Goal: Contribute content: Contribute content

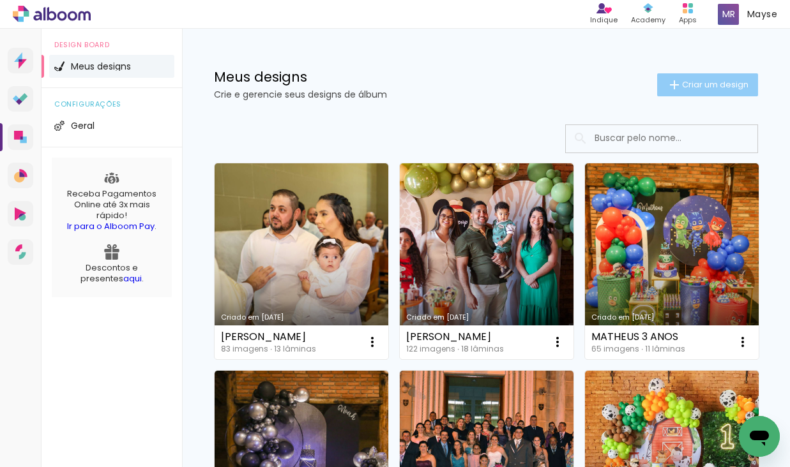
click at [676, 87] on iron-icon at bounding box center [674, 84] width 15 height 15
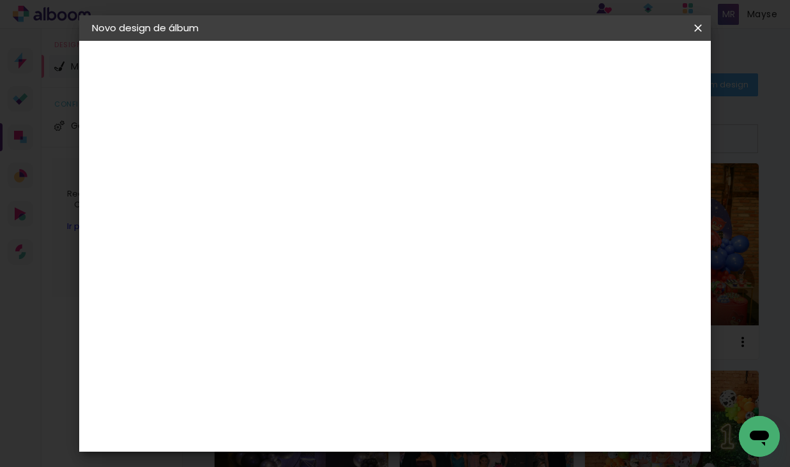
click at [301, 169] on input at bounding box center [301, 172] width 0 height 20
type input "[DEMOGRAPHIC_DATA]"
click at [0, 0] on slot "Avançar" at bounding box center [0, 0] width 0 height 0
click at [331, 305] on div "Canaan Álbuns" at bounding box center [312, 315] width 40 height 20
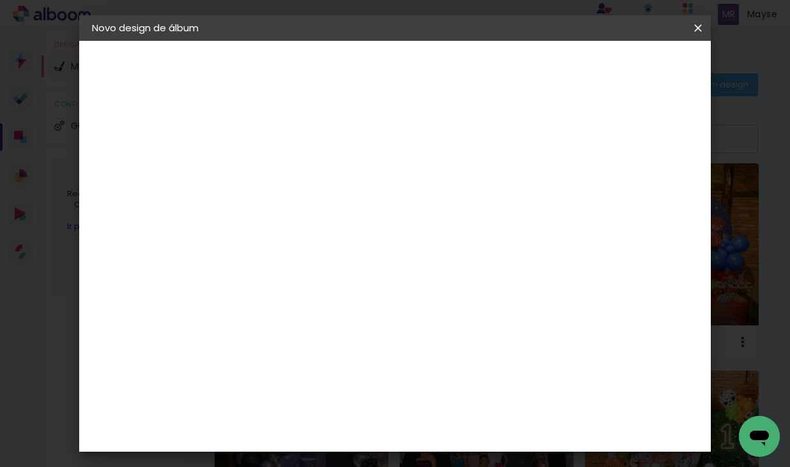
click at [540, 66] on paper-button "Avançar" at bounding box center [508, 68] width 63 height 22
click at [387, 345] on span "20 × 20" at bounding box center [357, 358] width 59 height 26
click at [0, 0] on slot "Avançar" at bounding box center [0, 0] width 0 height 0
drag, startPoint x: 622, startPoint y: 137, endPoint x: 623, endPoint y: 96, distance: 40.9
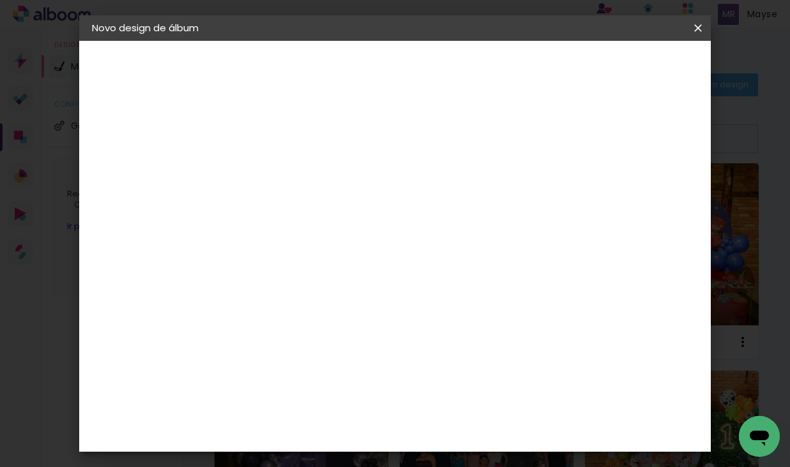
click at [0, 0] on slot "Mostrar sangria" at bounding box center [0, 0] width 0 height 0
type paper-checkbox "on"
click at [626, 68] on span "Iniciar design" at bounding box center [599, 67] width 58 height 9
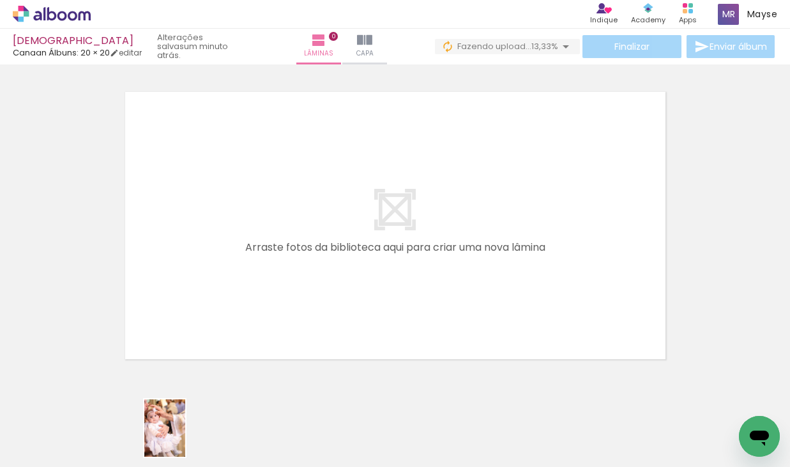
drag, startPoint x: 133, startPoint y: 423, endPoint x: 193, endPoint y: 437, distance: 61.8
click at [0, 0] on slot at bounding box center [0, 0] width 0 height 0
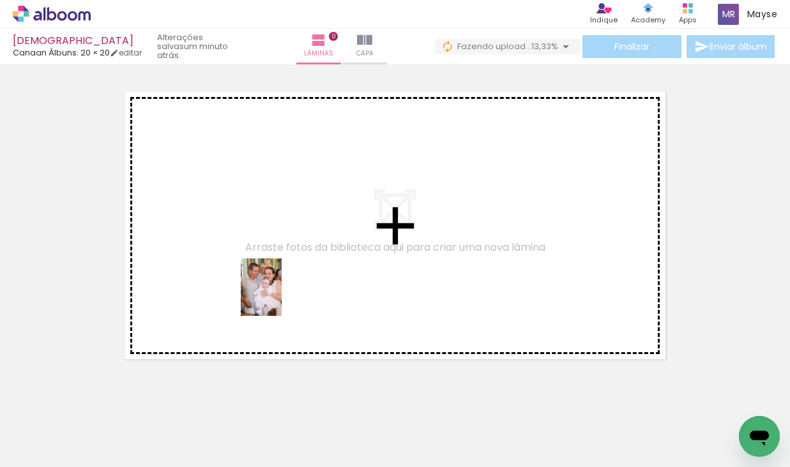
drag, startPoint x: 293, startPoint y: 434, endPoint x: 422, endPoint y: 397, distance: 134.4
click at [279, 297] on quentale-workspace at bounding box center [395, 233] width 790 height 467
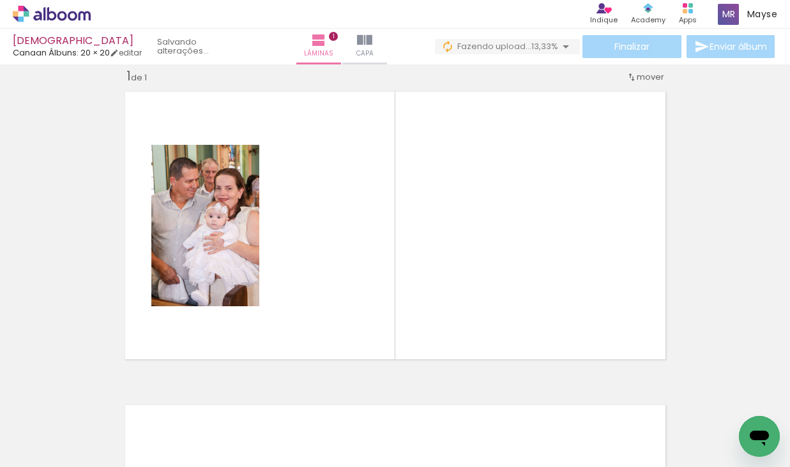
scroll to position [17, 0]
click at [342, 398] on iron-icon at bounding box center [339, 398] width 13 height 13
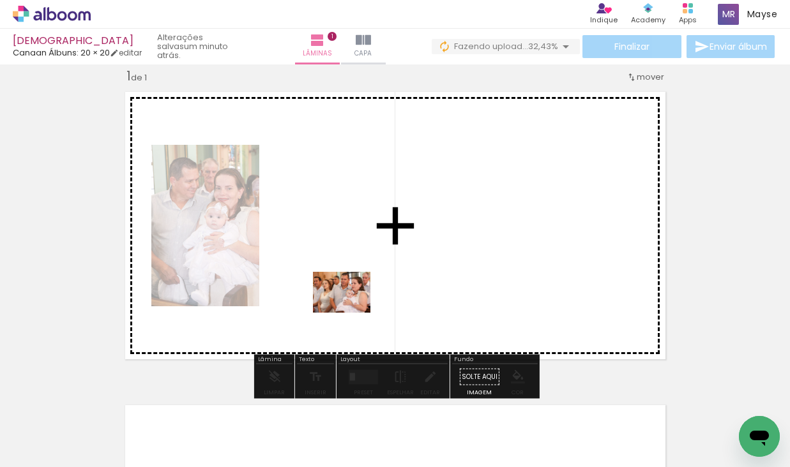
drag, startPoint x: 381, startPoint y: 420, endPoint x: 351, endPoint y: 310, distance: 113.7
click at [351, 310] on quentale-workspace at bounding box center [395, 233] width 790 height 467
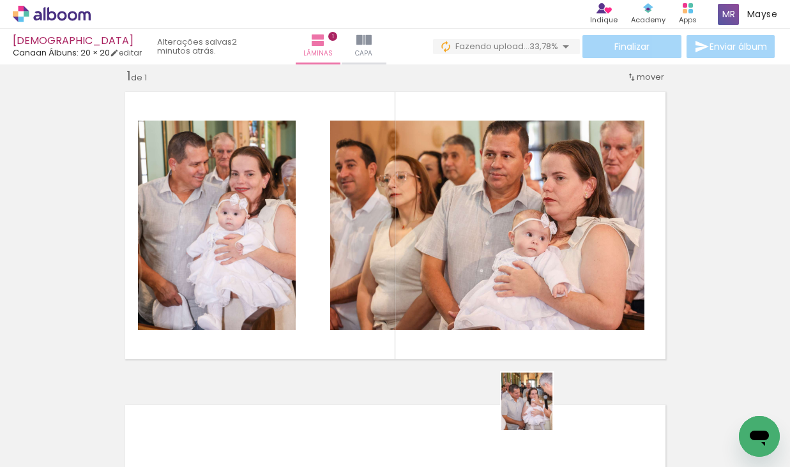
drag, startPoint x: 527, startPoint y: 435, endPoint x: 533, endPoint y: 425, distance: 11.2
click at [533, 425] on div at bounding box center [510, 424] width 56 height 63
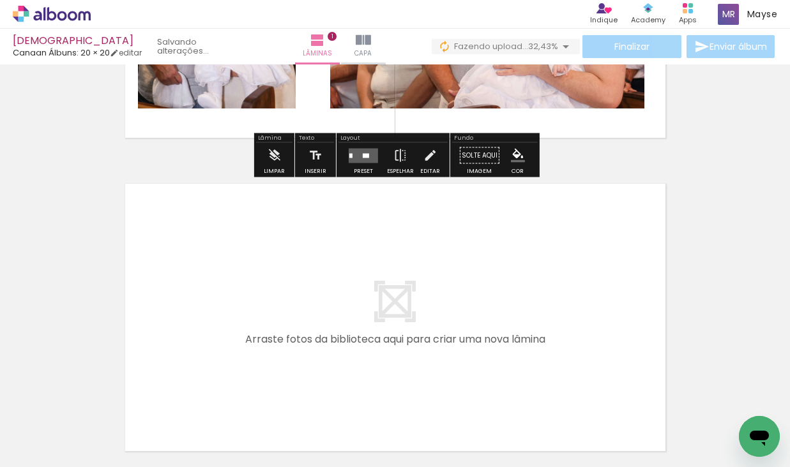
scroll to position [279, 0]
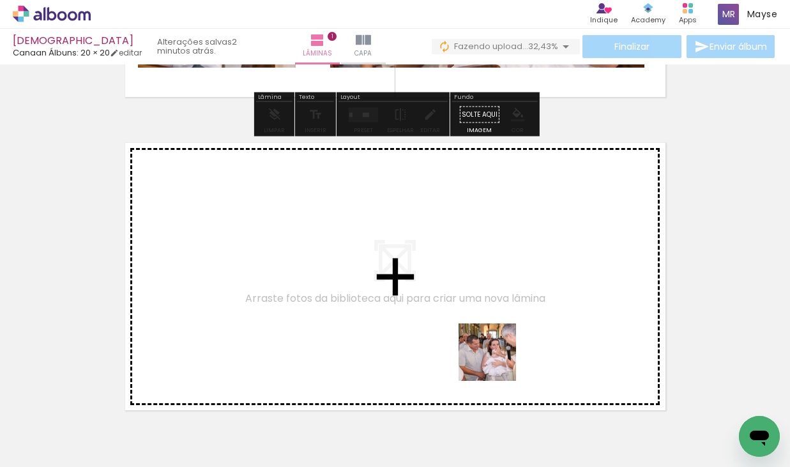
drag, startPoint x: 511, startPoint y: 435, endPoint x: 496, endPoint y: 328, distance: 108.4
click at [496, 328] on quentale-workspace at bounding box center [395, 233] width 790 height 467
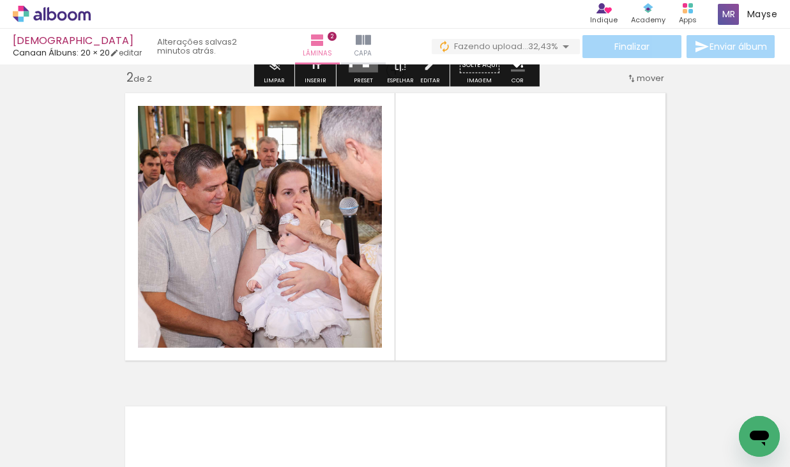
scroll to position [330, 0]
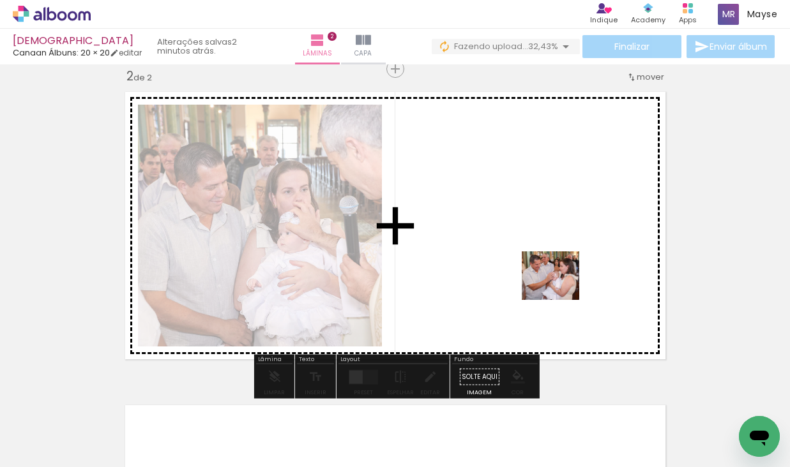
drag, startPoint x: 575, startPoint y: 352, endPoint x: 663, endPoint y: 415, distance: 108.5
click at [560, 290] on quentale-workspace at bounding box center [395, 233] width 790 height 467
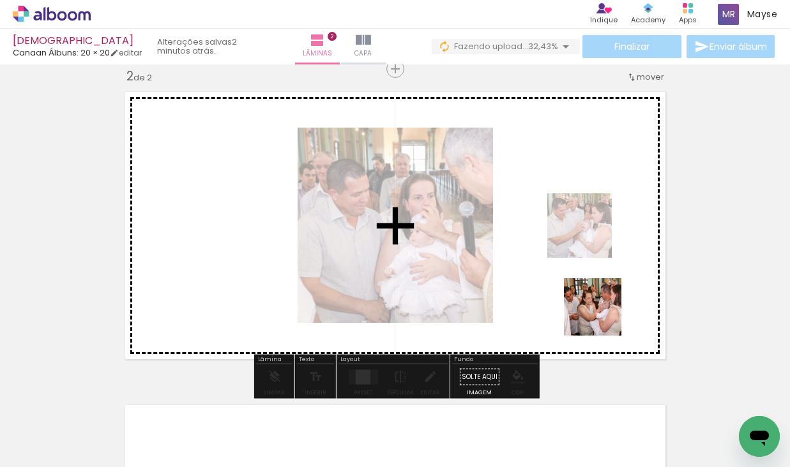
drag, startPoint x: 662, startPoint y: 424, endPoint x: 671, endPoint y: 367, distance: 57.5
click at [598, 312] on quentale-workspace at bounding box center [395, 233] width 790 height 467
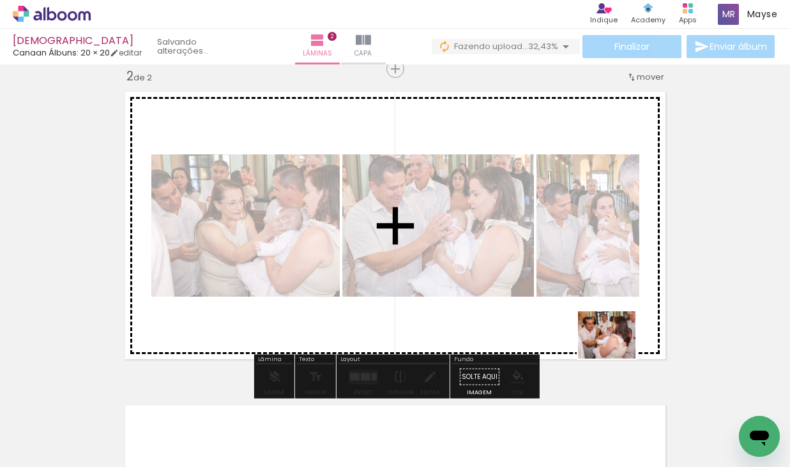
drag, startPoint x: 720, startPoint y: 418, endPoint x: 613, endPoint y: 346, distance: 129.3
click at [613, 346] on quentale-workspace at bounding box center [395, 233] width 790 height 467
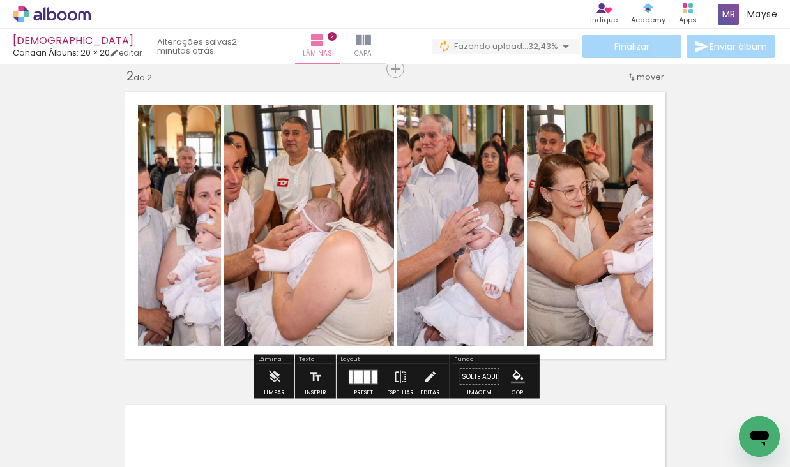
scroll to position [0, 2508]
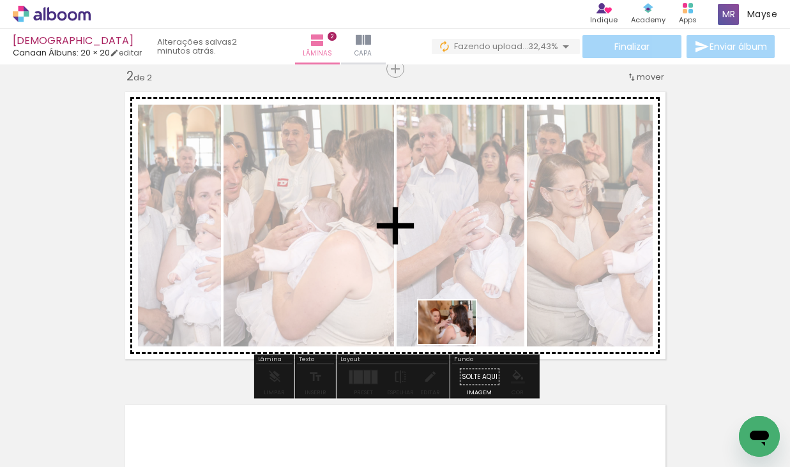
drag, startPoint x: 474, startPoint y: 426, endPoint x: 457, endPoint y: 339, distance: 88.7
click at [457, 339] on quentale-workspace at bounding box center [395, 233] width 790 height 467
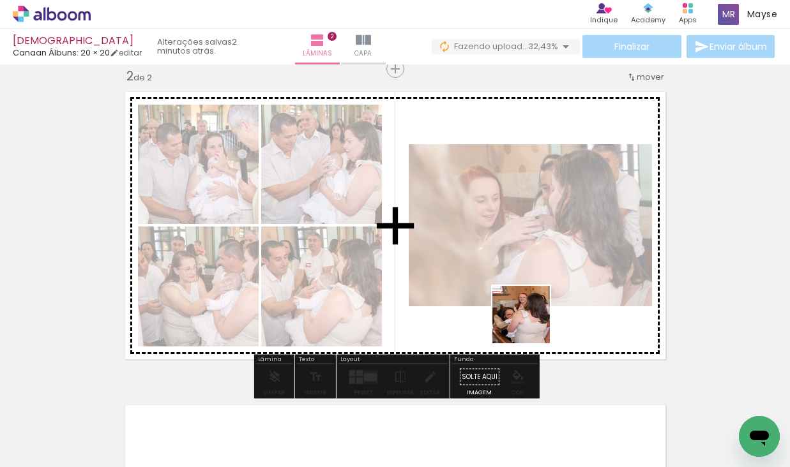
drag, startPoint x: 545, startPoint y: 425, endPoint x: 540, endPoint y: 324, distance: 101.1
click at [531, 316] on quentale-workspace at bounding box center [395, 233] width 790 height 467
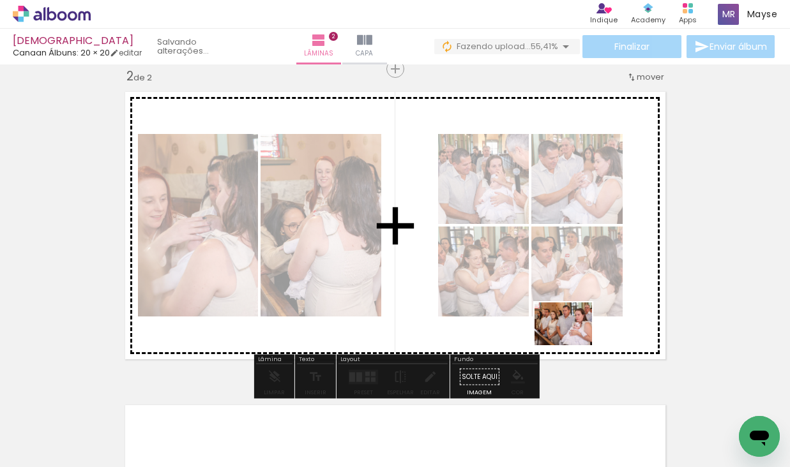
drag, startPoint x: 623, startPoint y: 431, endPoint x: 573, endPoint y: 341, distance: 102.9
click at [573, 341] on quentale-workspace at bounding box center [395, 233] width 790 height 467
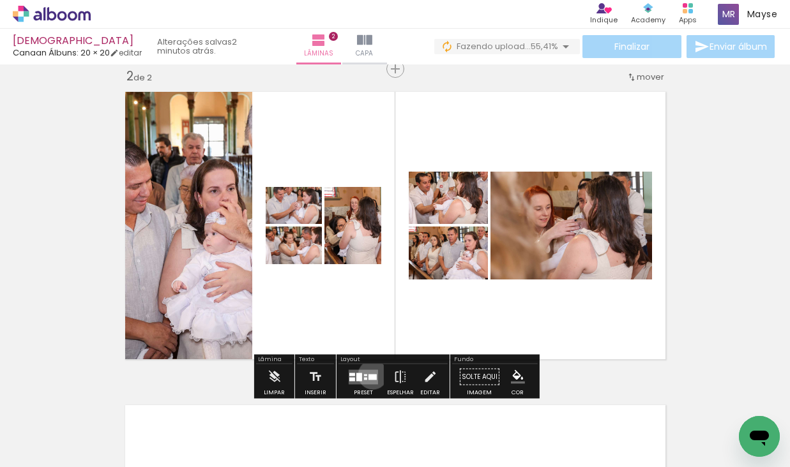
click at [370, 375] on div at bounding box center [372, 377] width 8 height 6
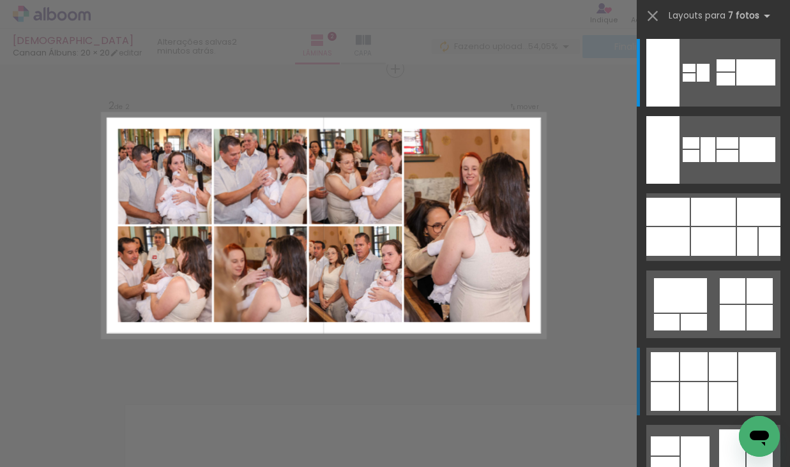
click at [676, 367] on div at bounding box center [665, 366] width 28 height 29
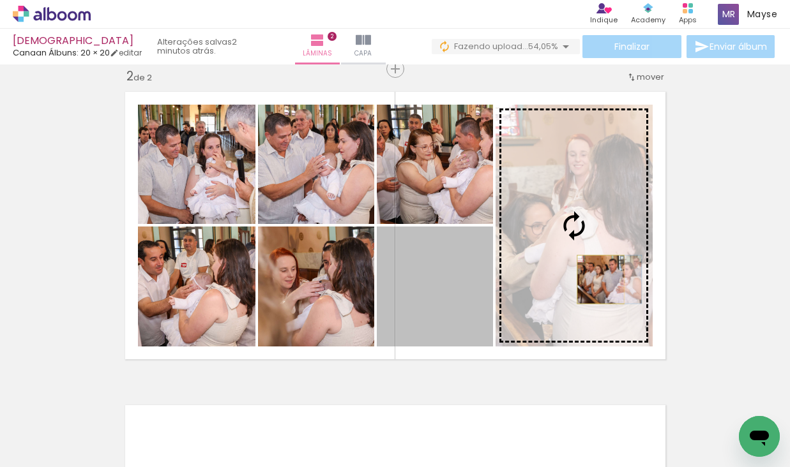
drag, startPoint x: 449, startPoint y: 295, endPoint x: 600, endPoint y: 280, distance: 152.1
click at [0, 0] on slot at bounding box center [0, 0] width 0 height 0
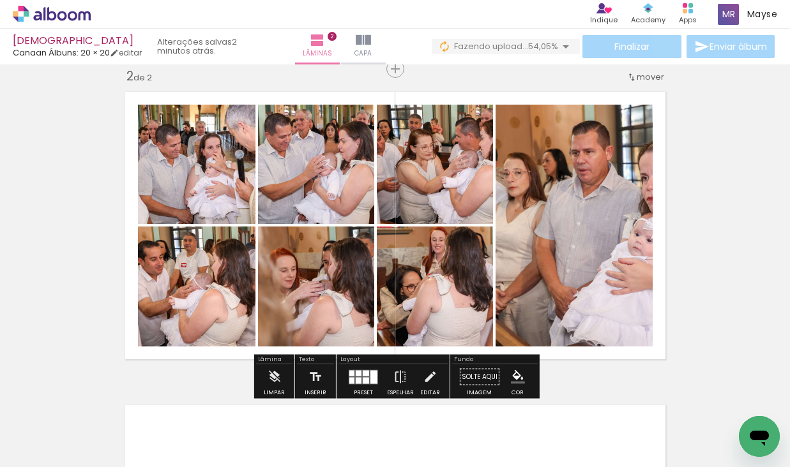
click at [349, 383] on div at bounding box center [351, 380] width 5 height 6
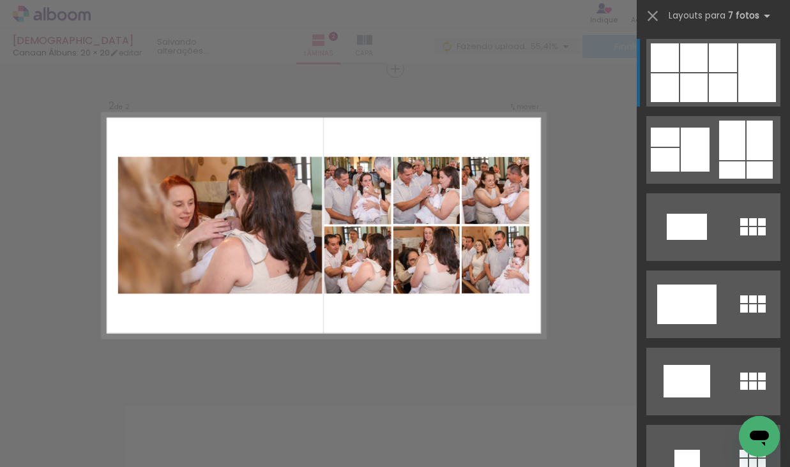
scroll to position [563, 0]
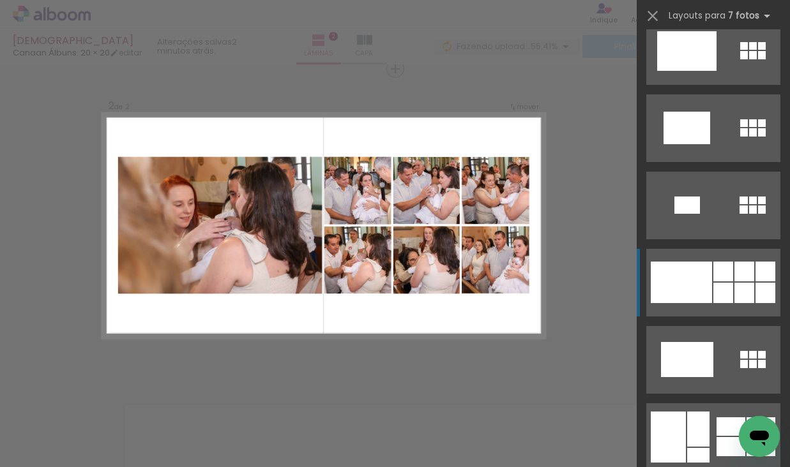
click at [701, 298] on div at bounding box center [681, 283] width 61 height 42
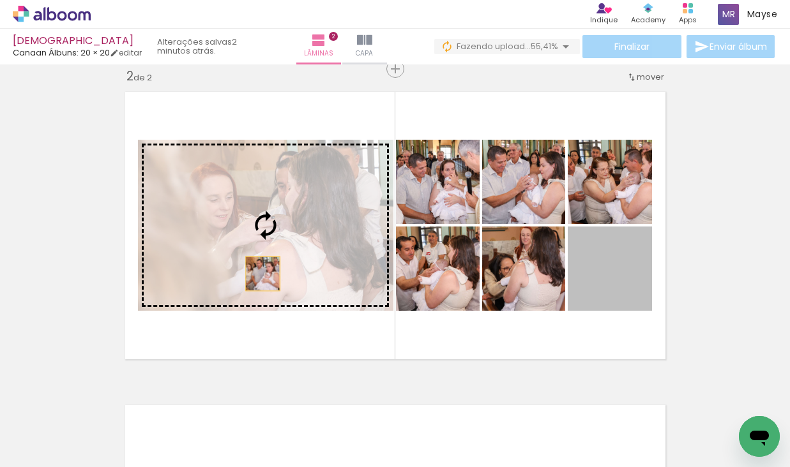
drag, startPoint x: 605, startPoint y: 274, endPoint x: 244, endPoint y: 261, distance: 361.7
click at [0, 0] on slot at bounding box center [0, 0] width 0 height 0
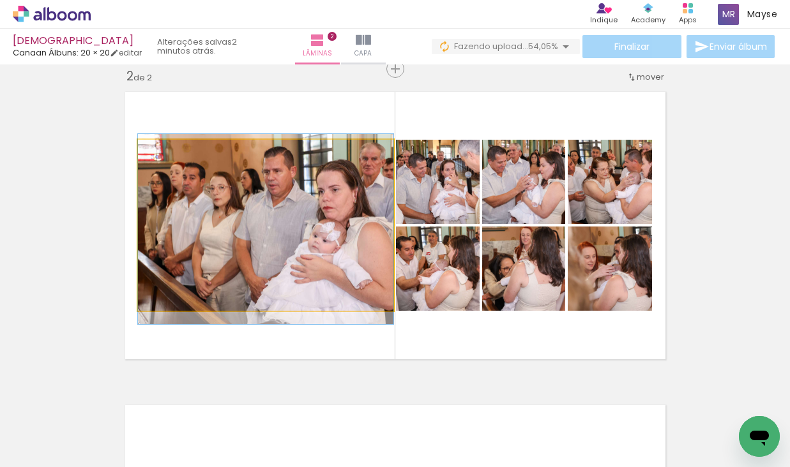
drag, startPoint x: 273, startPoint y: 268, endPoint x: 287, endPoint y: 271, distance: 15.2
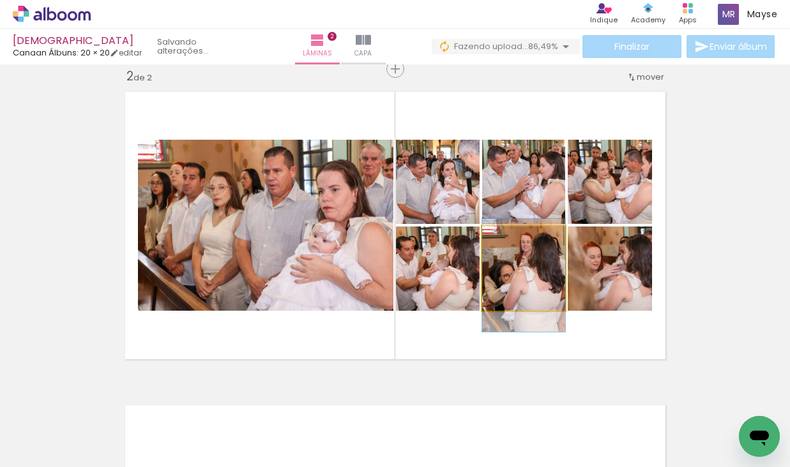
drag, startPoint x: 510, startPoint y: 283, endPoint x: 508, endPoint y: 290, distance: 7.3
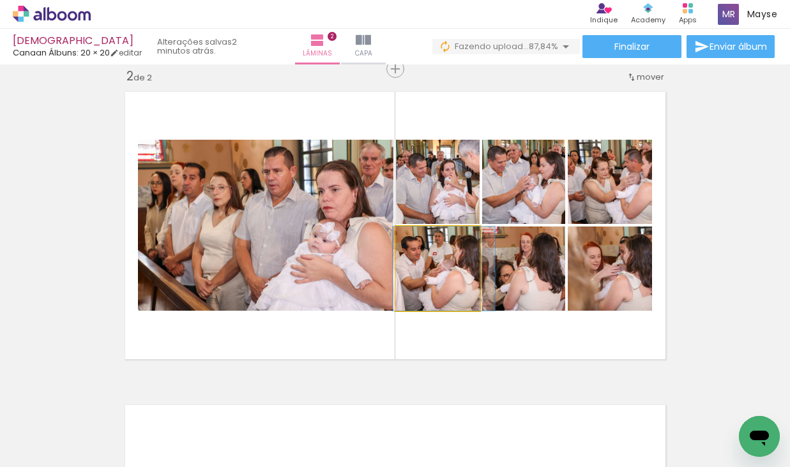
drag, startPoint x: 426, startPoint y: 284, endPoint x: 432, endPoint y: 286, distance: 6.9
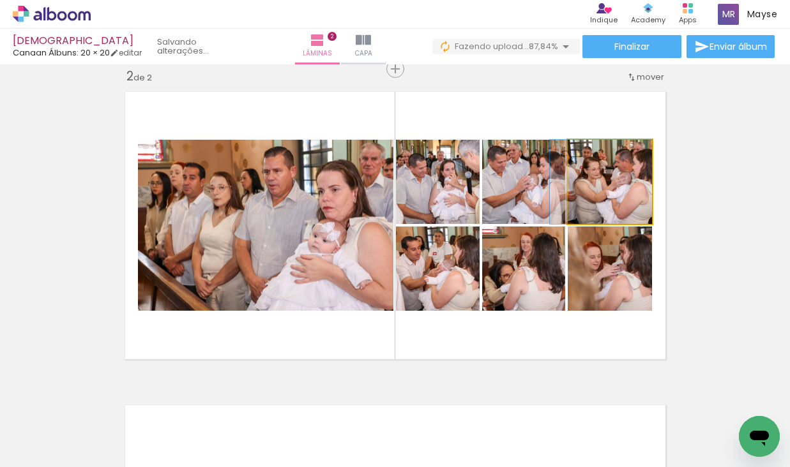
drag, startPoint x: 609, startPoint y: 202, endPoint x: 568, endPoint y: 204, distance: 40.9
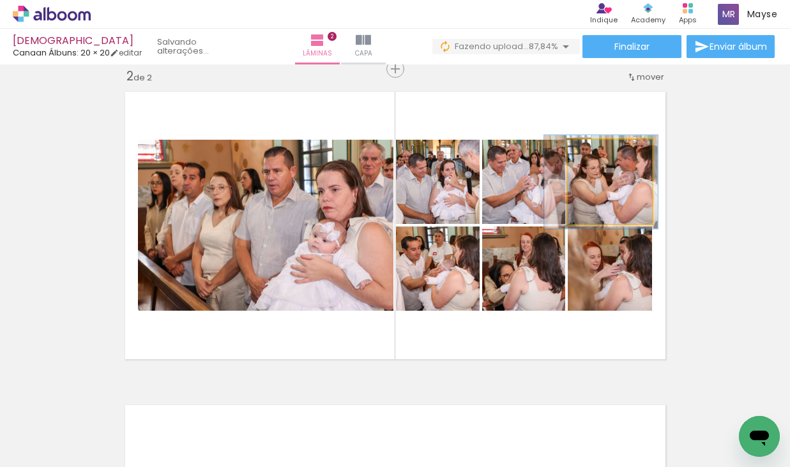
type paper-slider "111"
click at [601, 154] on div at bounding box center [599, 153] width 11 height 11
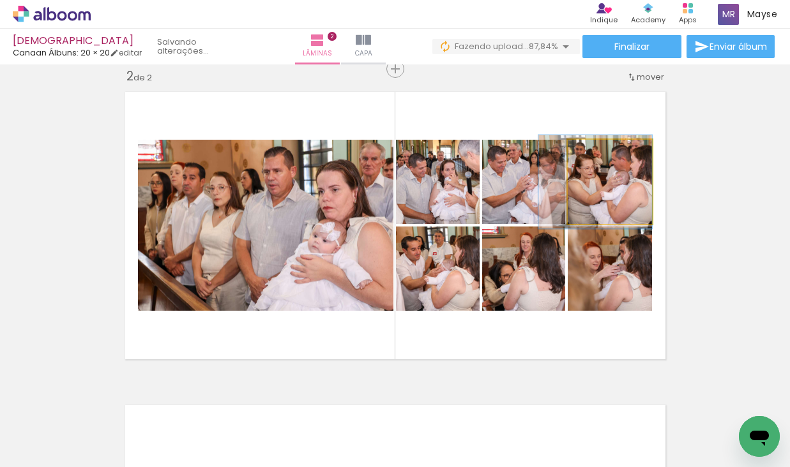
drag, startPoint x: 631, startPoint y: 199, endPoint x: 595, endPoint y: 199, distance: 36.4
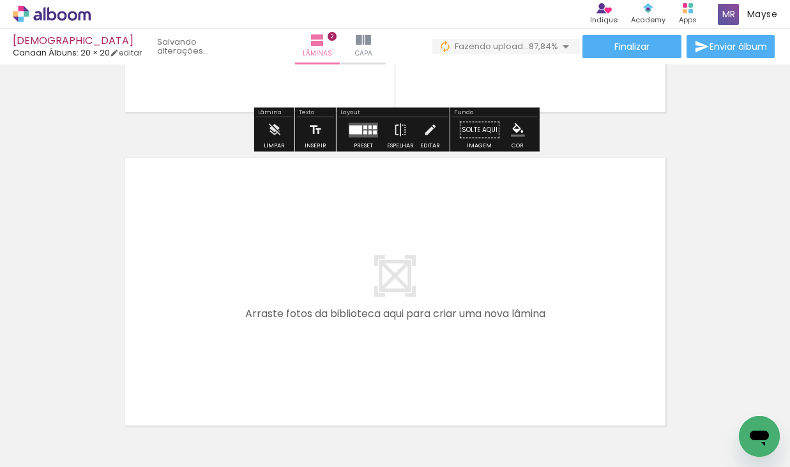
scroll to position [0, 2758]
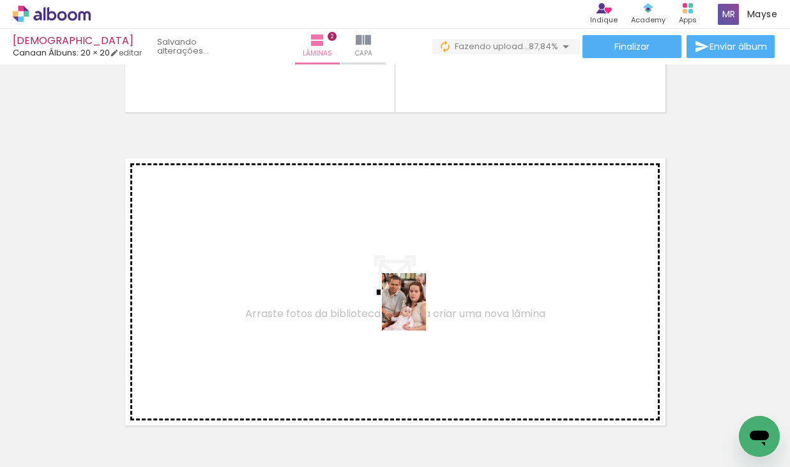
drag, startPoint x: 446, startPoint y: 404, endPoint x: 420, endPoint y: 312, distance: 95.6
click at [420, 312] on quentale-workspace at bounding box center [395, 233] width 790 height 467
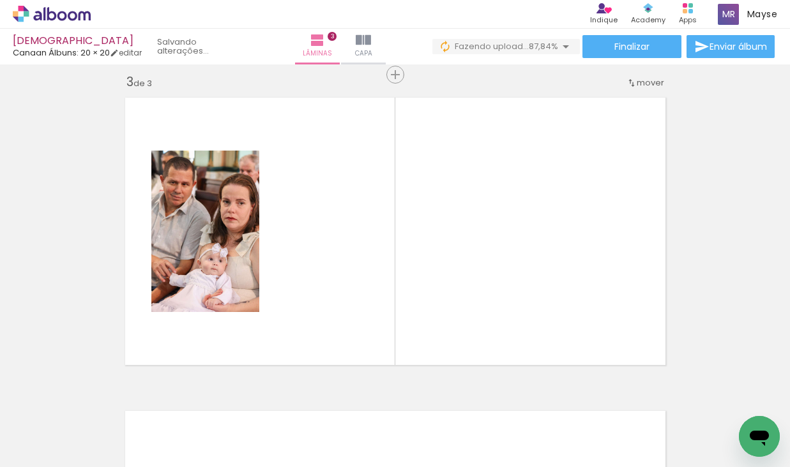
scroll to position [644, 0]
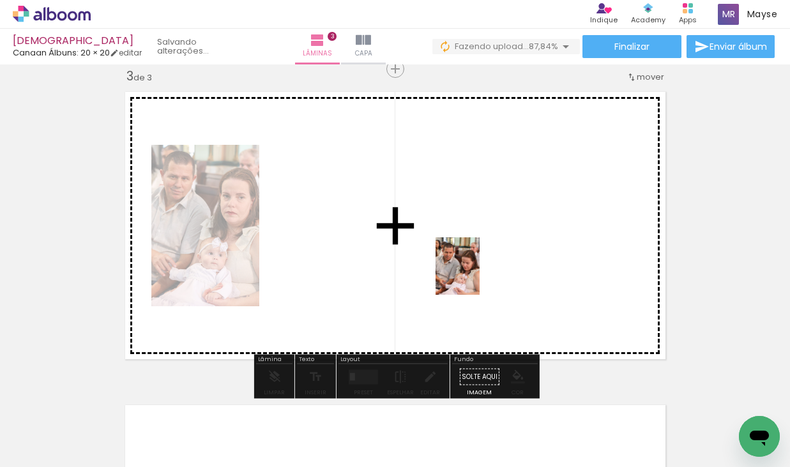
drag, startPoint x: 515, startPoint y: 439, endPoint x: 524, endPoint y: 312, distance: 128.0
click at [469, 264] on quentale-workspace at bounding box center [395, 233] width 790 height 467
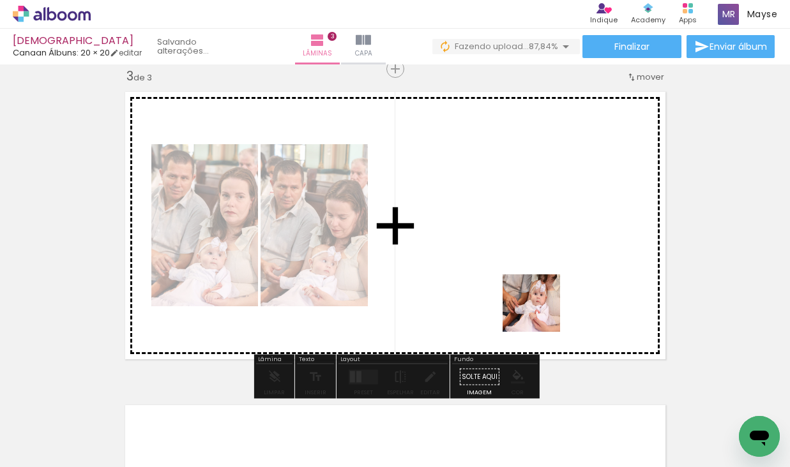
drag, startPoint x: 596, startPoint y: 429, endPoint x: 534, endPoint y: 289, distance: 153.2
click at [534, 289] on quentale-workspace at bounding box center [395, 233] width 790 height 467
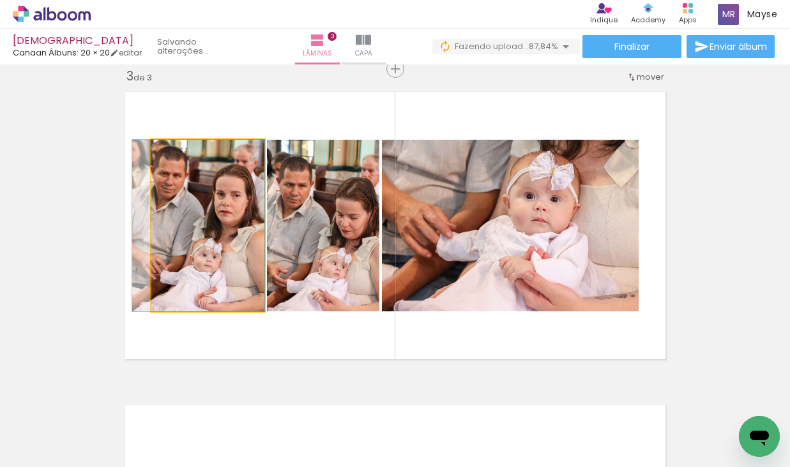
drag, startPoint x: 195, startPoint y: 248, endPoint x: 169, endPoint y: 241, distance: 27.7
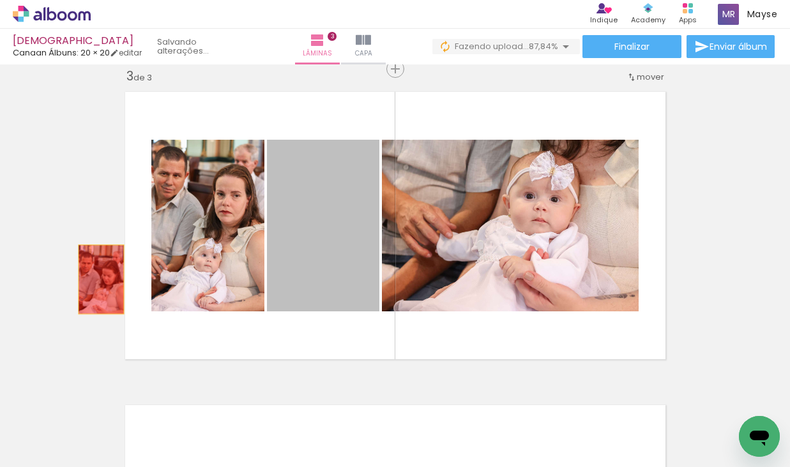
drag, startPoint x: 298, startPoint y: 250, endPoint x: 101, endPoint y: 280, distance: 199.0
click at [101, 280] on div "Inserir lâmina 1 de 3 Inserir lâmina 2 de 3 Inserir lâmina 3 de 3" at bounding box center [395, 52] width 790 height 1255
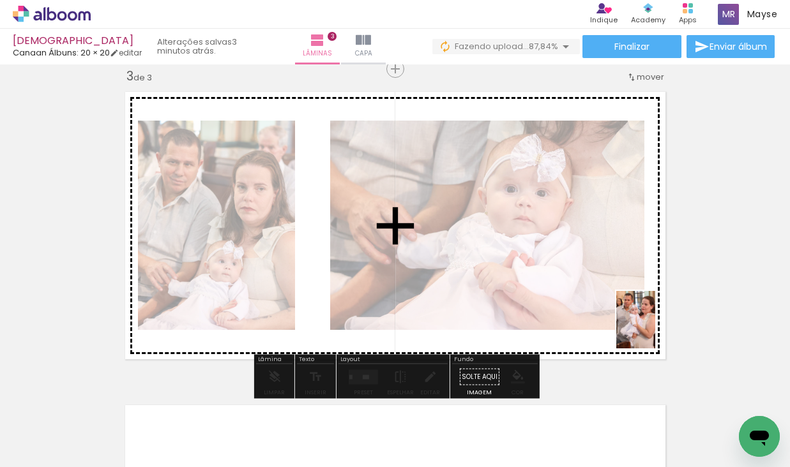
drag, startPoint x: 664, startPoint y: 418, endPoint x: 654, endPoint y: 329, distance: 89.3
click at [654, 329] on quentale-workspace at bounding box center [395, 233] width 790 height 467
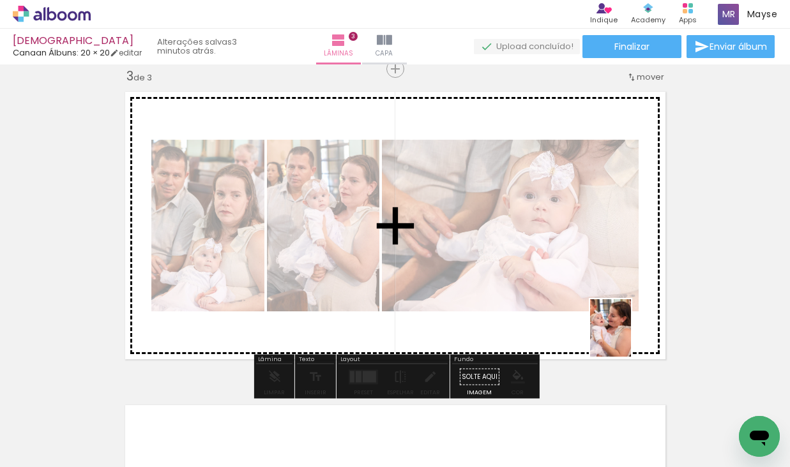
drag, startPoint x: 732, startPoint y: 413, endPoint x: 627, endPoint y: 337, distance: 129.8
click at [627, 337] on quentale-workspace at bounding box center [395, 233] width 790 height 467
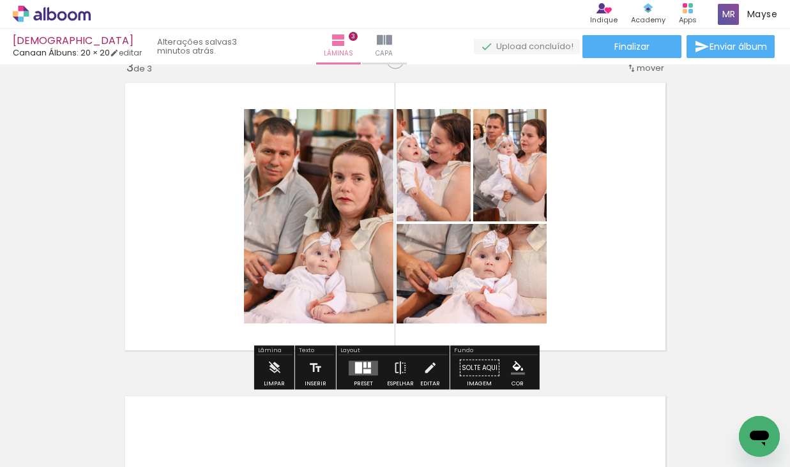
scroll to position [654, 0]
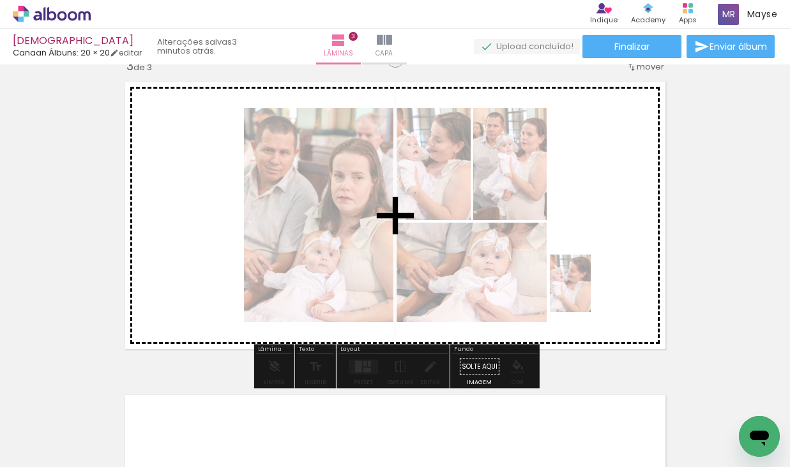
drag, startPoint x: 528, startPoint y: 400, endPoint x: 588, endPoint y: 293, distance: 122.4
click at [588, 293] on quentale-workspace at bounding box center [395, 233] width 790 height 467
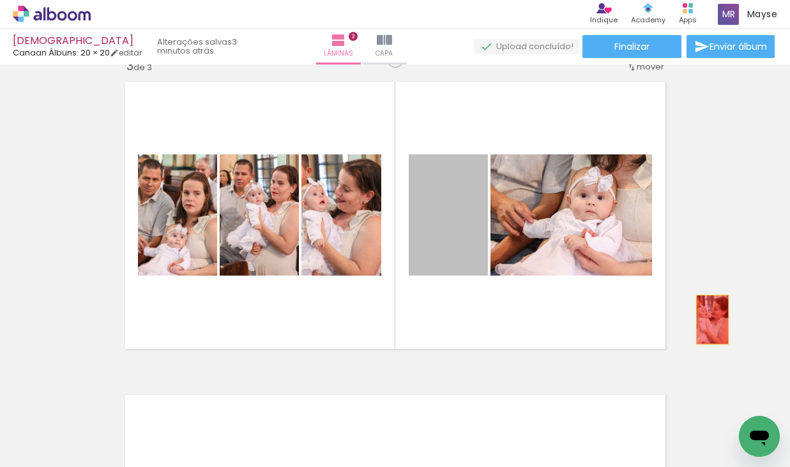
drag, startPoint x: 423, startPoint y: 251, endPoint x: 722, endPoint y: 316, distance: 305.2
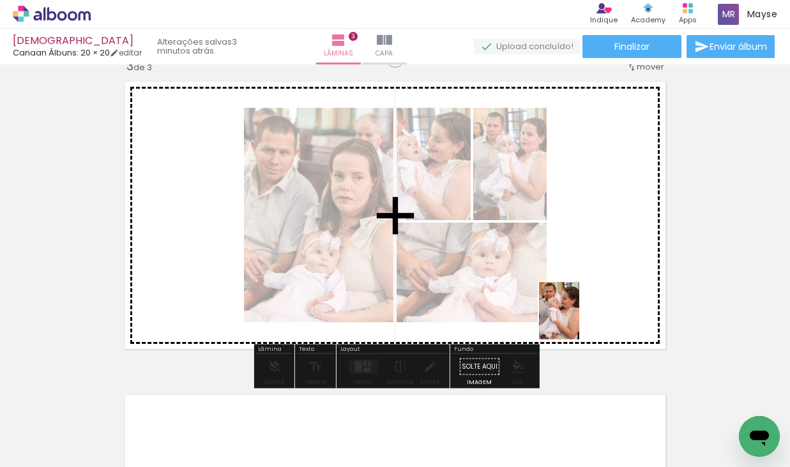
drag, startPoint x: 561, startPoint y: 421, endPoint x: 577, endPoint y: 321, distance: 102.3
click at [577, 321] on quentale-workspace at bounding box center [395, 233] width 790 height 467
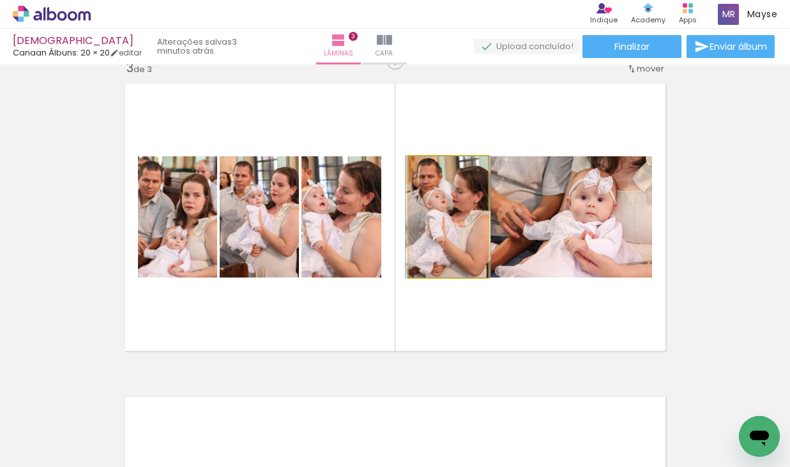
scroll to position [649, 0]
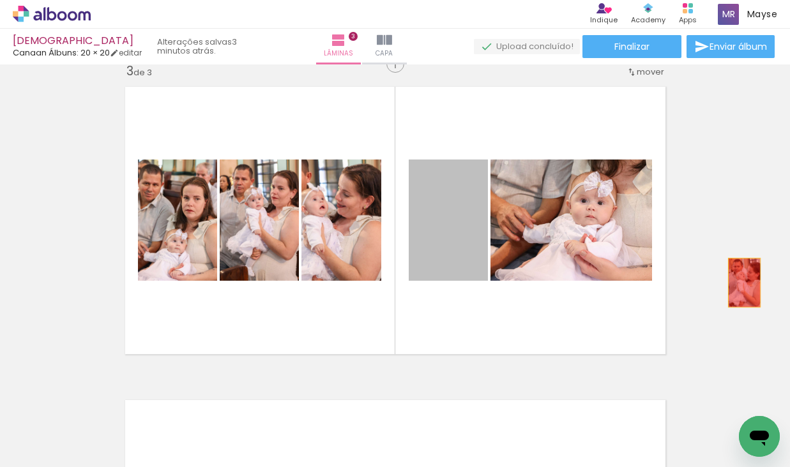
drag, startPoint x: 466, startPoint y: 250, endPoint x: 744, endPoint y: 283, distance: 279.8
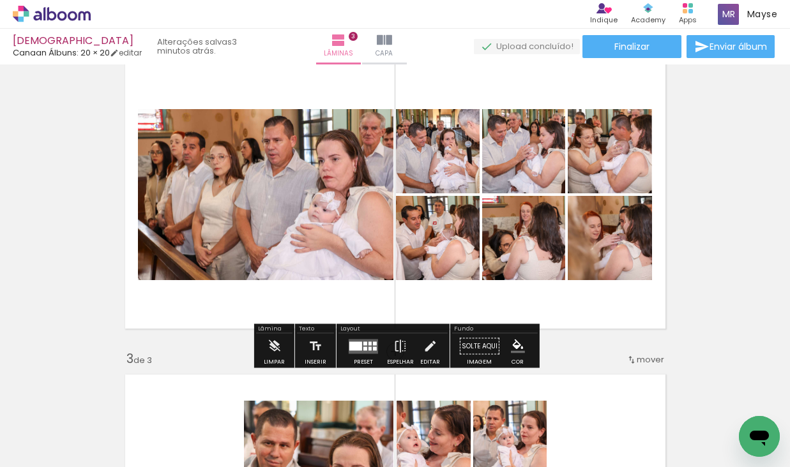
scroll to position [360, 0]
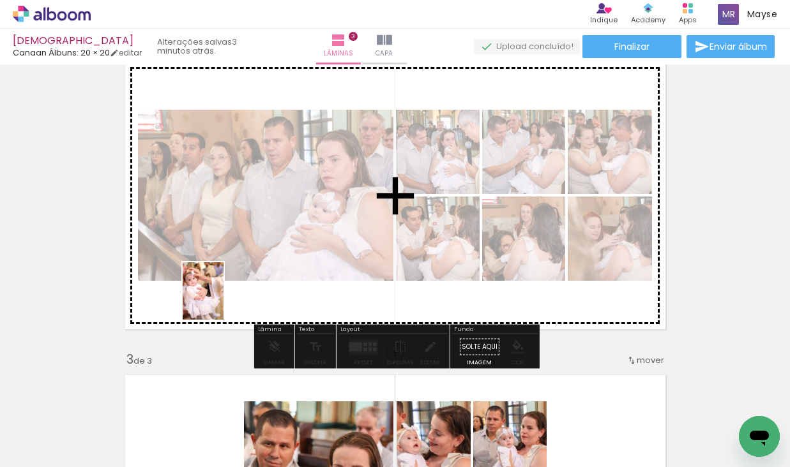
drag, startPoint x: 113, startPoint y: 415, endPoint x: 221, endPoint y: 301, distance: 157.2
click at [221, 301] on quentale-workspace at bounding box center [395, 233] width 790 height 467
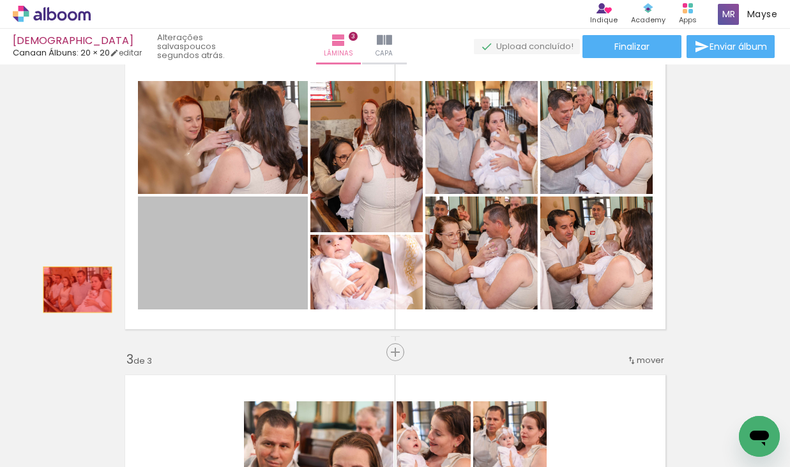
drag, startPoint x: 212, startPoint y: 275, endPoint x: 77, endPoint y: 290, distance: 135.6
click at [77, 290] on div "Inserir lâmina 1 de 3 Inserir lâmina 2 de 3 Inserir lâmina 3 de 3" at bounding box center [395, 336] width 790 height 1255
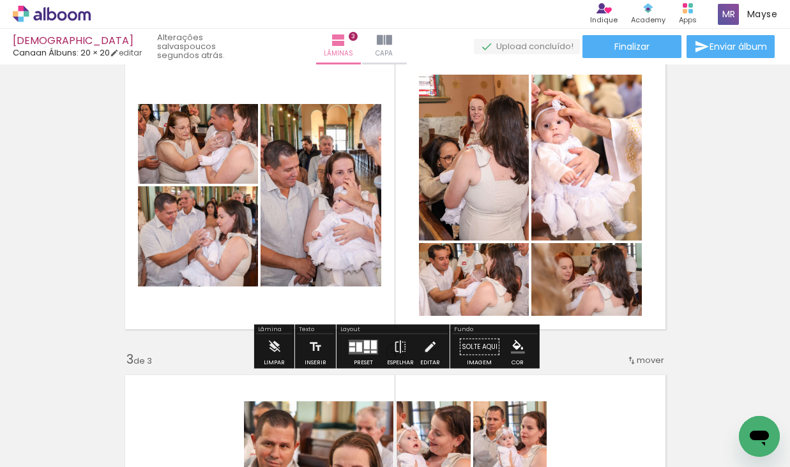
click at [356, 348] on div at bounding box center [359, 347] width 6 height 10
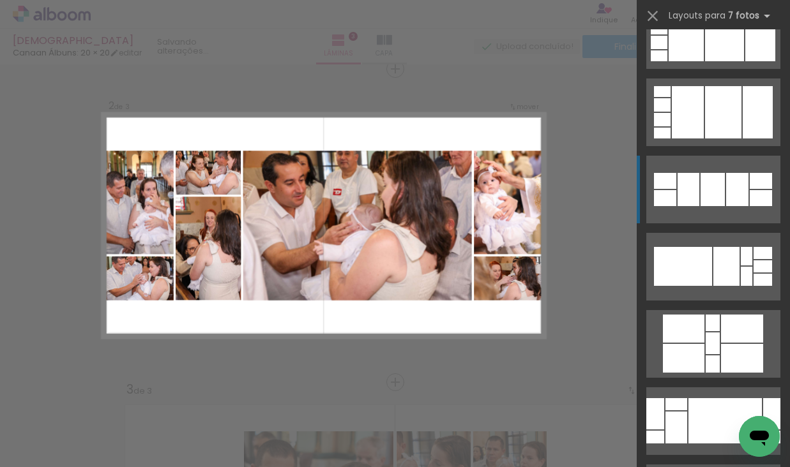
scroll to position [679, 0]
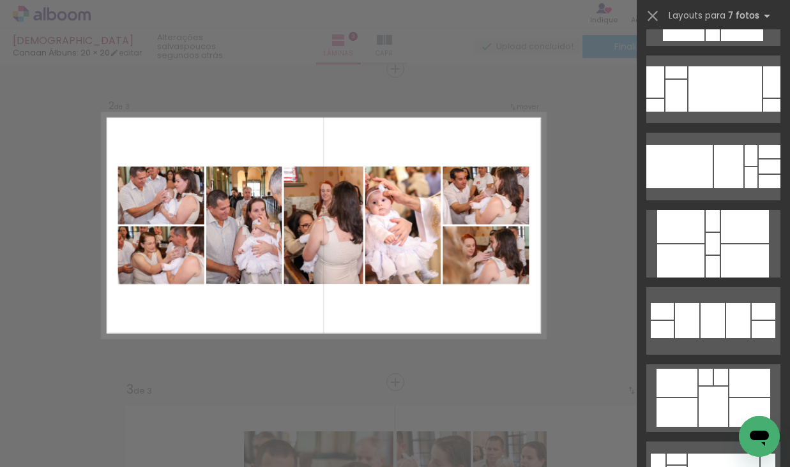
click at [701, 315] on div at bounding box center [713, 320] width 24 height 35
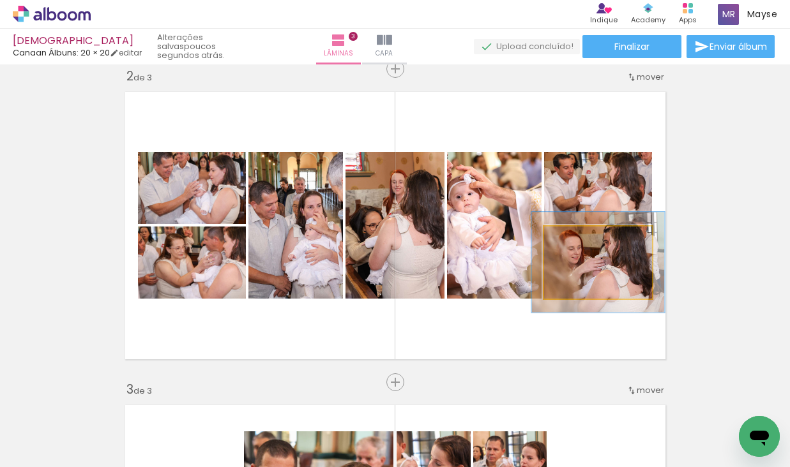
drag, startPoint x: 600, startPoint y: 247, endPoint x: 587, endPoint y: 262, distance: 19.9
type paper-slider "123"
click at [587, 230] on div "P&B Largura Cor" at bounding box center [601, 230] width 108 height 0
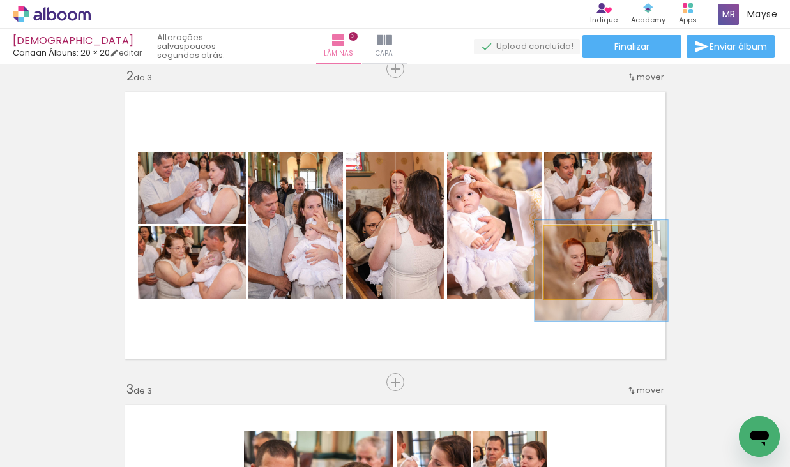
drag, startPoint x: 640, startPoint y: 267, endPoint x: 644, endPoint y: 275, distance: 8.9
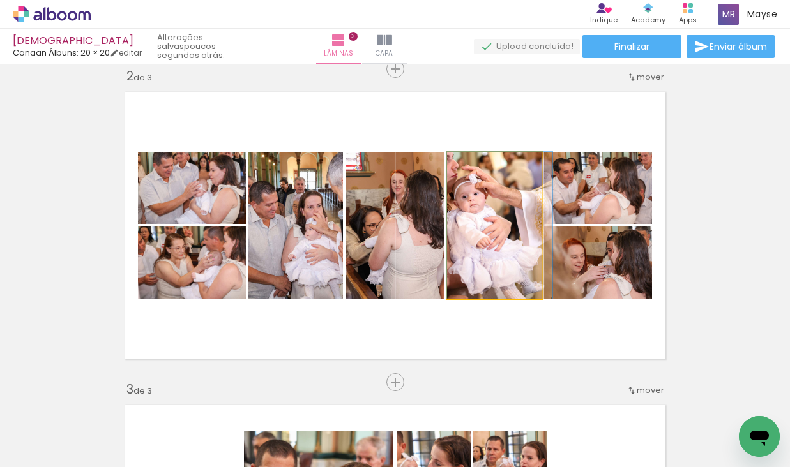
drag, startPoint x: 471, startPoint y: 268, endPoint x: 489, endPoint y: 268, distance: 17.9
drag, startPoint x: 489, startPoint y: 270, endPoint x: 496, endPoint y: 271, distance: 6.4
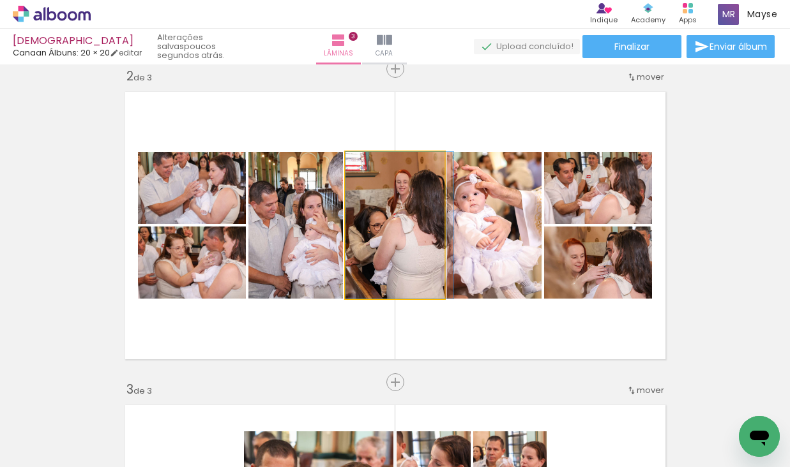
drag, startPoint x: 400, startPoint y: 269, endPoint x: 412, endPoint y: 268, distance: 11.6
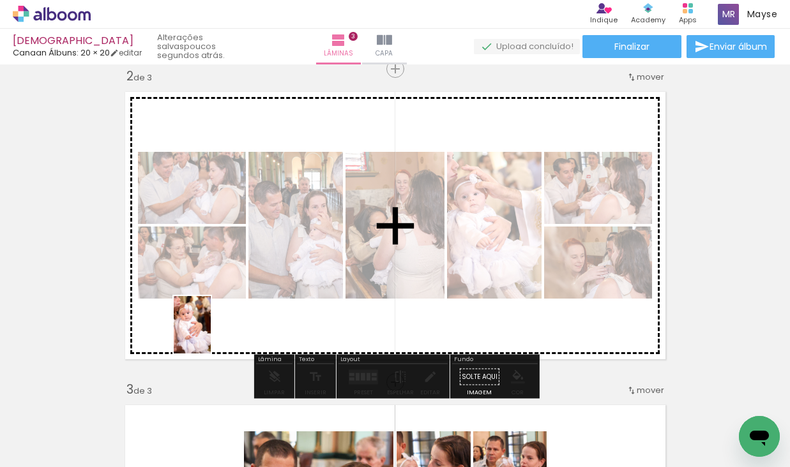
drag, startPoint x: 178, startPoint y: 411, endPoint x: 289, endPoint y: 333, distance: 135.2
click at [212, 335] on quentale-workspace at bounding box center [395, 233] width 790 height 467
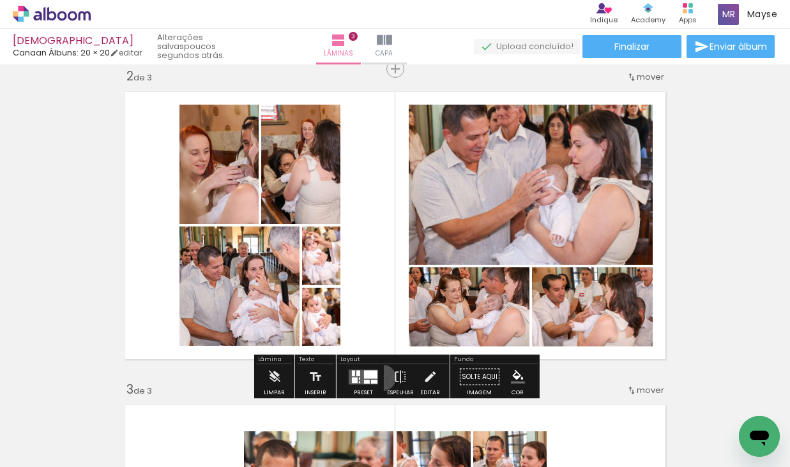
drag, startPoint x: 380, startPoint y: 378, endPoint x: 372, endPoint y: 377, distance: 8.4
click at [384, 378] on paper-button "Espelhar" at bounding box center [400, 381] width 33 height 33
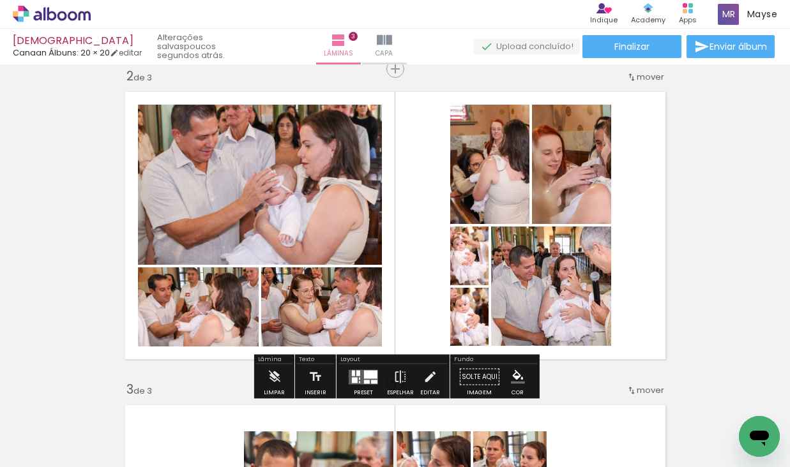
click at [372, 377] on div at bounding box center [370, 374] width 13 height 8
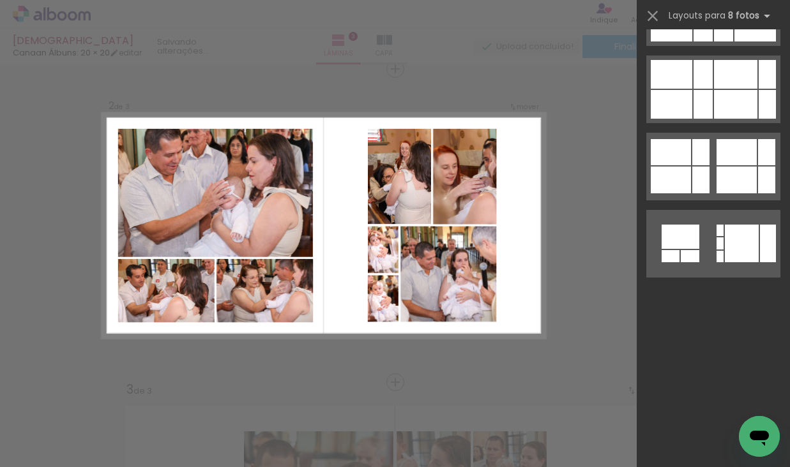
scroll to position [0, 0]
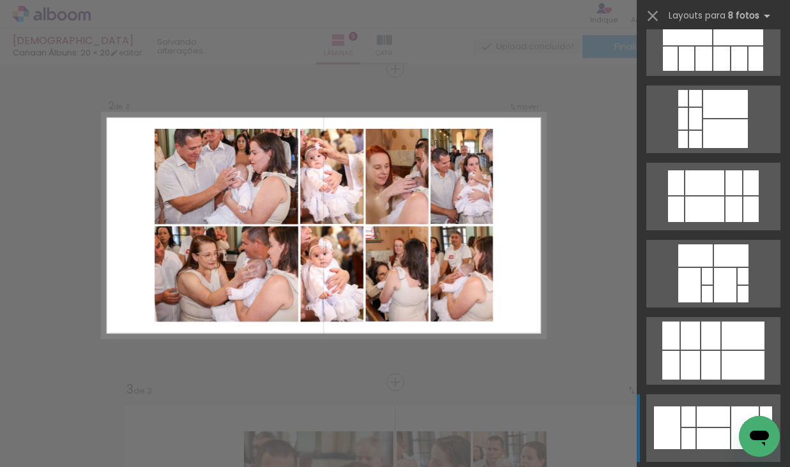
scroll to position [1940, 0]
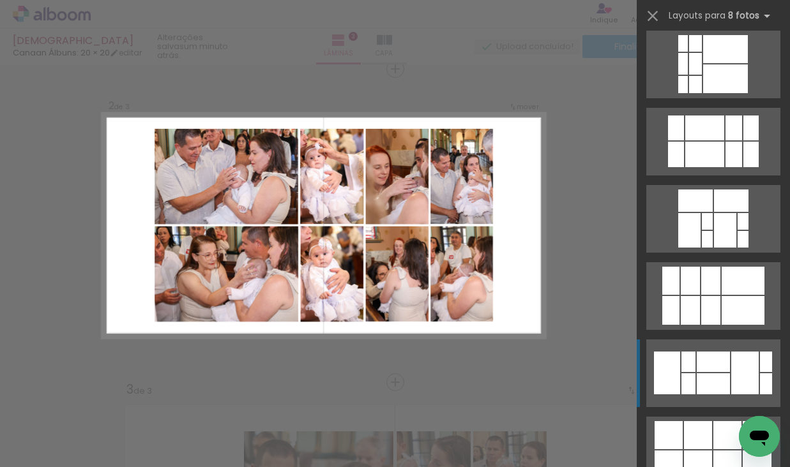
click at [699, 305] on div at bounding box center [690, 310] width 19 height 29
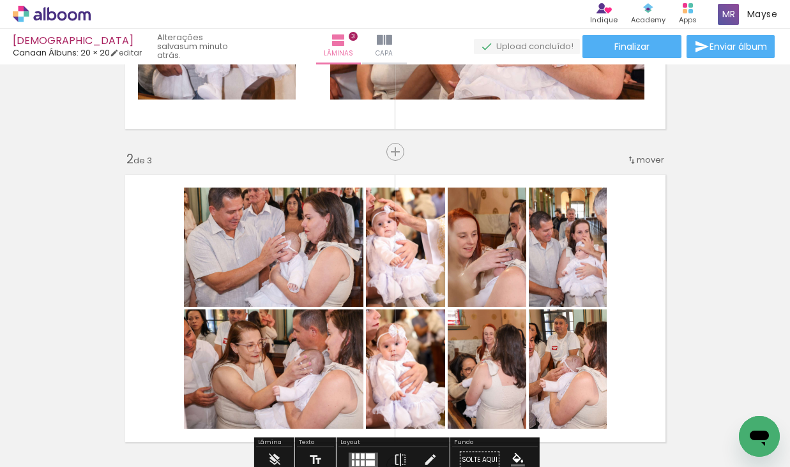
scroll to position [243, 0]
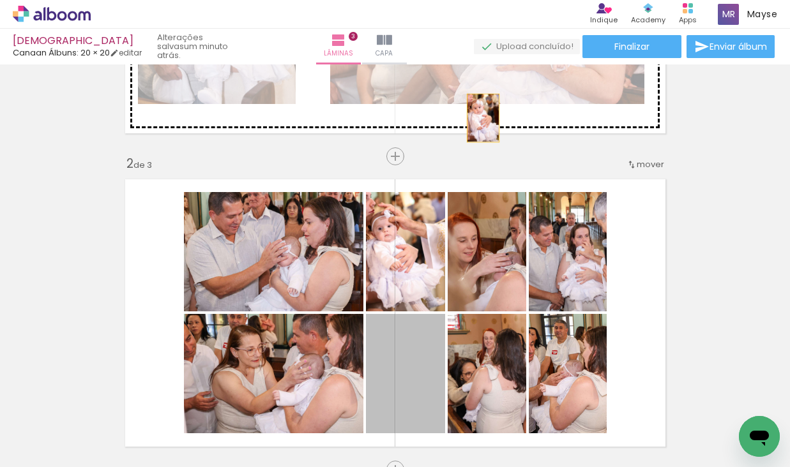
drag, startPoint x: 423, startPoint y: 358, endPoint x: 483, endPoint y: 118, distance: 247.5
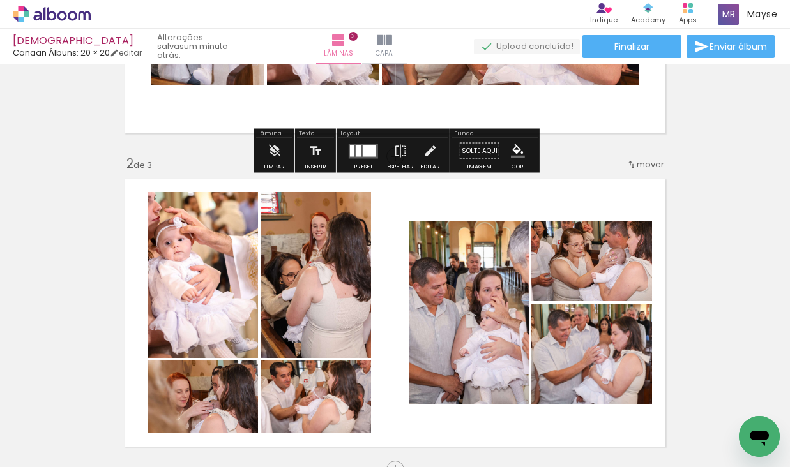
scroll to position [24, 0]
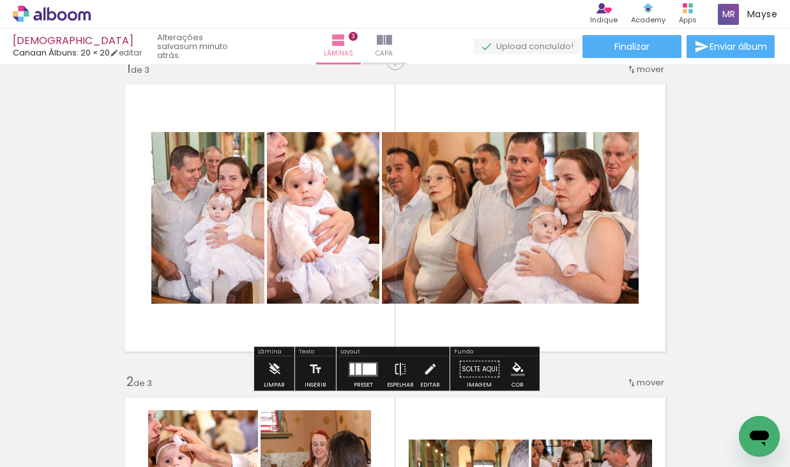
click at [351, 370] on div at bounding box center [352, 368] width 4 height 11
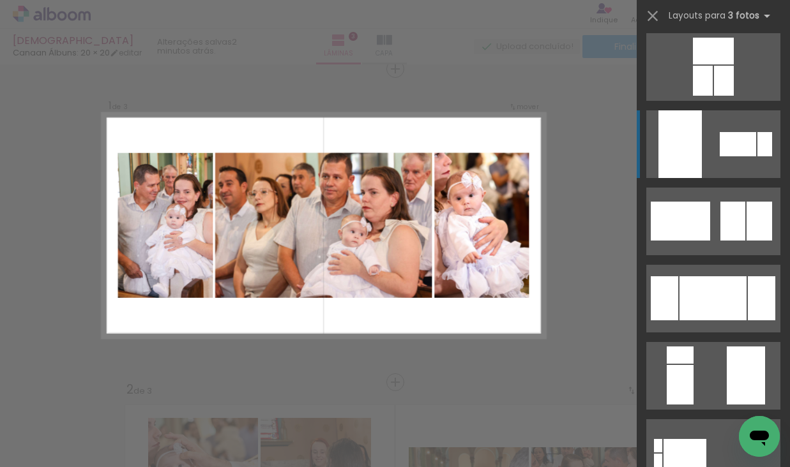
scroll to position [159, 0]
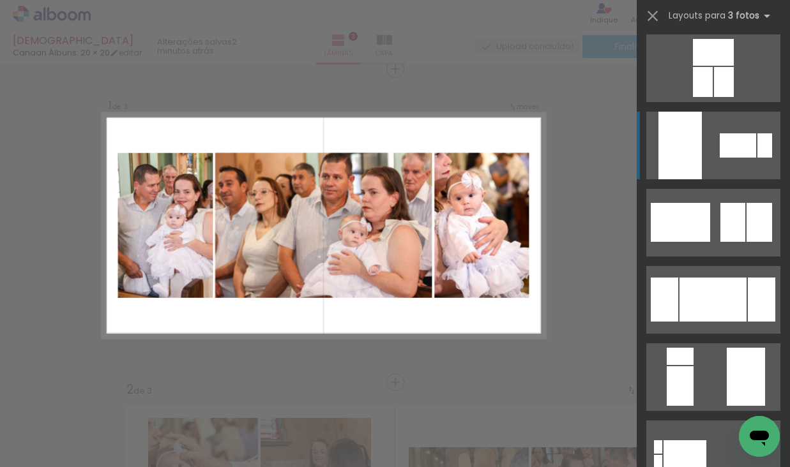
click at [702, 298] on div at bounding box center [712, 300] width 67 height 44
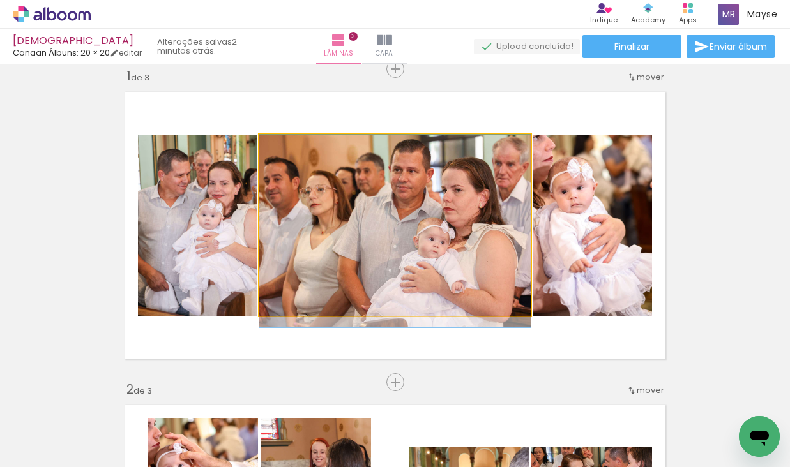
drag, startPoint x: 441, startPoint y: 238, endPoint x: 454, endPoint y: 247, distance: 15.6
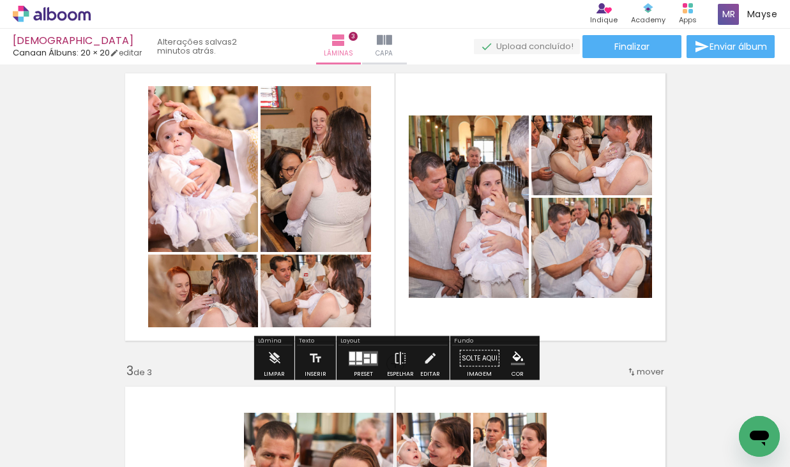
scroll to position [353, 0]
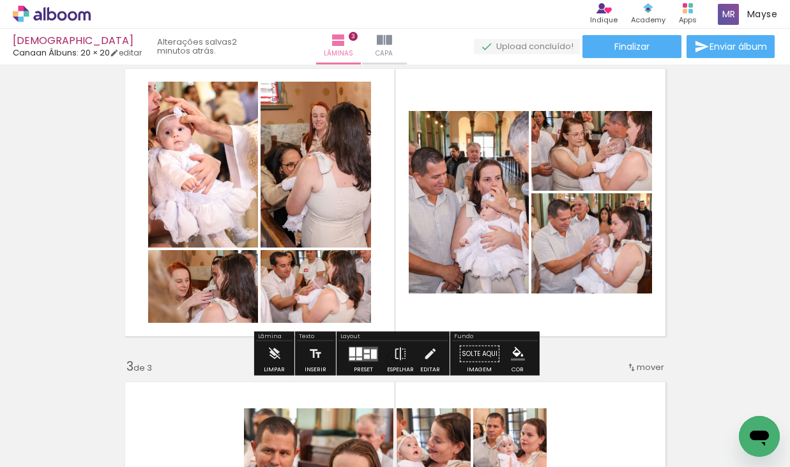
click at [356, 353] on div at bounding box center [359, 351] width 6 height 9
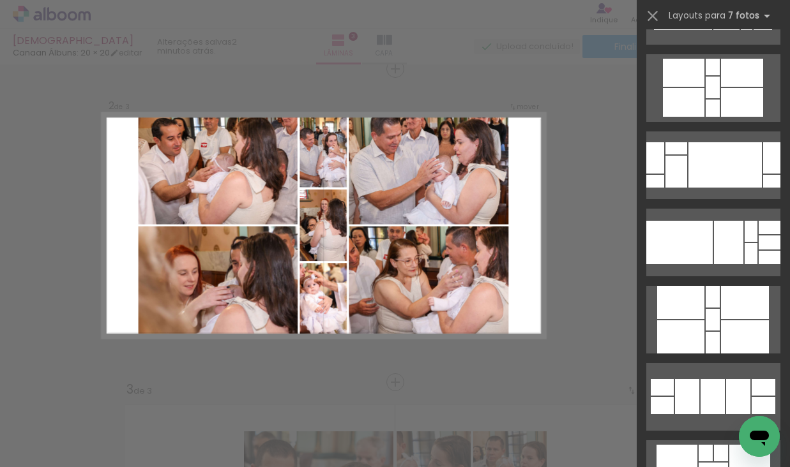
scroll to position [655, 0]
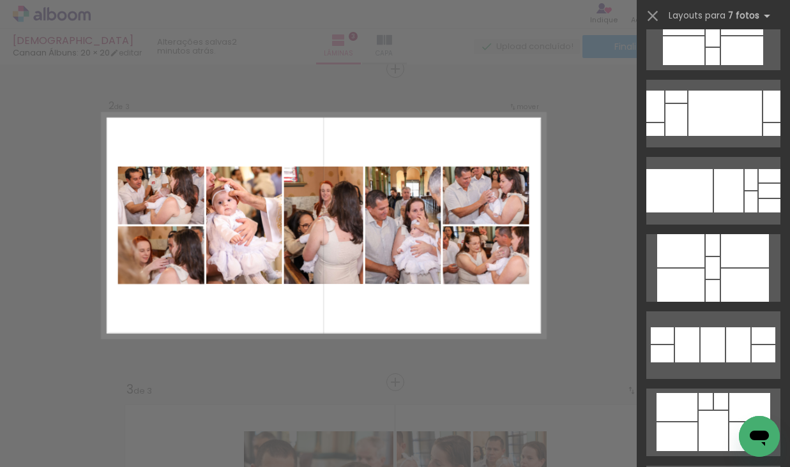
click at [683, 354] on div at bounding box center [687, 345] width 24 height 35
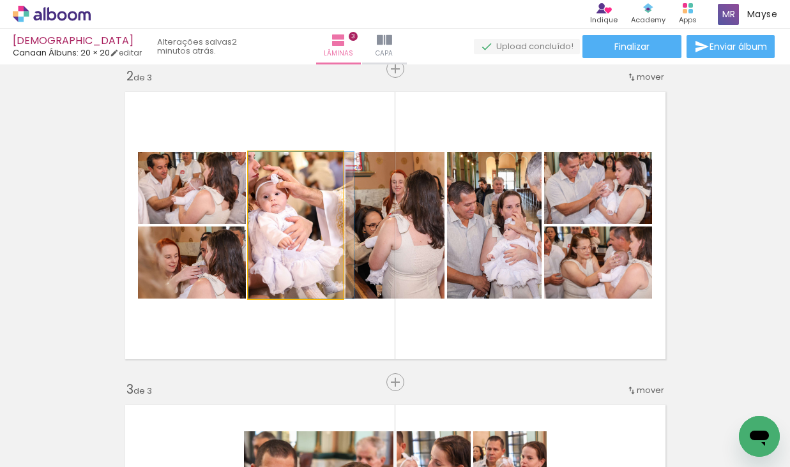
drag, startPoint x: 296, startPoint y: 246, endPoint x: 530, endPoint y: 235, distance: 234.0
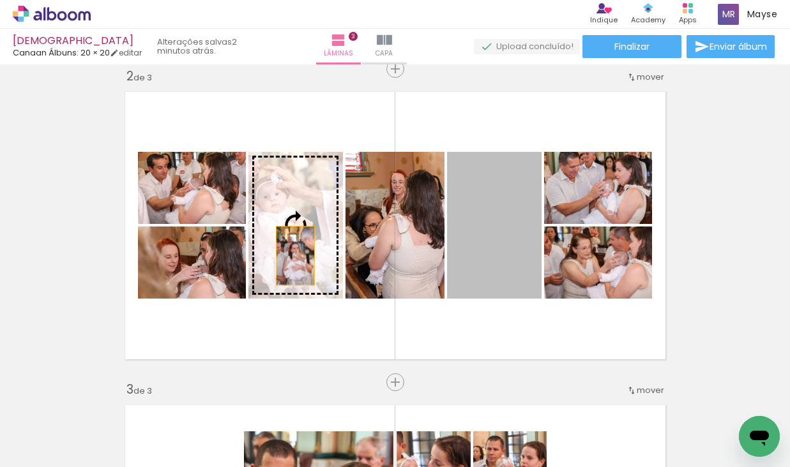
drag, startPoint x: 501, startPoint y: 265, endPoint x: 291, endPoint y: 255, distance: 210.9
click at [0, 0] on slot at bounding box center [0, 0] width 0 height 0
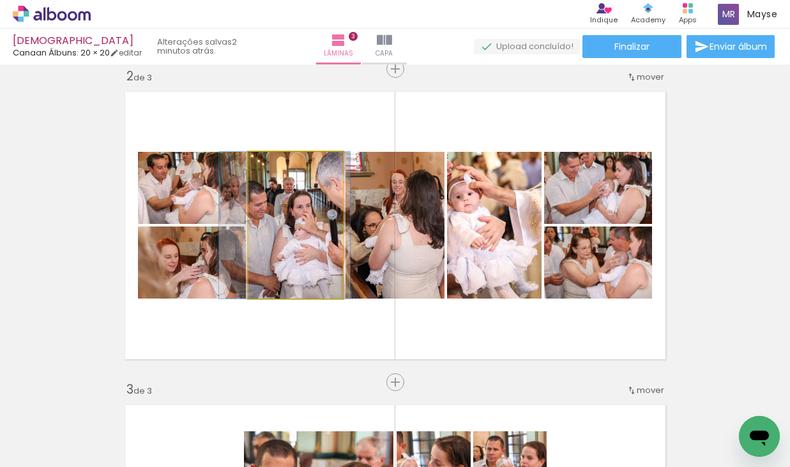
drag, startPoint x: 291, startPoint y: 255, endPoint x: 280, endPoint y: 255, distance: 10.9
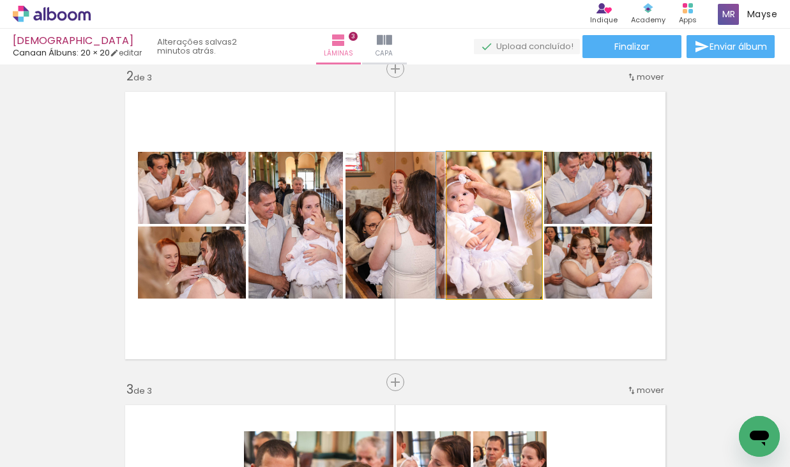
drag, startPoint x: 493, startPoint y: 254, endPoint x: 390, endPoint y: 247, distance: 103.0
click at [0, 0] on slot at bounding box center [0, 0] width 0 height 0
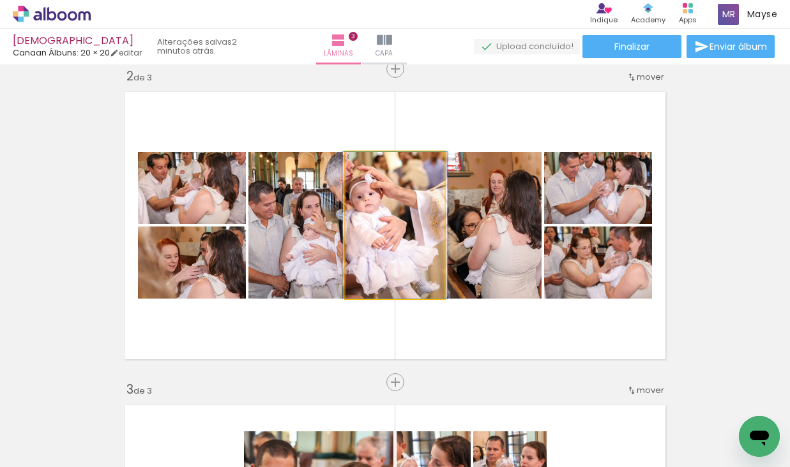
drag, startPoint x: 430, startPoint y: 250, endPoint x: 430, endPoint y: 261, distance: 10.2
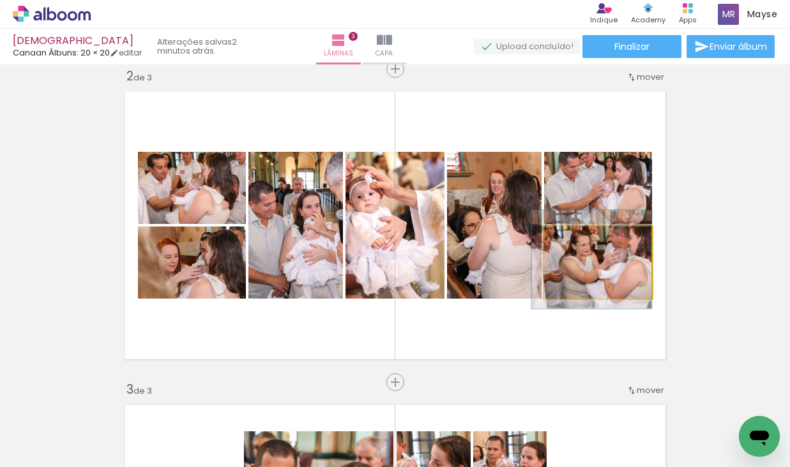
drag, startPoint x: 608, startPoint y: 268, endPoint x: 564, endPoint y: 257, distance: 45.5
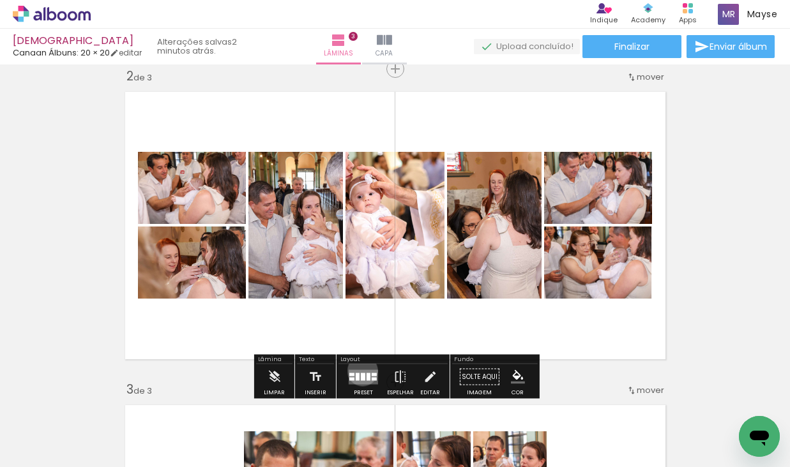
click at [360, 371] on quentale-layouter at bounding box center [363, 377] width 29 height 15
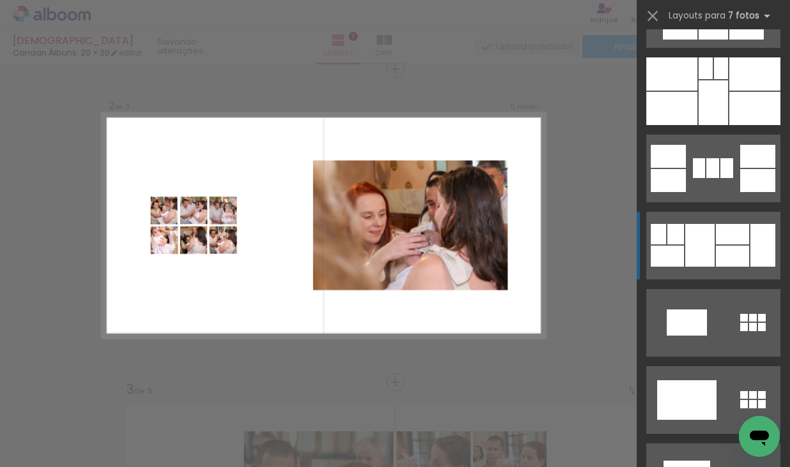
scroll to position [1686, 0]
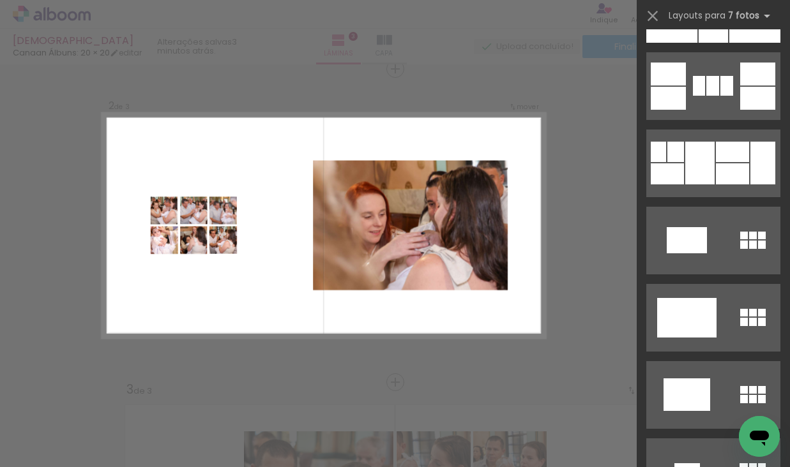
drag, startPoint x: 303, startPoint y: 315, endPoint x: 293, endPoint y: 321, distance: 11.4
click at [303, 315] on quentale-layouter at bounding box center [323, 225] width 443 height 225
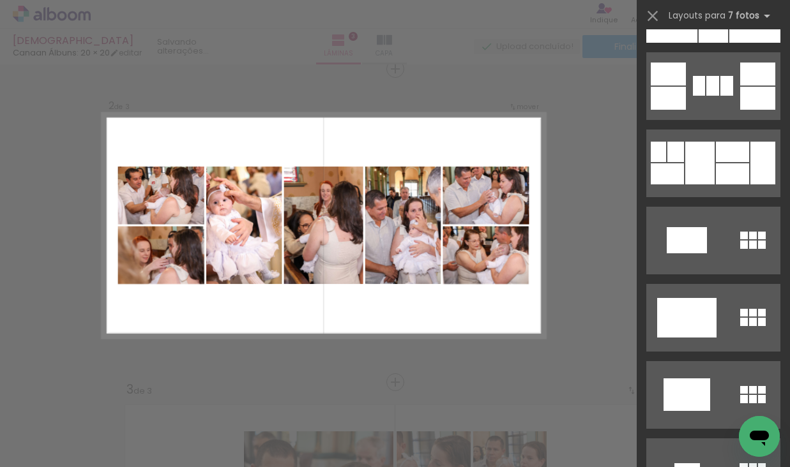
scroll to position [927, 0]
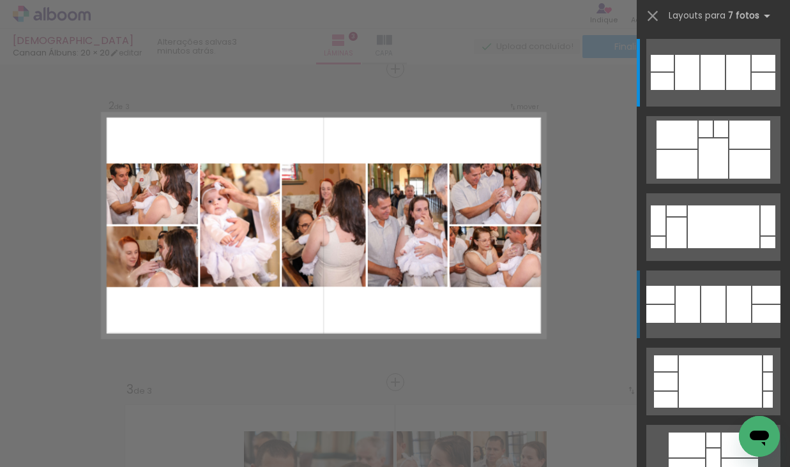
click at [669, 301] on div at bounding box center [660, 295] width 28 height 18
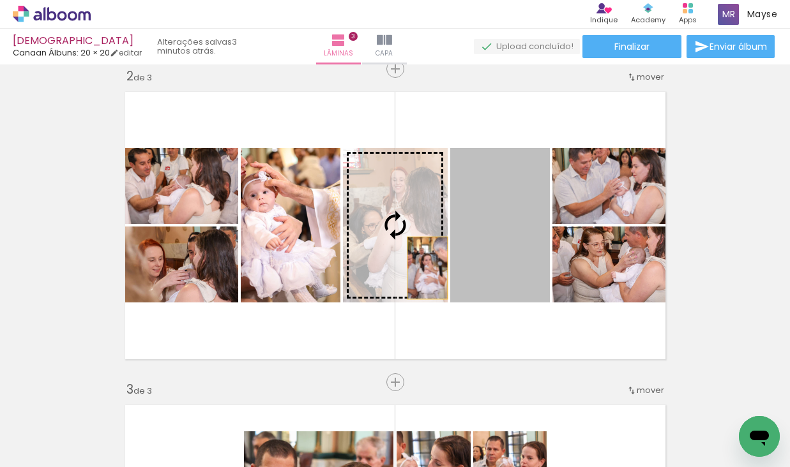
drag, startPoint x: 508, startPoint y: 275, endPoint x: 404, endPoint y: 262, distance: 105.5
click at [0, 0] on slot at bounding box center [0, 0] width 0 height 0
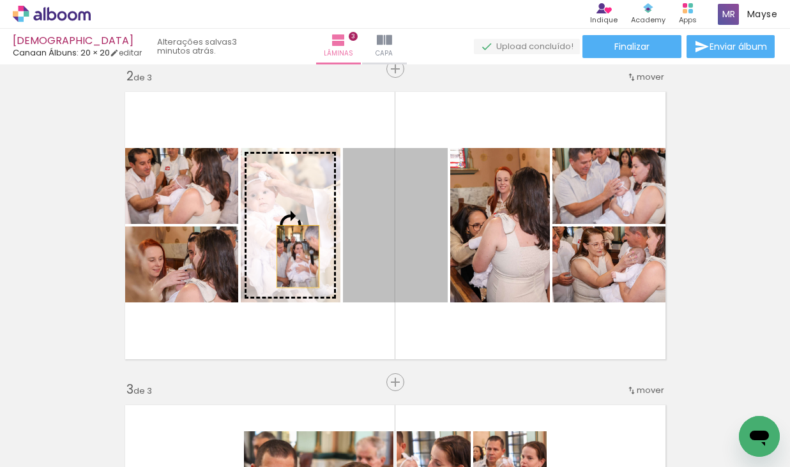
drag, startPoint x: 389, startPoint y: 270, endPoint x: 298, endPoint y: 257, distance: 92.3
click at [0, 0] on slot at bounding box center [0, 0] width 0 height 0
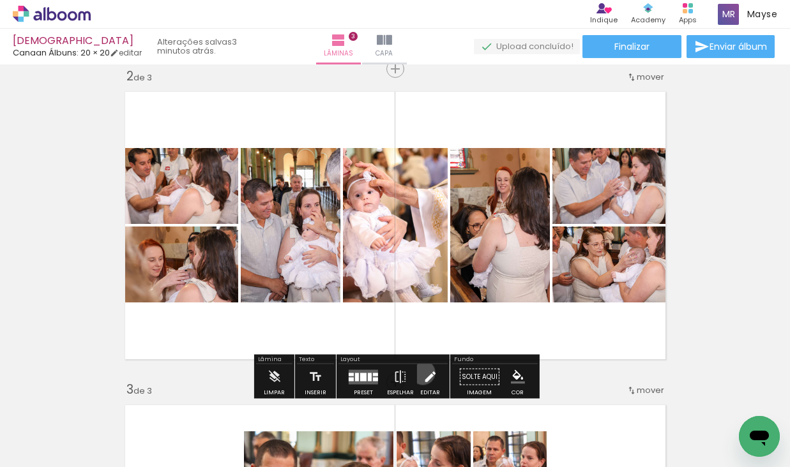
click at [423, 373] on iron-icon at bounding box center [430, 378] width 14 height 26
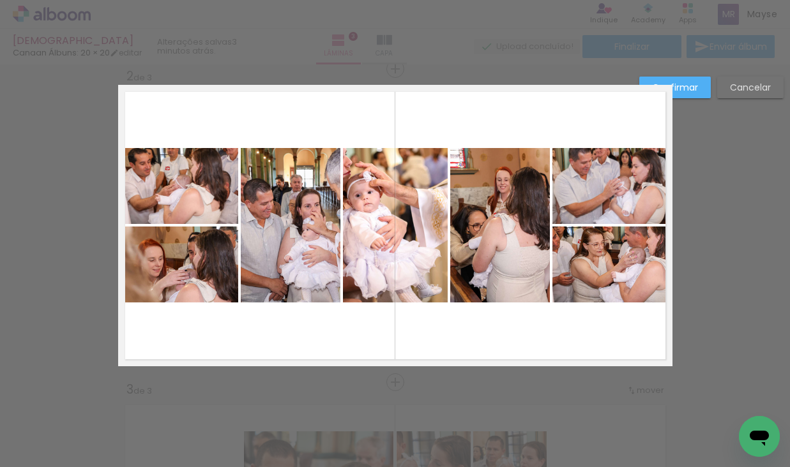
click at [404, 225] on quentale-photo at bounding box center [395, 225] width 105 height 155
click at [284, 243] on quentale-photo at bounding box center [291, 225] width 100 height 155
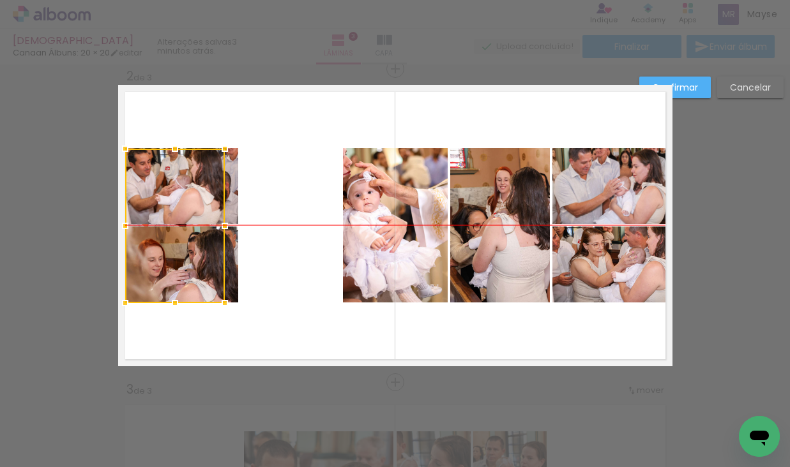
drag, startPoint x: 300, startPoint y: 242, endPoint x: 185, endPoint y: 236, distance: 115.8
click at [185, 236] on div at bounding box center [175, 226] width 100 height 155
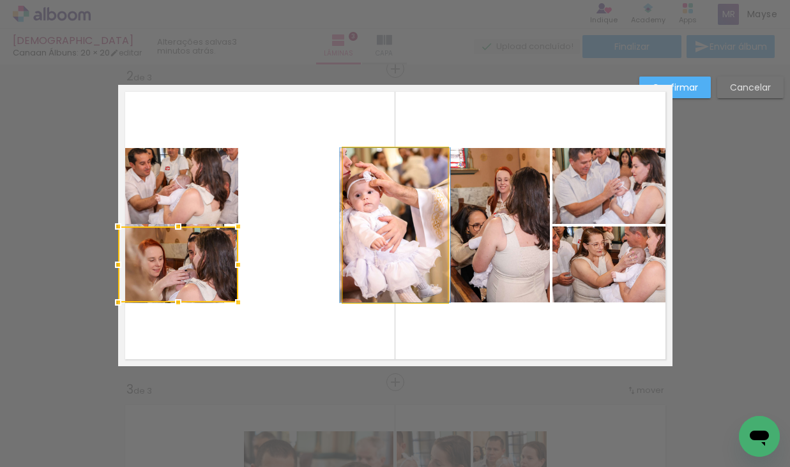
click at [402, 261] on quentale-photo at bounding box center [395, 225] width 105 height 155
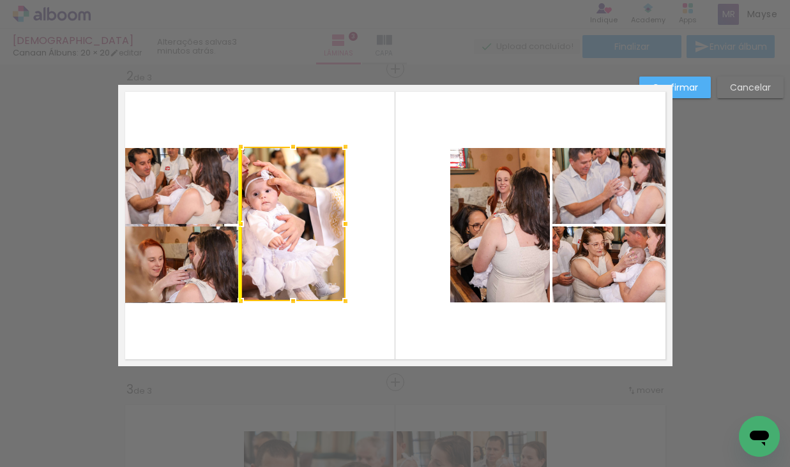
drag, startPoint x: 426, startPoint y: 261, endPoint x: 323, endPoint y: 261, distance: 102.8
click at [323, 261] on div at bounding box center [293, 224] width 105 height 155
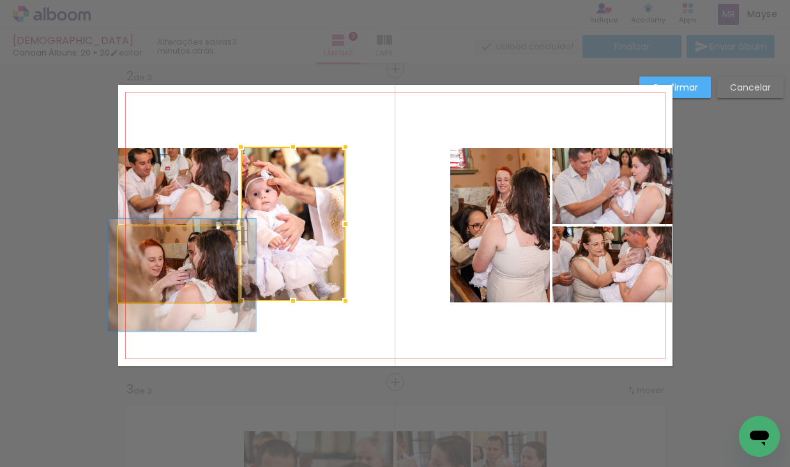
click at [213, 267] on quentale-photo at bounding box center [178, 265] width 120 height 76
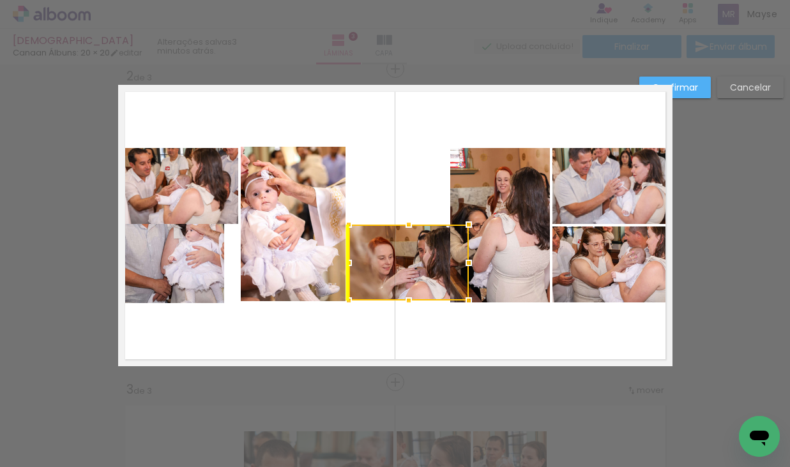
drag, startPoint x: 184, startPoint y: 267, endPoint x: 414, endPoint y: 265, distance: 229.9
click at [414, 265] on div at bounding box center [409, 263] width 120 height 76
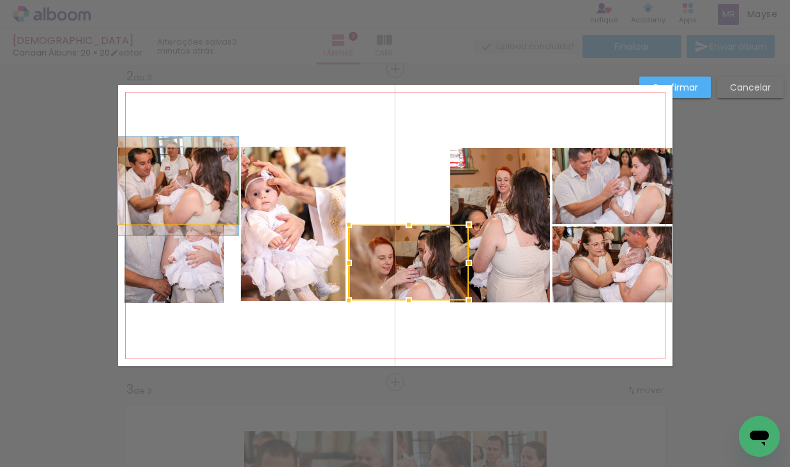
click at [213, 204] on quentale-photo at bounding box center [178, 186] width 120 height 76
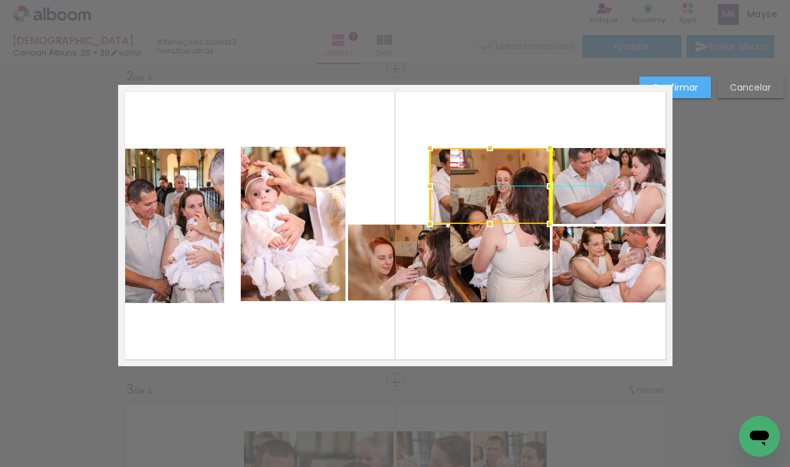
drag, startPoint x: 181, startPoint y: 196, endPoint x: 495, endPoint y: 200, distance: 314.2
click at [495, 200] on div at bounding box center [490, 186] width 120 height 76
drag, startPoint x: 401, startPoint y: 282, endPoint x: 389, endPoint y: 281, distance: 12.1
click at [401, 282] on album-spread "2 de 3" at bounding box center [395, 226] width 554 height 282
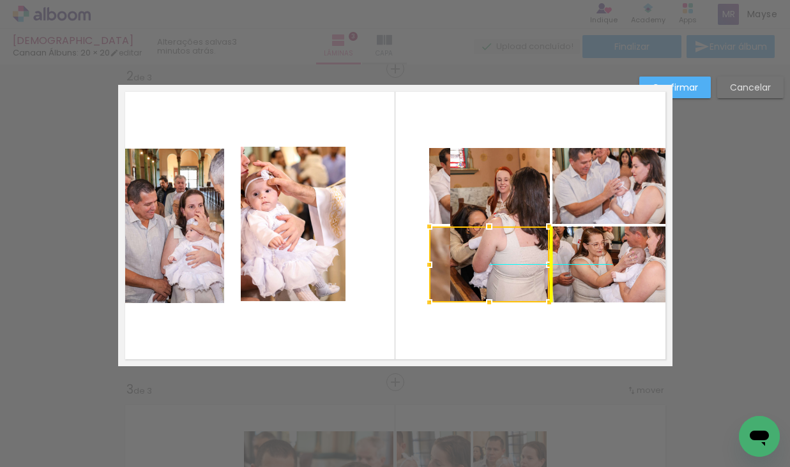
drag, startPoint x: 389, startPoint y: 281, endPoint x: 470, endPoint y: 283, distance: 81.1
click at [470, 283] on div at bounding box center [489, 265] width 120 height 76
click at [276, 249] on quentale-photo at bounding box center [293, 224] width 105 height 155
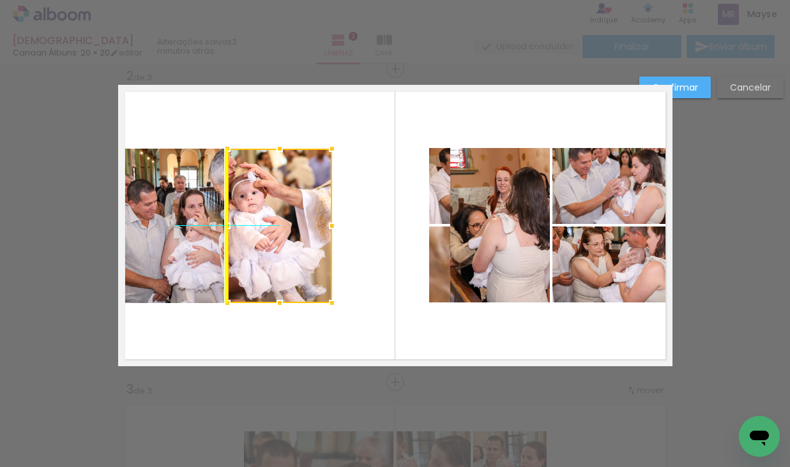
drag, startPoint x: 277, startPoint y: 255, endPoint x: 267, endPoint y: 261, distance: 11.4
click at [267, 261] on div at bounding box center [279, 226] width 105 height 155
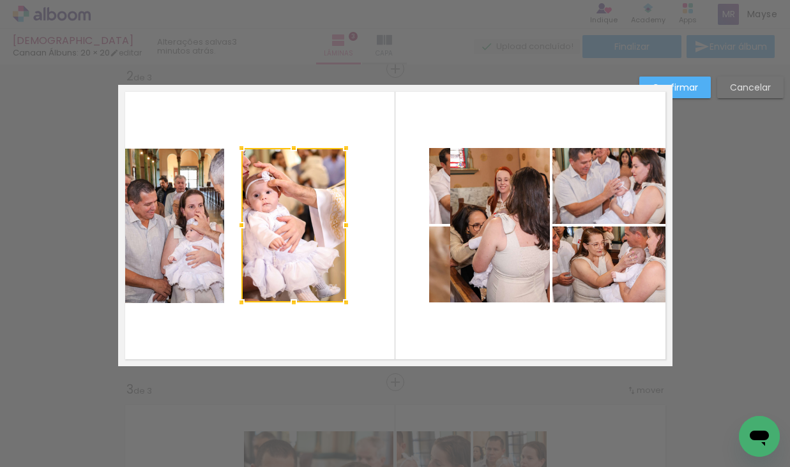
drag, startPoint x: 276, startPoint y: 261, endPoint x: 291, endPoint y: 262, distance: 14.1
click at [291, 262] on div at bounding box center [293, 225] width 105 height 155
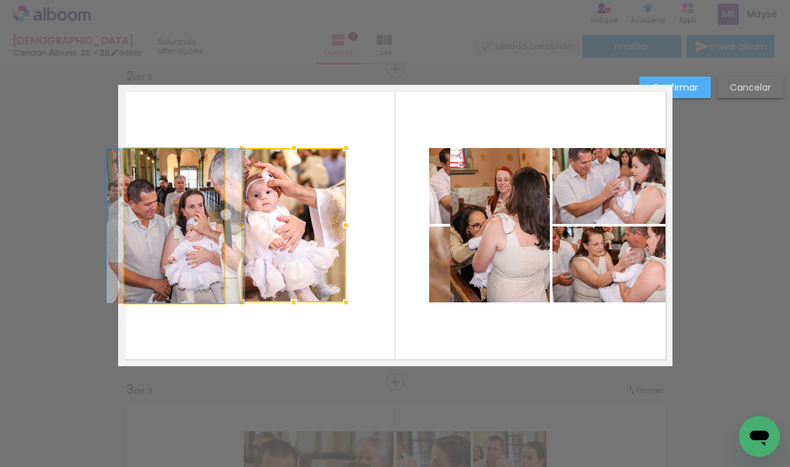
click at [177, 257] on quentale-photo at bounding box center [175, 226] width 100 height 155
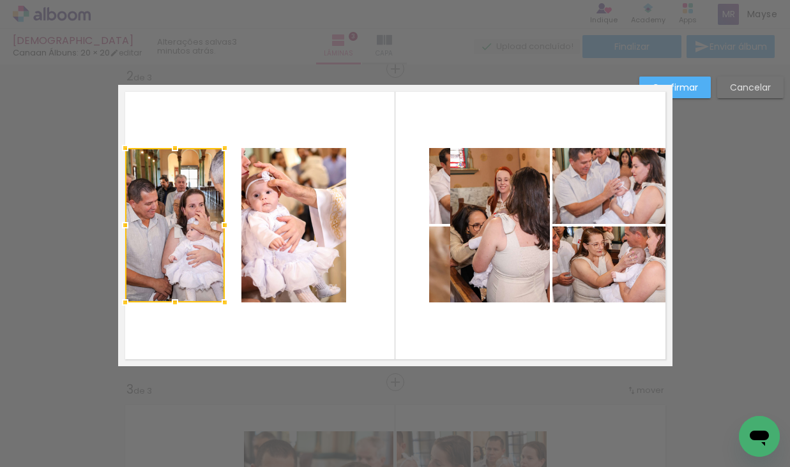
click at [169, 258] on div at bounding box center [175, 225] width 100 height 155
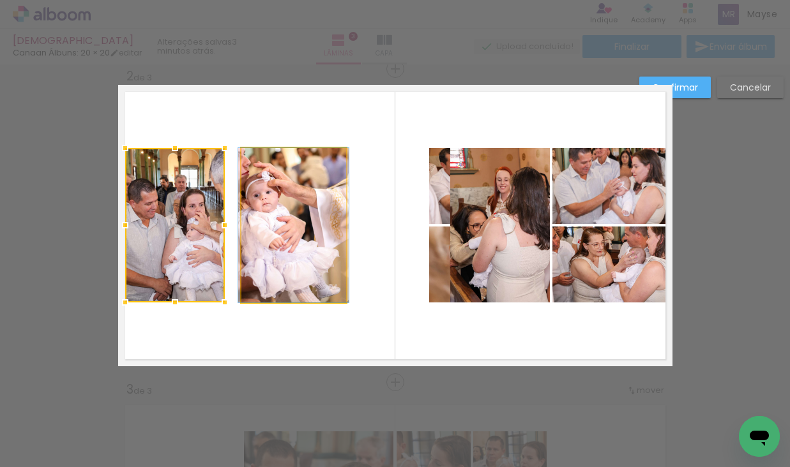
click at [287, 265] on quentale-photo at bounding box center [293, 225] width 105 height 155
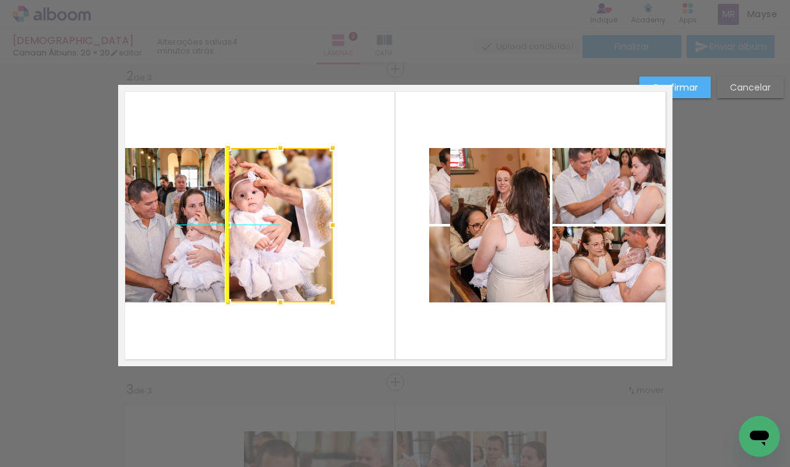
drag, startPoint x: 298, startPoint y: 261, endPoint x: 282, endPoint y: 262, distance: 15.4
click at [282, 262] on div at bounding box center [280, 225] width 105 height 155
click at [480, 193] on quentale-photo at bounding box center [500, 225] width 100 height 155
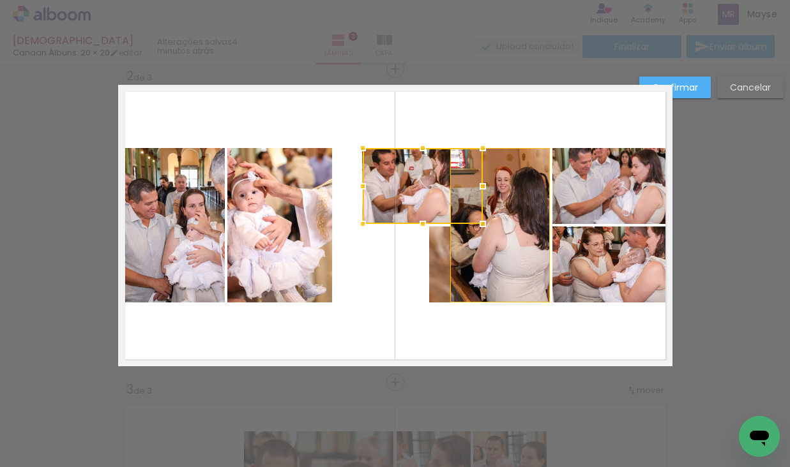
drag, startPoint x: 506, startPoint y: 204, endPoint x: 439, endPoint y: 207, distance: 67.1
click at [439, 207] on div at bounding box center [423, 186] width 120 height 76
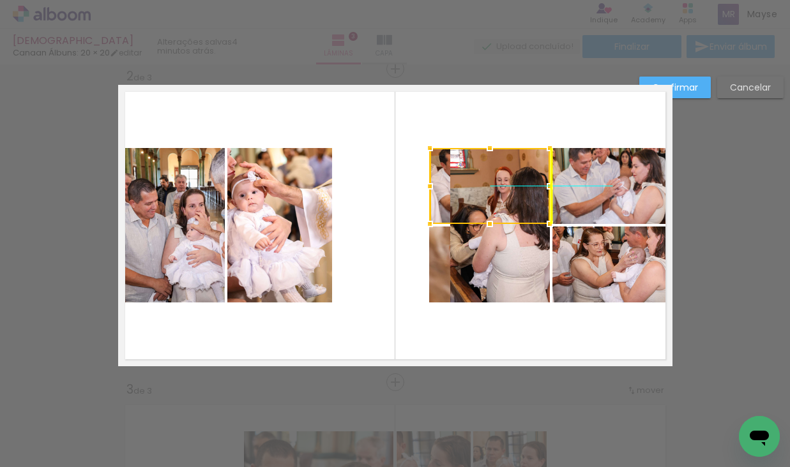
drag, startPoint x: 391, startPoint y: 195, endPoint x: 458, endPoint y: 195, distance: 67.1
click at [458, 195] on div at bounding box center [490, 186] width 120 height 76
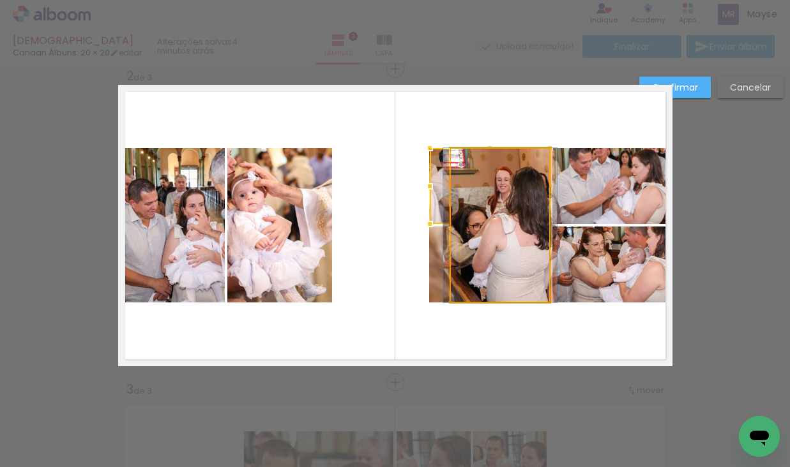
click at [507, 268] on quentale-photo at bounding box center [500, 225] width 100 height 155
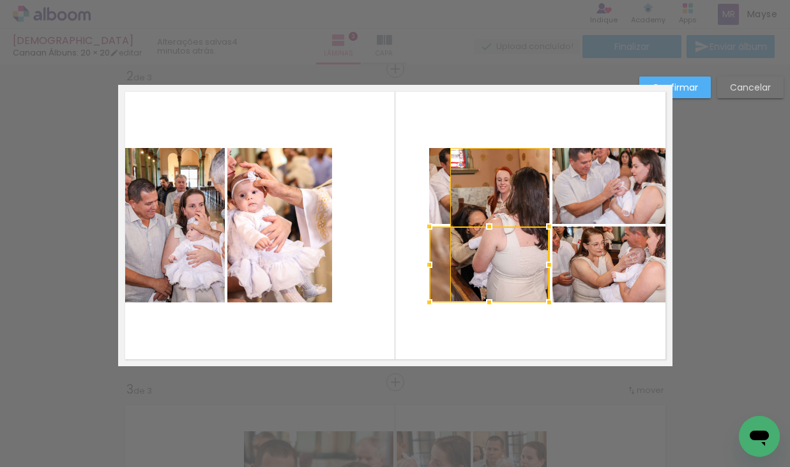
click at [523, 268] on div at bounding box center [489, 265] width 120 height 76
click at [493, 223] on div at bounding box center [489, 227] width 26 height 26
click at [543, 258] on quentale-photo at bounding box center [500, 225] width 100 height 155
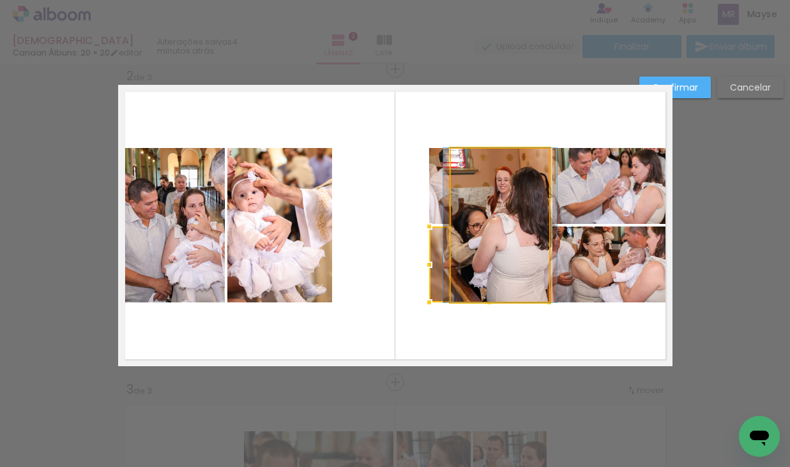
click at [506, 213] on quentale-photo at bounding box center [500, 225] width 100 height 155
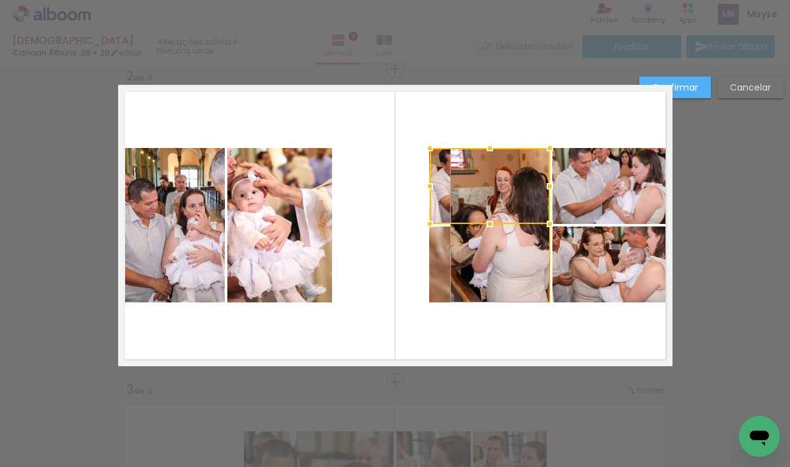
click at [496, 252] on quentale-photo at bounding box center [500, 225] width 100 height 155
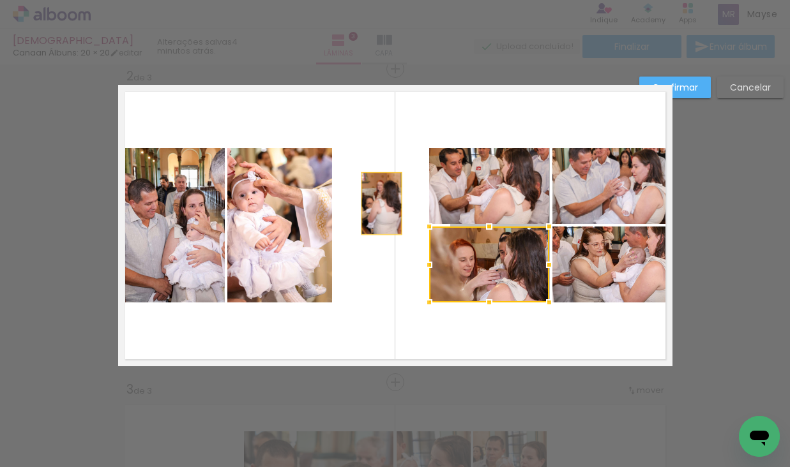
drag, startPoint x: 492, startPoint y: 199, endPoint x: 381, endPoint y: 204, distance: 111.2
click at [381, 204] on quentale-layouter at bounding box center [395, 226] width 554 height 282
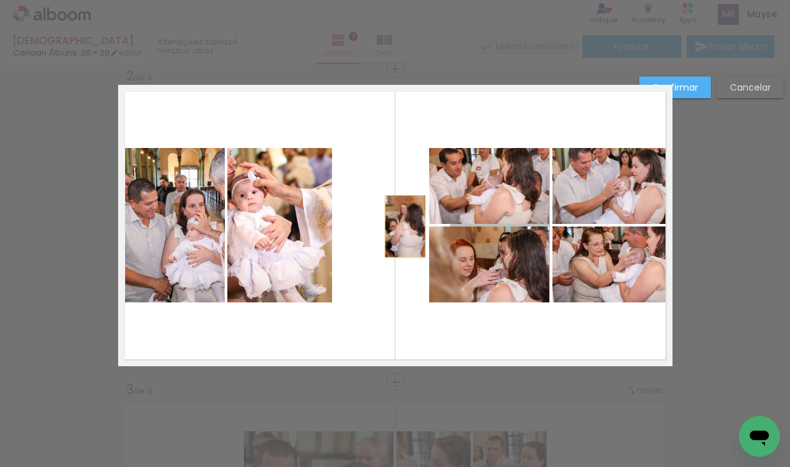
drag, startPoint x: 479, startPoint y: 225, endPoint x: 383, endPoint y: 228, distance: 96.5
click at [383, 228] on quentale-layouter at bounding box center [395, 226] width 554 height 282
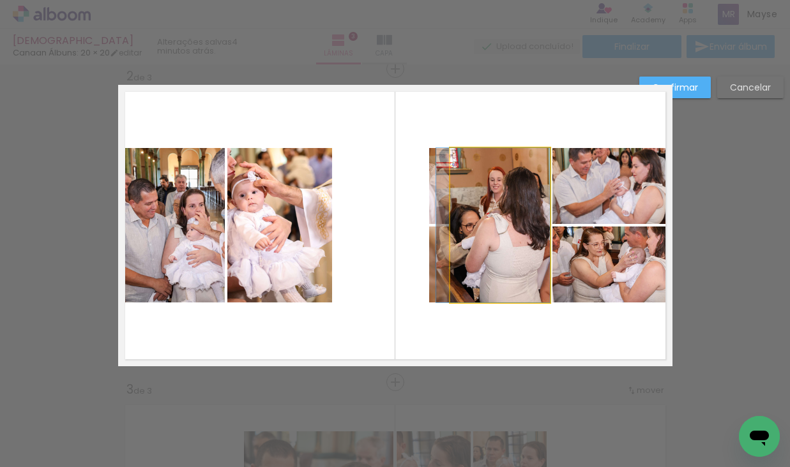
click at [489, 209] on quentale-photo at bounding box center [500, 225] width 100 height 155
drag, startPoint x: 508, startPoint y: 254, endPoint x: 508, endPoint y: 247, distance: 7.1
click at [0, 0] on slot at bounding box center [0, 0] width 0 height 0
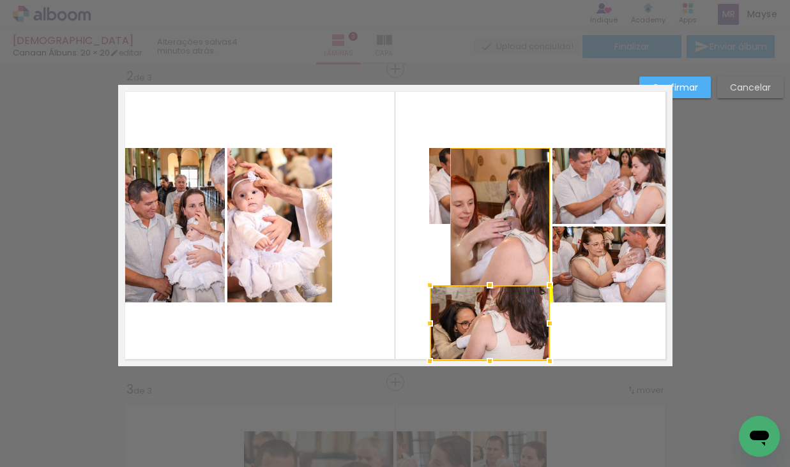
drag, startPoint x: 496, startPoint y: 266, endPoint x: 500, endPoint y: 326, distance: 59.5
click at [500, 326] on div at bounding box center [490, 323] width 120 height 76
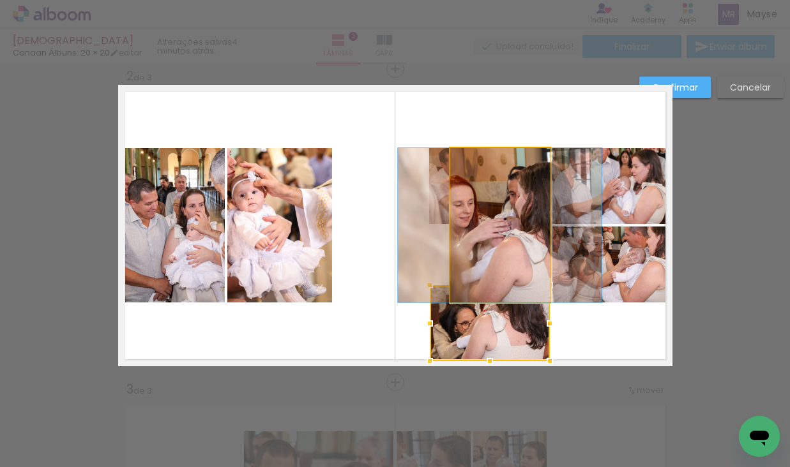
click at [497, 222] on quentale-photo at bounding box center [500, 225] width 100 height 155
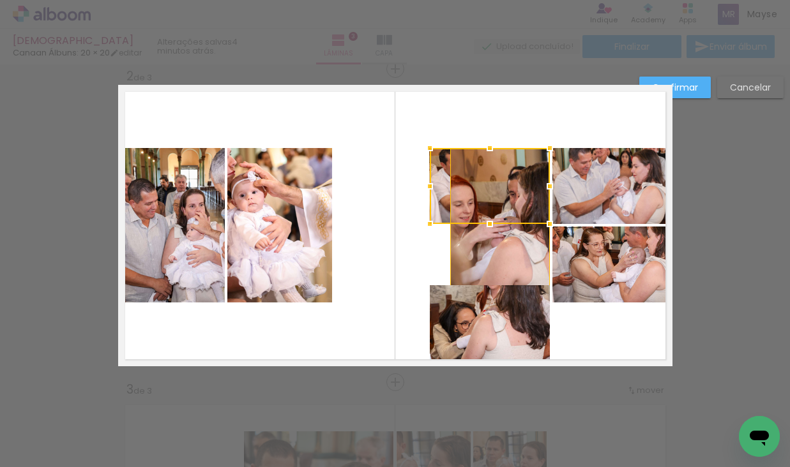
drag, startPoint x: 511, startPoint y: 220, endPoint x: 463, endPoint y: 222, distance: 47.9
click at [463, 222] on div at bounding box center [490, 186] width 120 height 76
click at [501, 259] on quentale-photo at bounding box center [500, 225] width 100 height 155
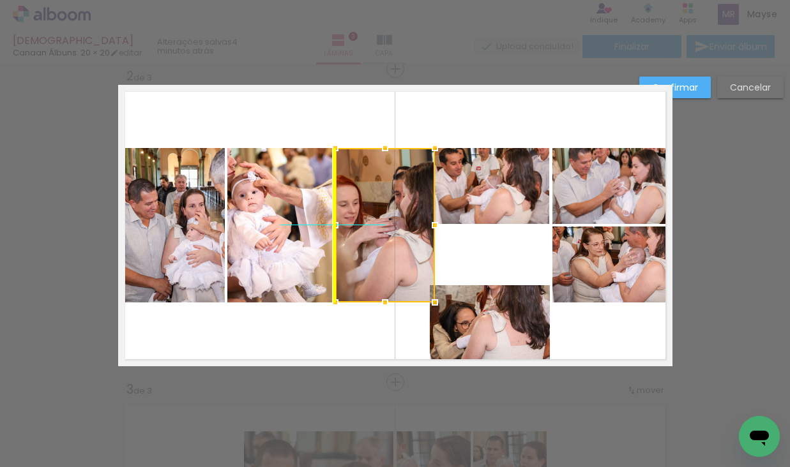
drag, startPoint x: 516, startPoint y: 255, endPoint x: 398, endPoint y: 261, distance: 118.3
click at [398, 261] on div at bounding box center [385, 225] width 100 height 155
click at [503, 321] on quentale-photo at bounding box center [490, 323] width 120 height 76
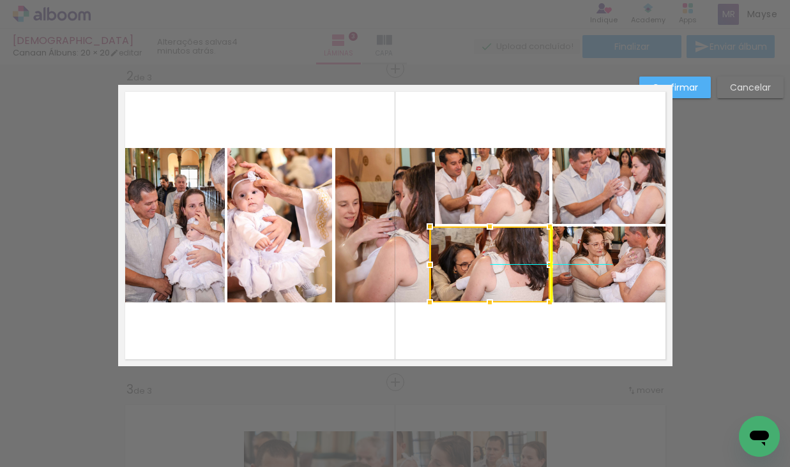
drag, startPoint x: 503, startPoint y: 327, endPoint x: 503, endPoint y: 268, distance: 58.8
click at [503, 269] on div at bounding box center [490, 265] width 120 height 76
click at [693, 80] on paper-button "Confirmar" at bounding box center [675, 88] width 72 height 22
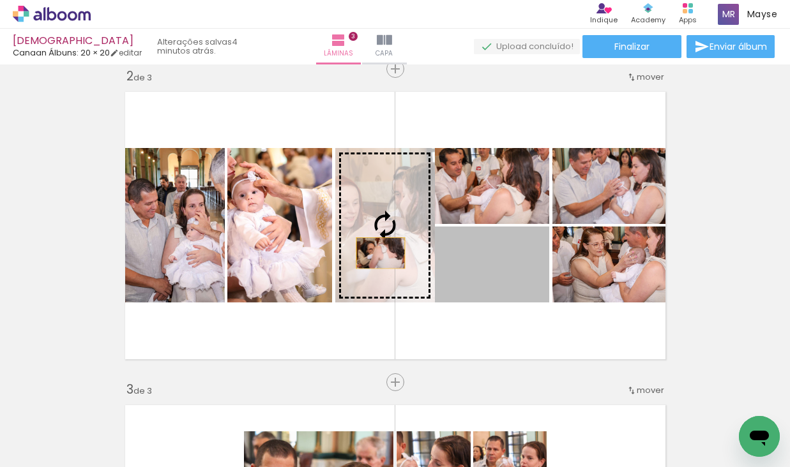
drag, startPoint x: 508, startPoint y: 272, endPoint x: 381, endPoint y: 254, distance: 129.0
click at [0, 0] on slot at bounding box center [0, 0] width 0 height 0
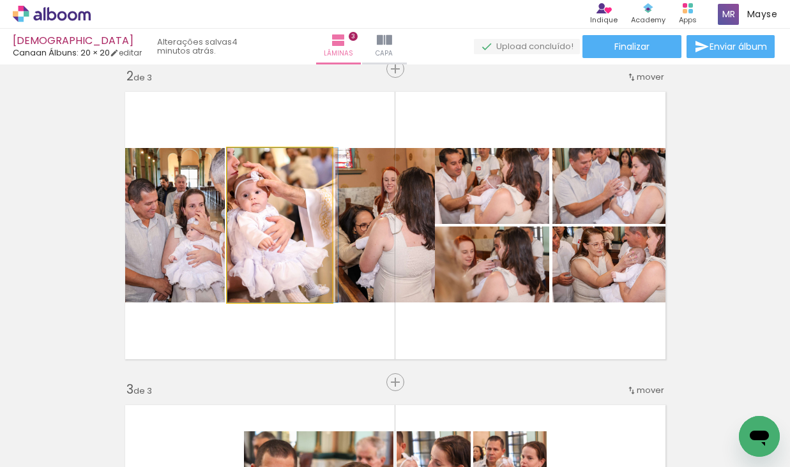
drag, startPoint x: 252, startPoint y: 249, endPoint x: 261, endPoint y: 241, distance: 11.3
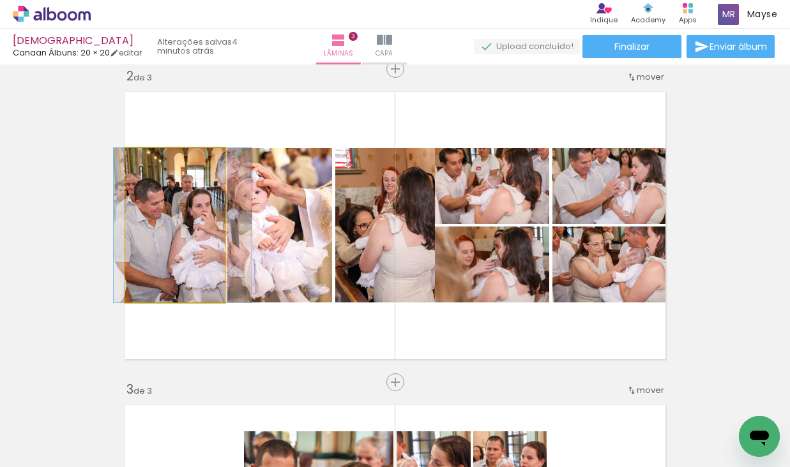
click at [181, 257] on quentale-photo at bounding box center [175, 225] width 100 height 155
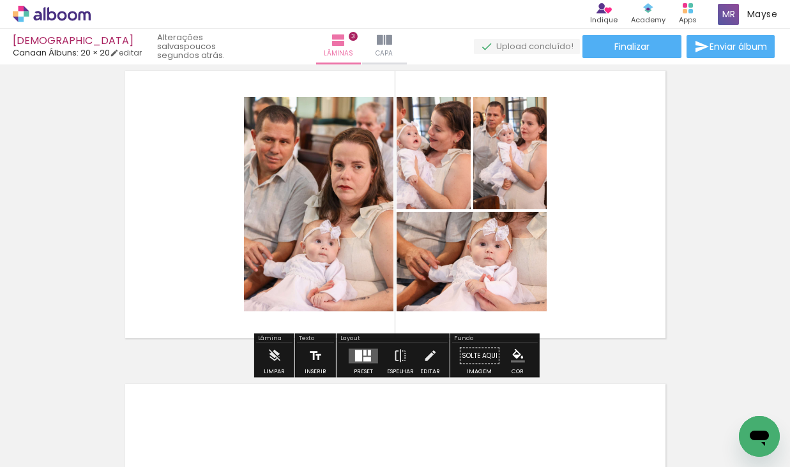
scroll to position [659, 0]
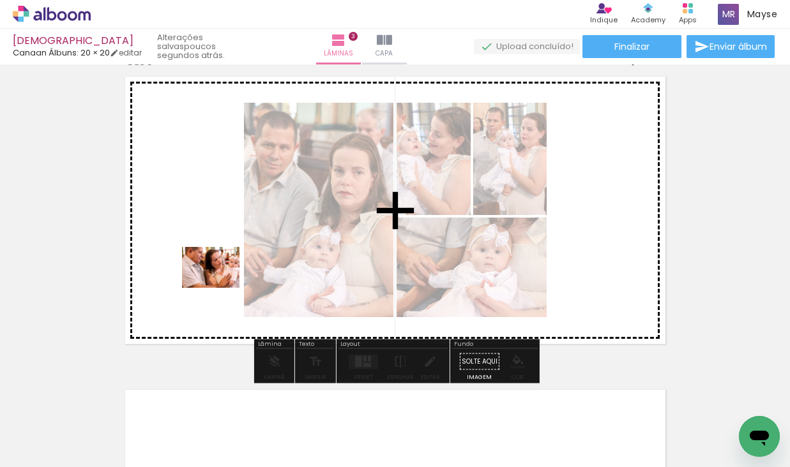
drag, startPoint x: 268, startPoint y: 423, endPoint x: 220, endPoint y: 285, distance: 145.8
click at [220, 285] on quentale-workspace at bounding box center [395, 233] width 790 height 467
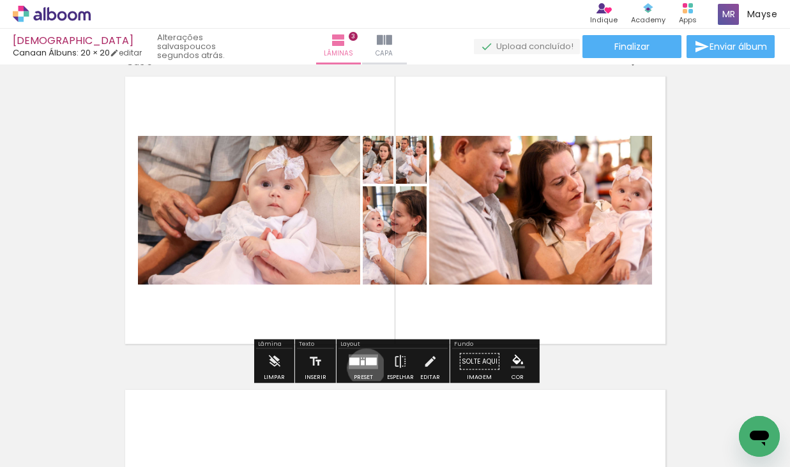
click at [363, 368] on quentale-layouter at bounding box center [363, 361] width 29 height 15
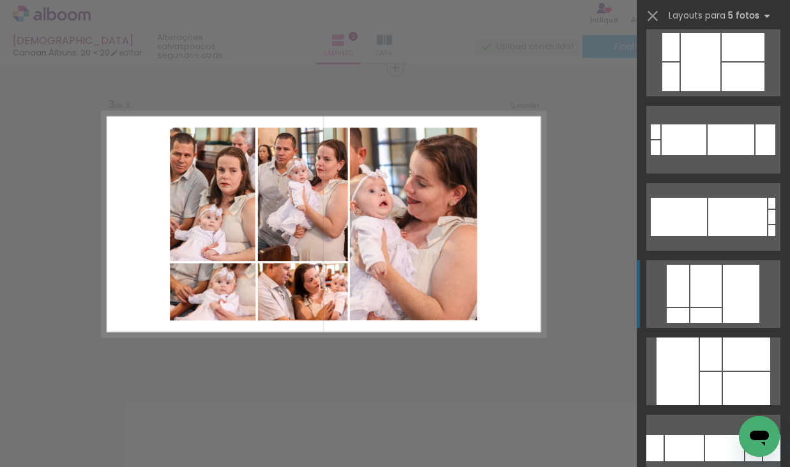
scroll to position [89, 0]
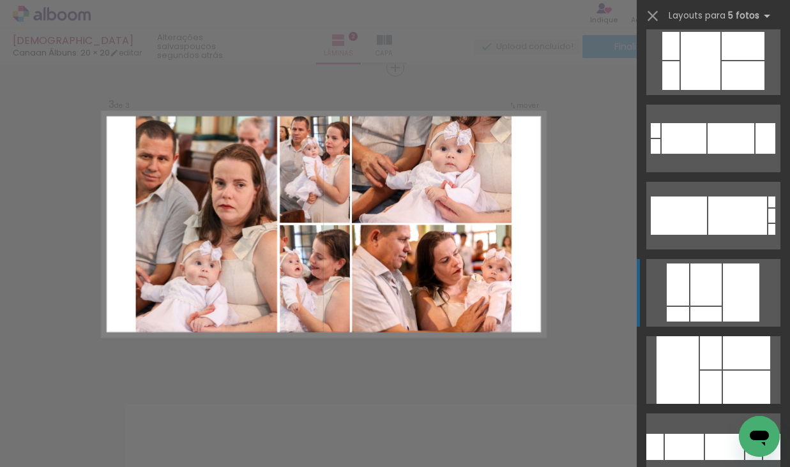
click at [689, 389] on div at bounding box center [677, 371] width 42 height 68
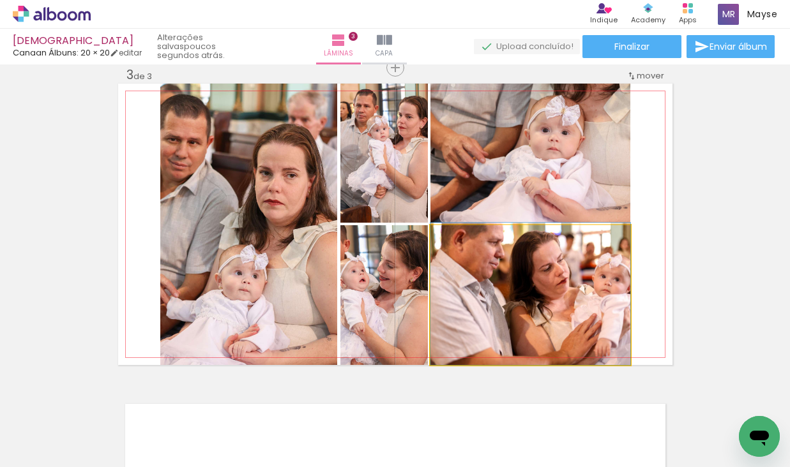
drag, startPoint x: 545, startPoint y: 276, endPoint x: 543, endPoint y: 266, distance: 10.3
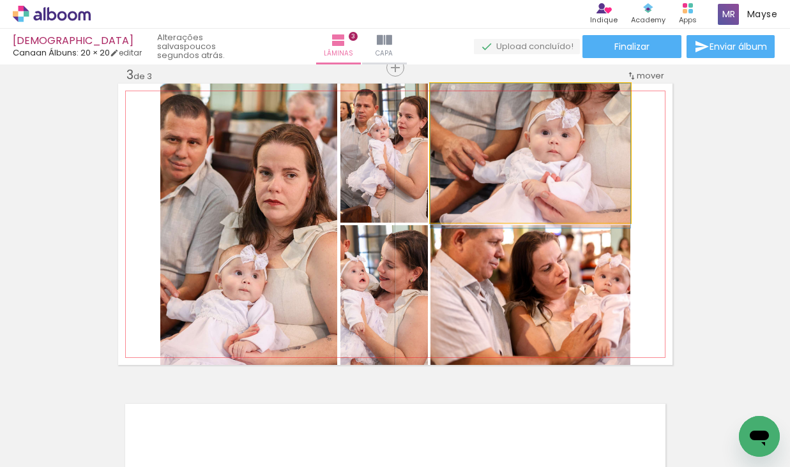
drag, startPoint x: 554, startPoint y: 178, endPoint x: 562, endPoint y: 188, distance: 12.7
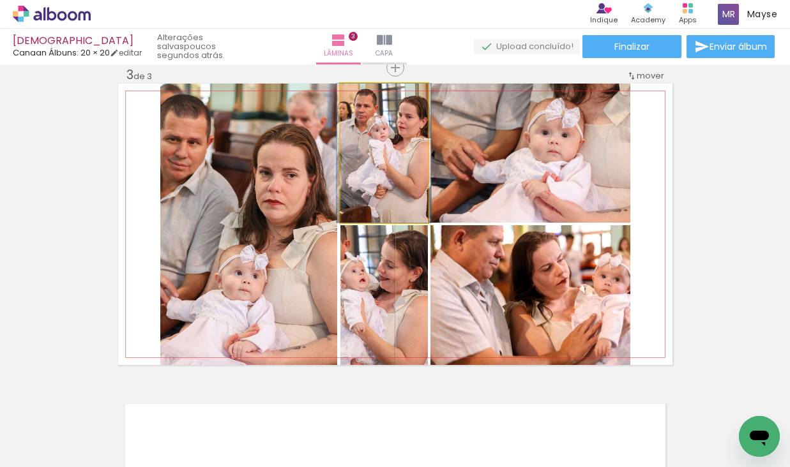
drag, startPoint x: 379, startPoint y: 202, endPoint x: 379, endPoint y: 211, distance: 8.9
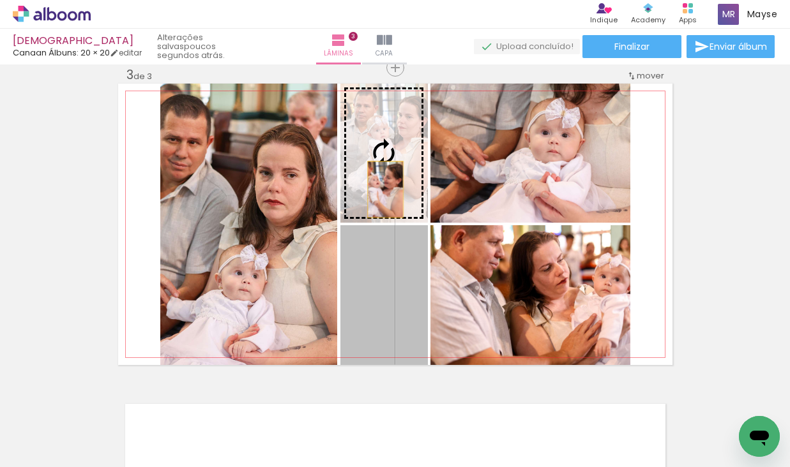
drag, startPoint x: 384, startPoint y: 223, endPoint x: 388, endPoint y: 166, distance: 57.0
click at [0, 0] on slot at bounding box center [0, 0] width 0 height 0
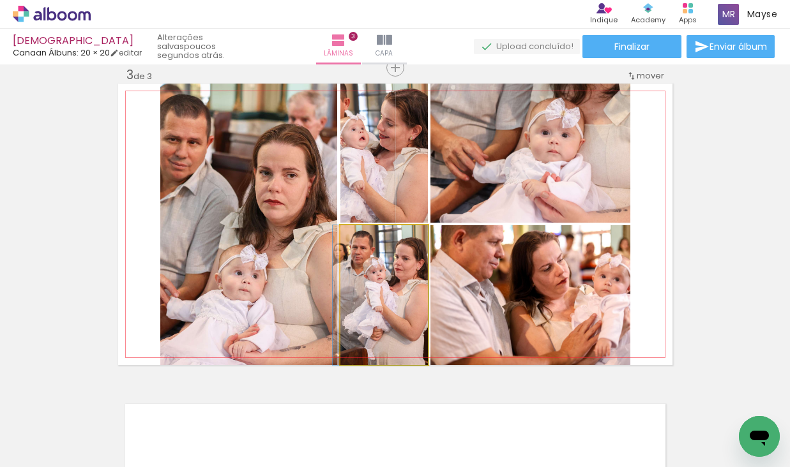
drag, startPoint x: 355, startPoint y: 297, endPoint x: 345, endPoint y: 297, distance: 10.2
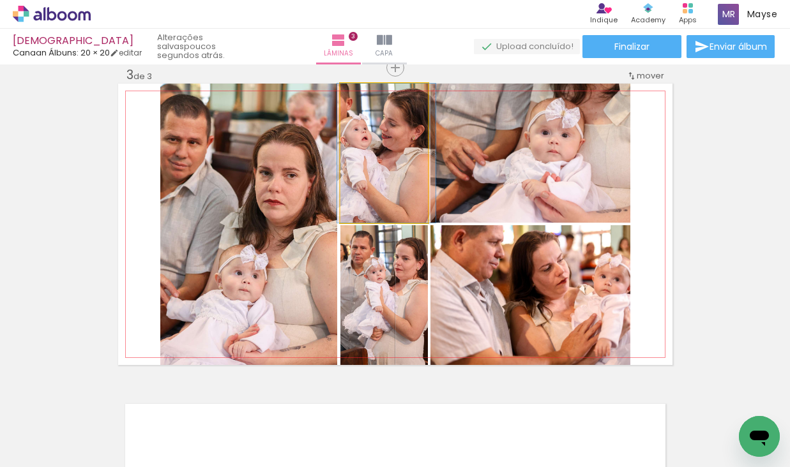
drag, startPoint x: 410, startPoint y: 149, endPoint x: 412, endPoint y: 162, distance: 12.3
click at [412, 162] on div at bounding box center [386, 153] width 98 height 139
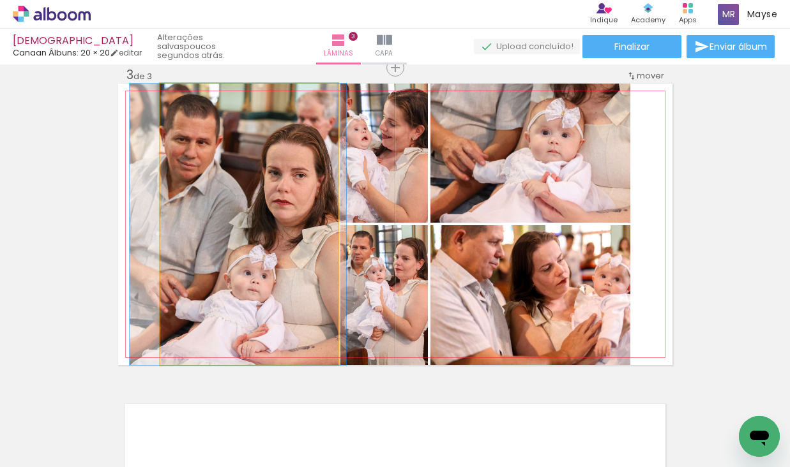
drag, startPoint x: 240, startPoint y: 227, endPoint x: 248, endPoint y: 228, distance: 8.3
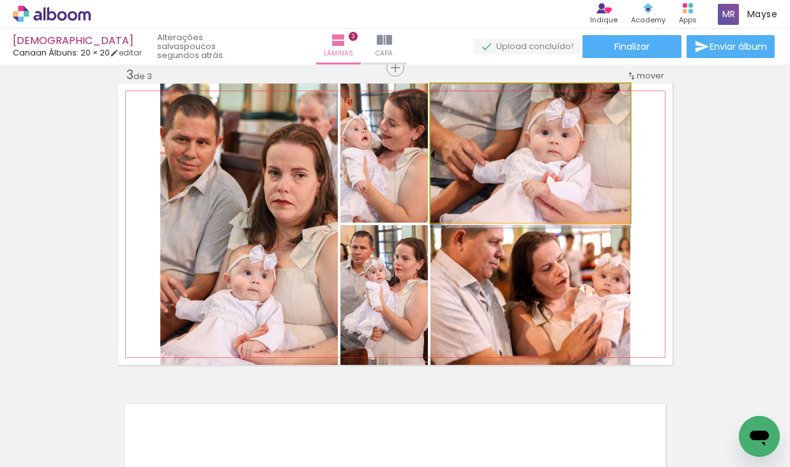
click at [579, 191] on quentale-photo at bounding box center [530, 153] width 200 height 139
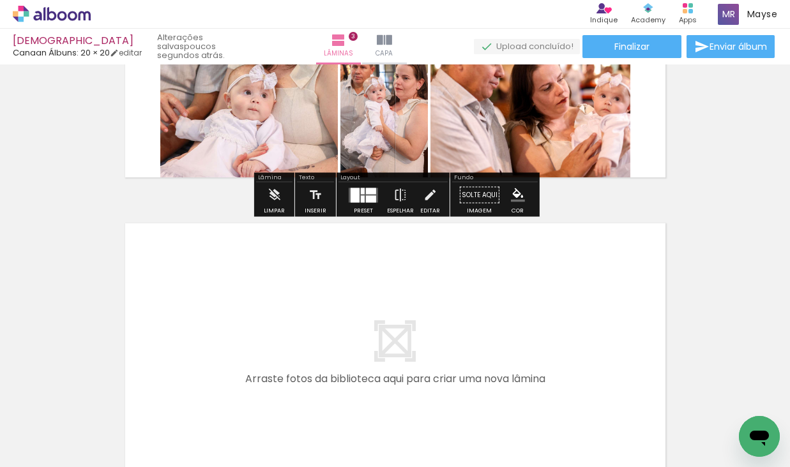
scroll to position [886, 0]
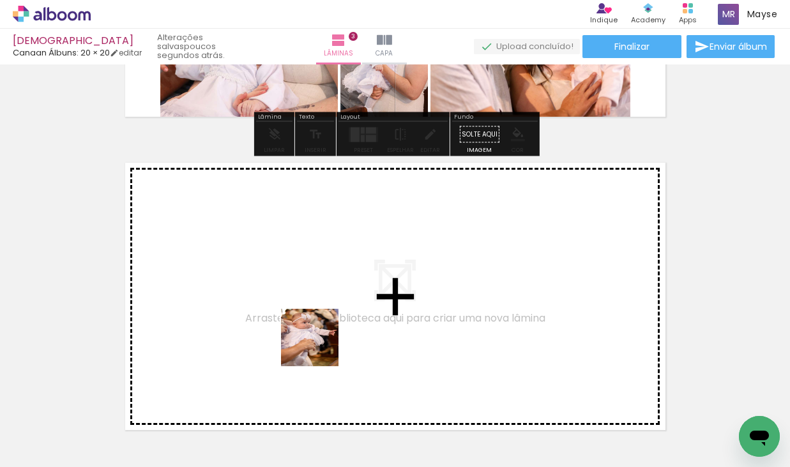
drag, startPoint x: 319, startPoint y: 347, endPoint x: 321, endPoint y: 332, distance: 15.4
click at [321, 332] on quentale-workspace at bounding box center [395, 233] width 790 height 467
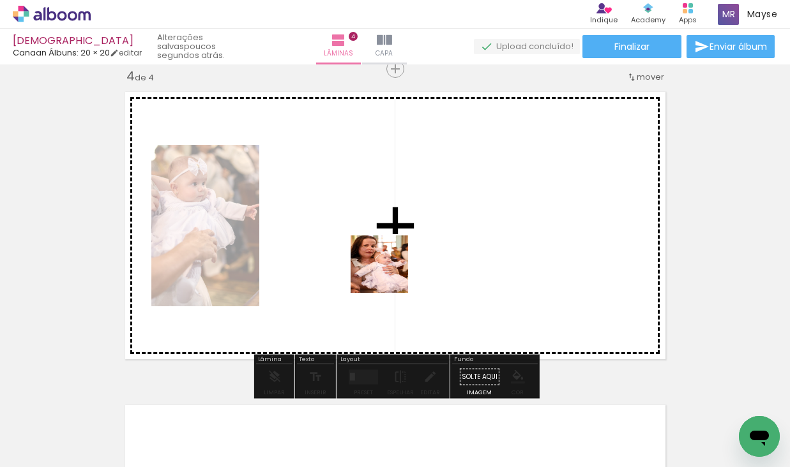
scroll to position [957, 0]
drag, startPoint x: 391, startPoint y: 286, endPoint x: 457, endPoint y: 314, distance: 71.5
click at [389, 273] on quentale-workspace at bounding box center [395, 233] width 790 height 467
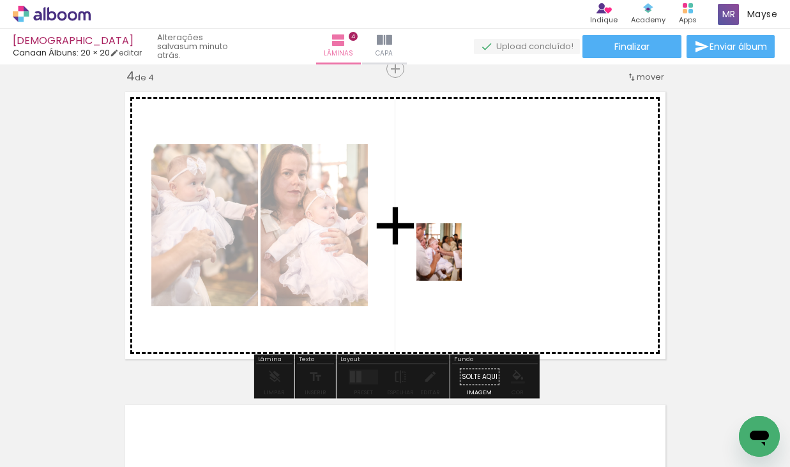
drag, startPoint x: 476, startPoint y: 425, endPoint x: 536, endPoint y: 425, distance: 60.0
click at [454, 259] on quentale-workspace at bounding box center [395, 233] width 790 height 467
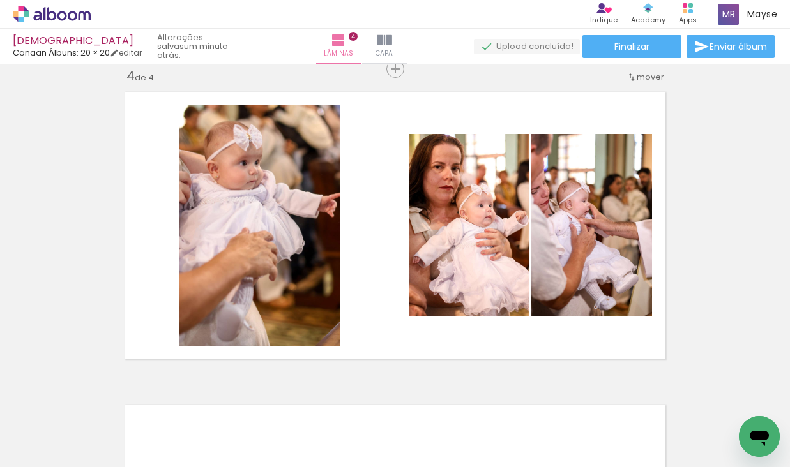
scroll to position [0, 3168]
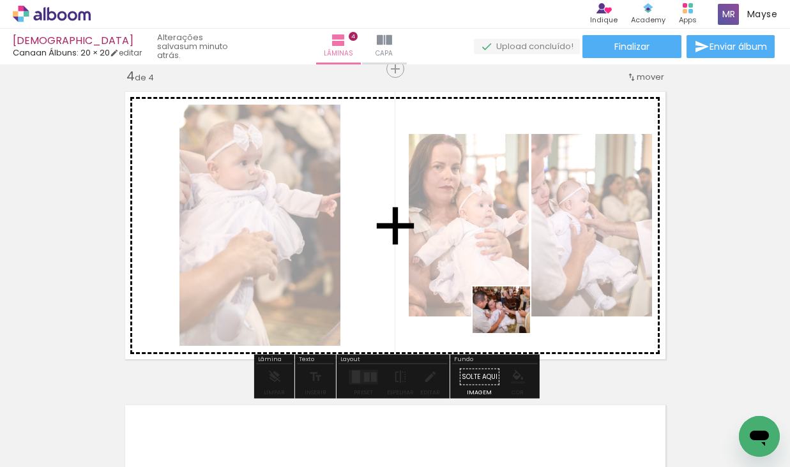
drag, startPoint x: 541, startPoint y: 429, endPoint x: 511, endPoint y: 325, distance: 108.3
click at [511, 325] on quentale-workspace at bounding box center [395, 233] width 790 height 467
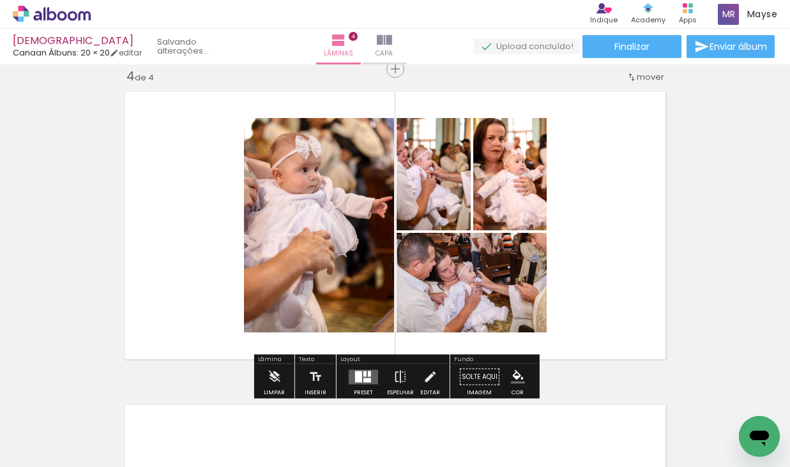
scroll to position [961, 0]
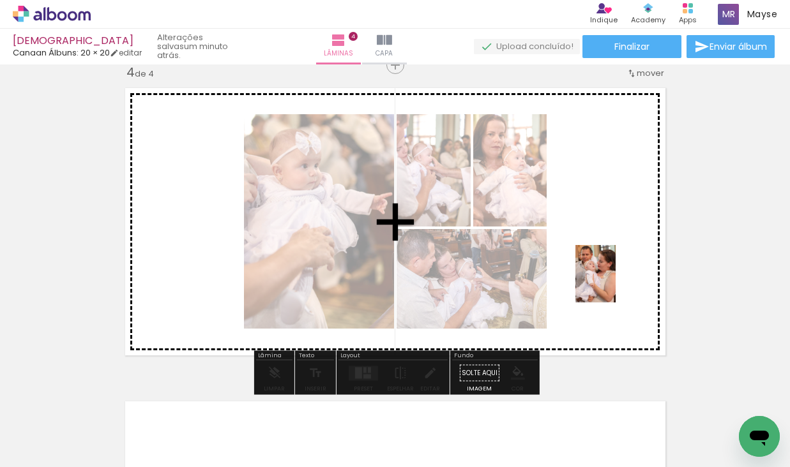
drag, startPoint x: 403, startPoint y: 440, endPoint x: 612, endPoint y: 284, distance: 261.0
click at [614, 283] on quentale-workspace at bounding box center [395, 233] width 790 height 467
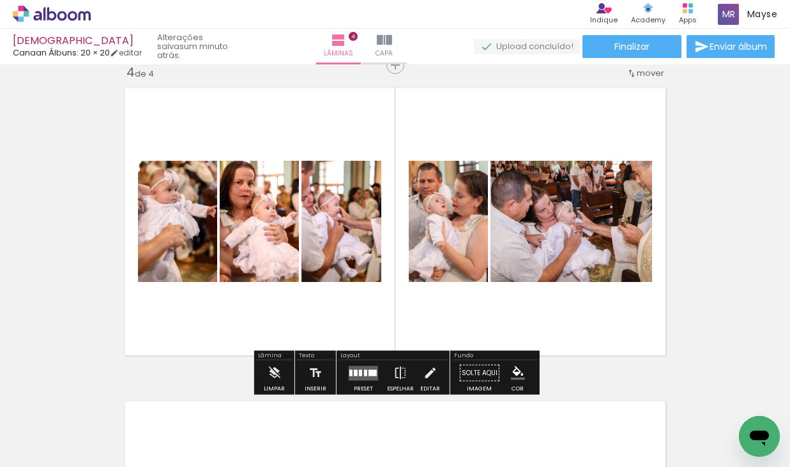
click at [359, 373] on div at bounding box center [360, 373] width 3 height 6
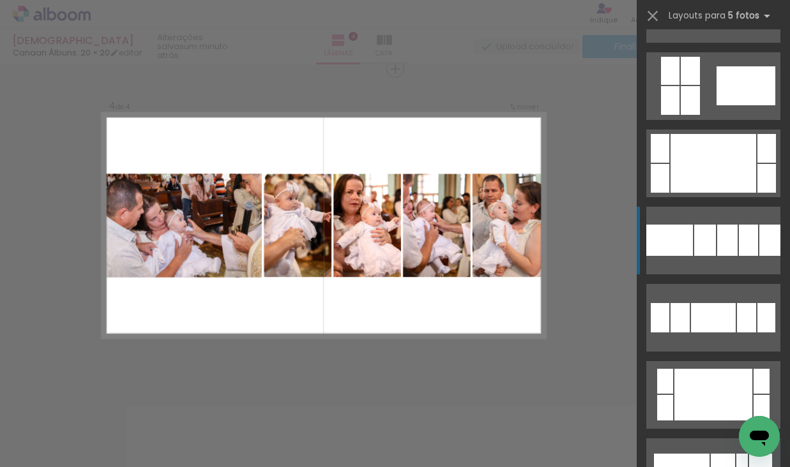
scroll to position [1148, 0]
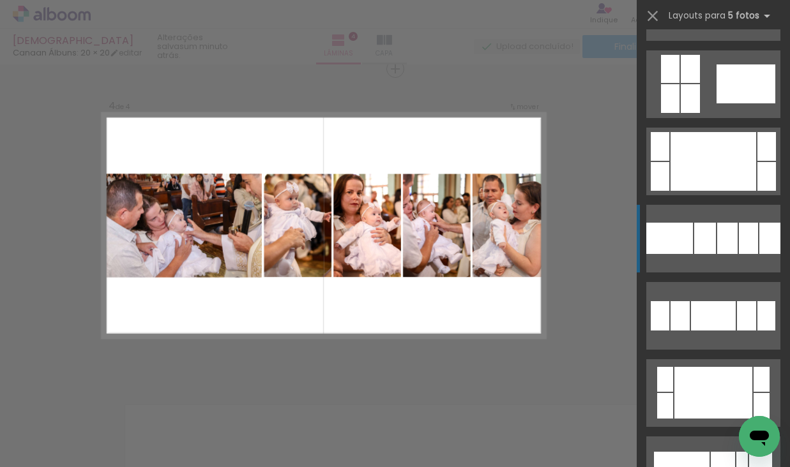
click at [683, 243] on div at bounding box center [669, 238] width 47 height 31
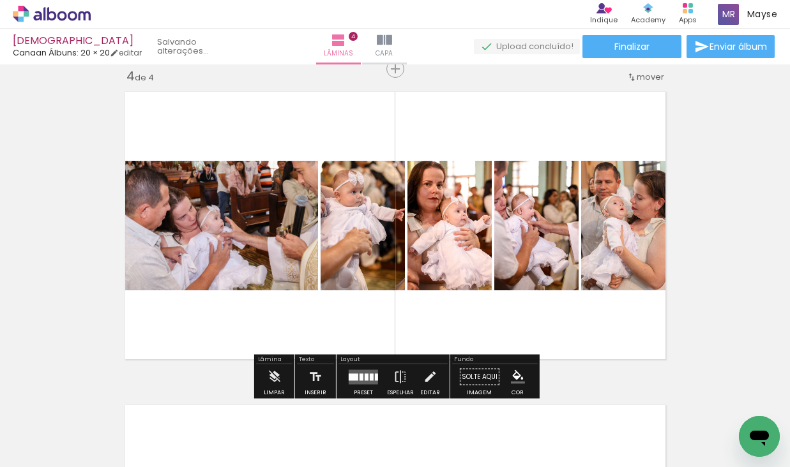
scroll to position [958, 0]
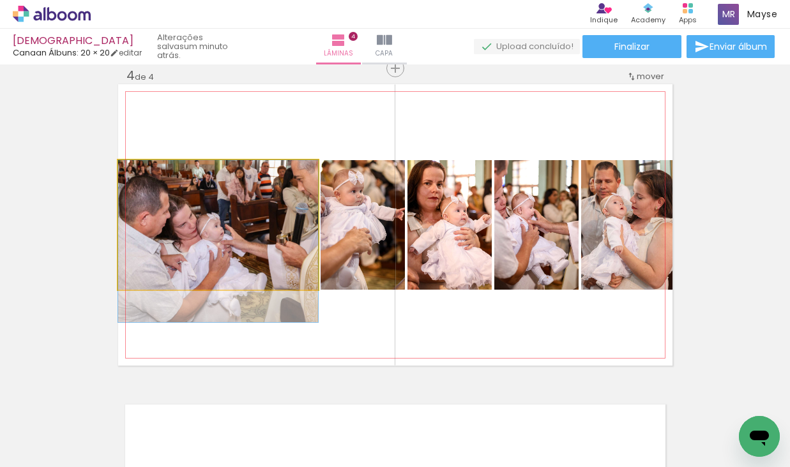
drag, startPoint x: 223, startPoint y: 254, endPoint x: 224, endPoint y: 267, distance: 12.8
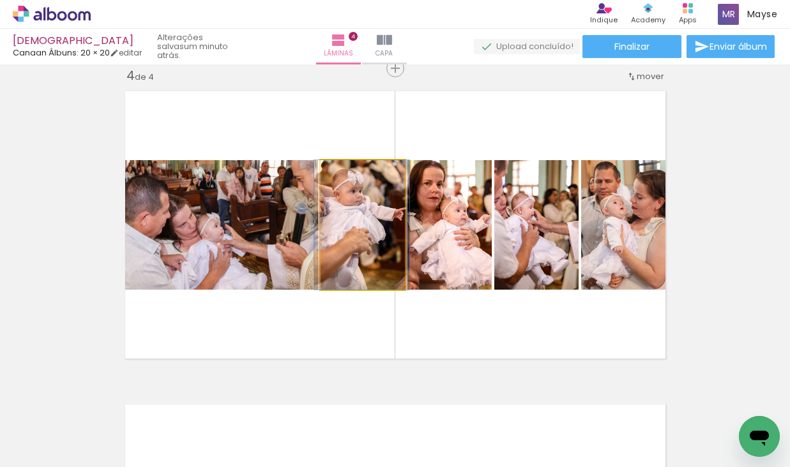
drag, startPoint x: 375, startPoint y: 253, endPoint x: 513, endPoint y: 251, distance: 137.9
click at [374, 267] on div at bounding box center [361, 225] width 95 height 130
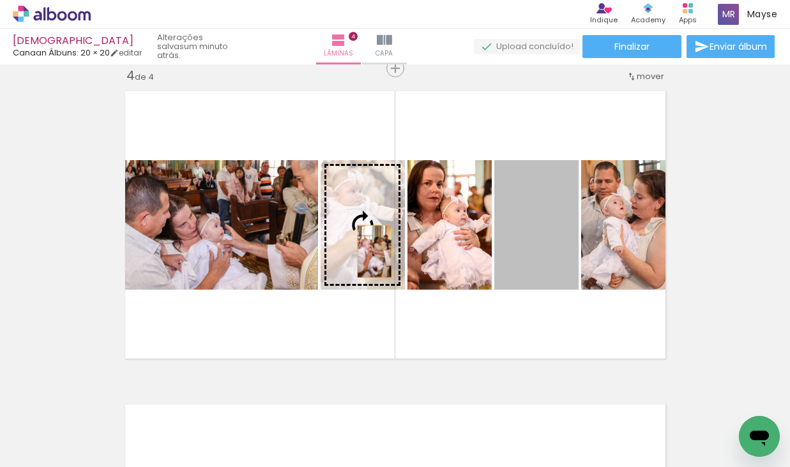
drag, startPoint x: 530, startPoint y: 250, endPoint x: 374, endPoint y: 252, distance: 156.5
click at [0, 0] on slot at bounding box center [0, 0] width 0 height 0
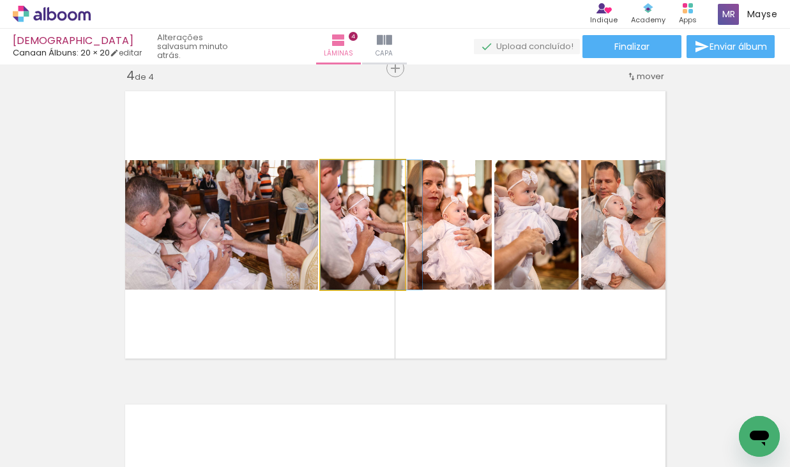
drag, startPoint x: 357, startPoint y: 252, endPoint x: 372, endPoint y: 252, distance: 15.3
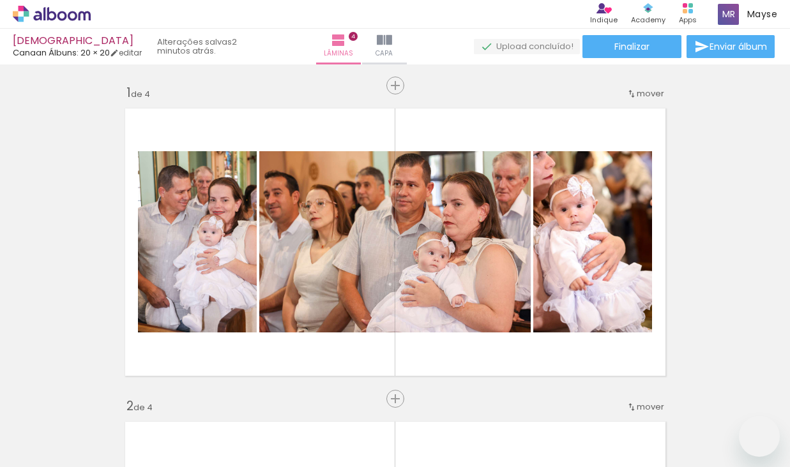
type paper-slider "112"
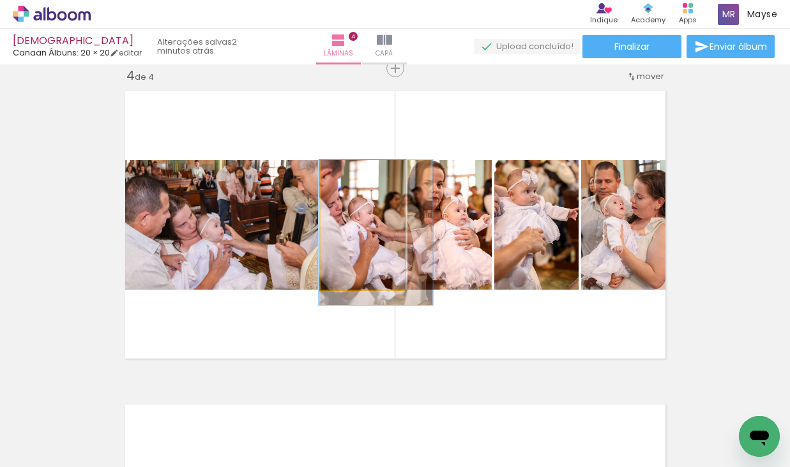
scroll to position [0, 3168]
drag, startPoint x: 369, startPoint y: 254, endPoint x: 372, endPoint y: 266, distance: 11.8
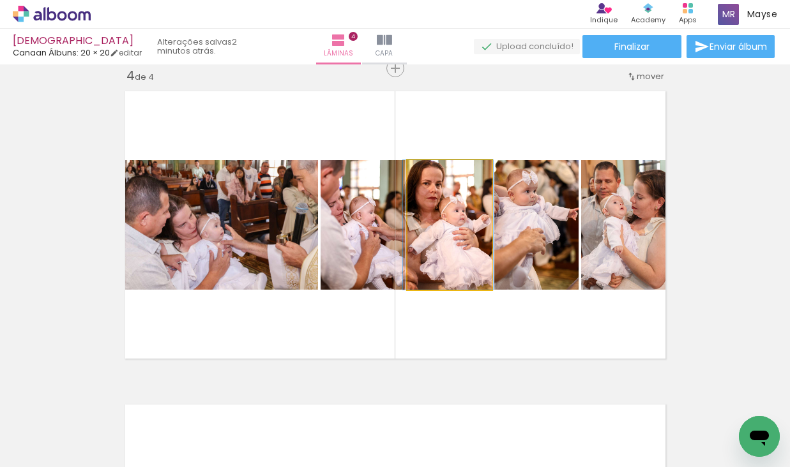
drag, startPoint x: 446, startPoint y: 273, endPoint x: 445, endPoint y: 284, distance: 10.9
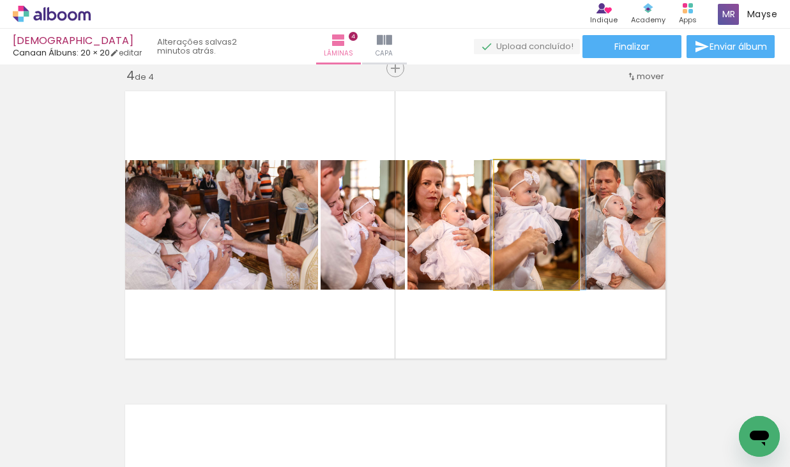
drag, startPoint x: 554, startPoint y: 259, endPoint x: 556, endPoint y: 267, distance: 7.9
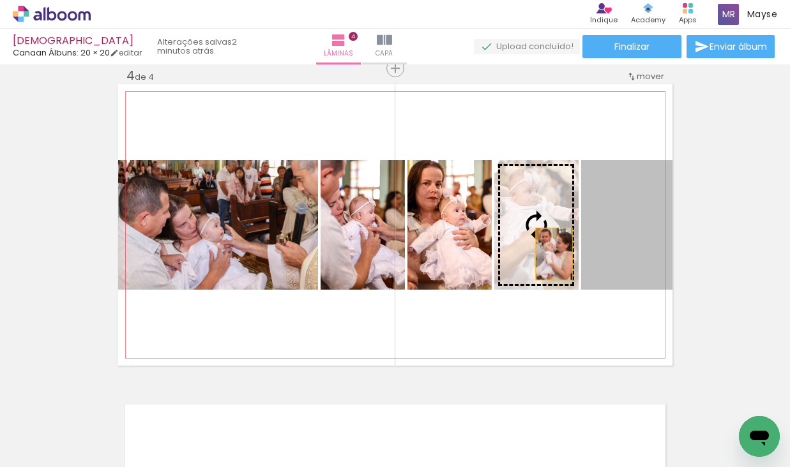
drag, startPoint x: 644, startPoint y: 254, endPoint x: 551, endPoint y: 254, distance: 92.6
click at [0, 0] on slot at bounding box center [0, 0] width 0 height 0
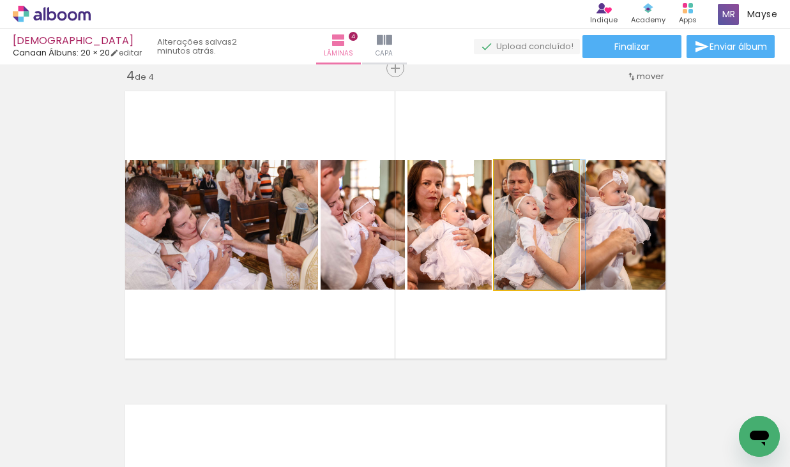
drag, startPoint x: 536, startPoint y: 254, endPoint x: 543, endPoint y: 254, distance: 7.7
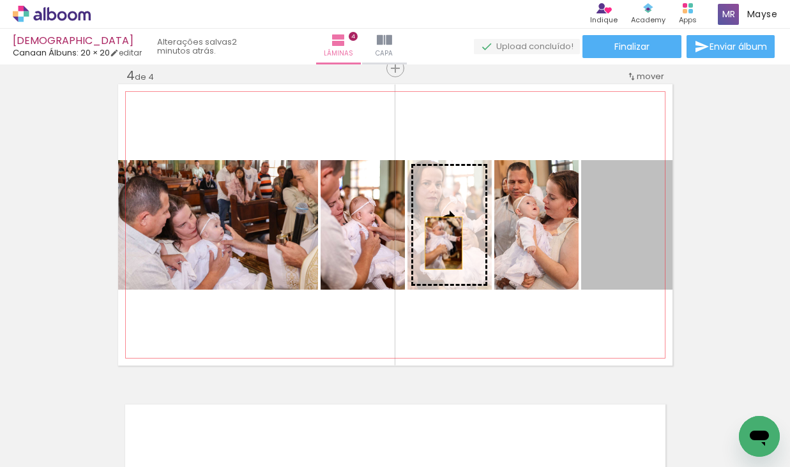
drag, startPoint x: 607, startPoint y: 251, endPoint x: 443, endPoint y: 243, distance: 164.3
click at [0, 0] on slot at bounding box center [0, 0] width 0 height 0
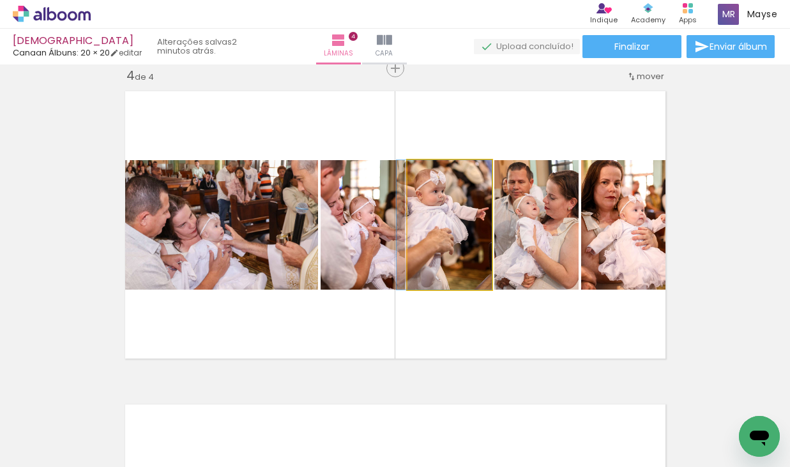
drag, startPoint x: 450, startPoint y: 246, endPoint x: 437, endPoint y: 246, distance: 12.1
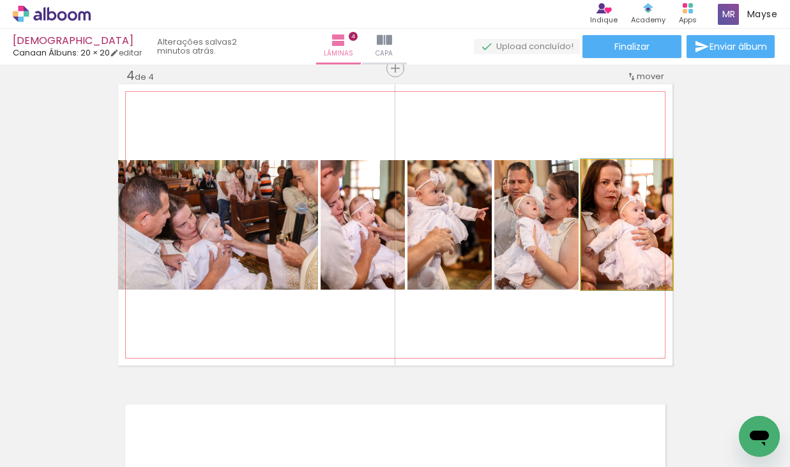
drag, startPoint x: 640, startPoint y: 256, endPoint x: 629, endPoint y: 256, distance: 11.5
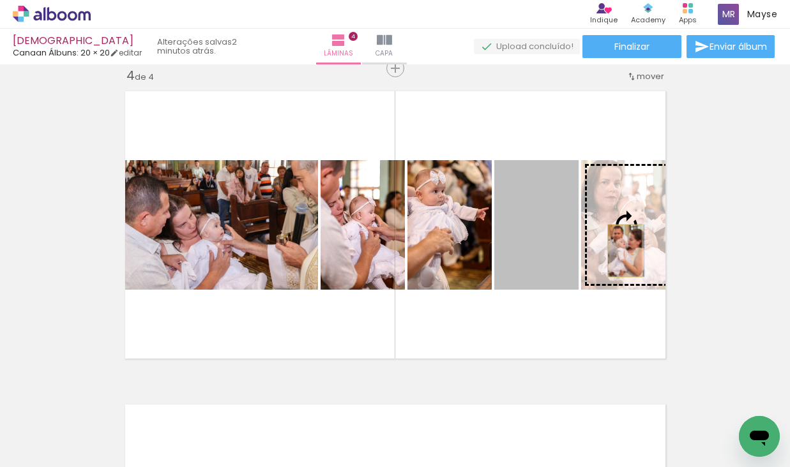
drag, startPoint x: 530, startPoint y: 256, endPoint x: 625, endPoint y: 251, distance: 94.6
click at [0, 0] on slot at bounding box center [0, 0] width 0 height 0
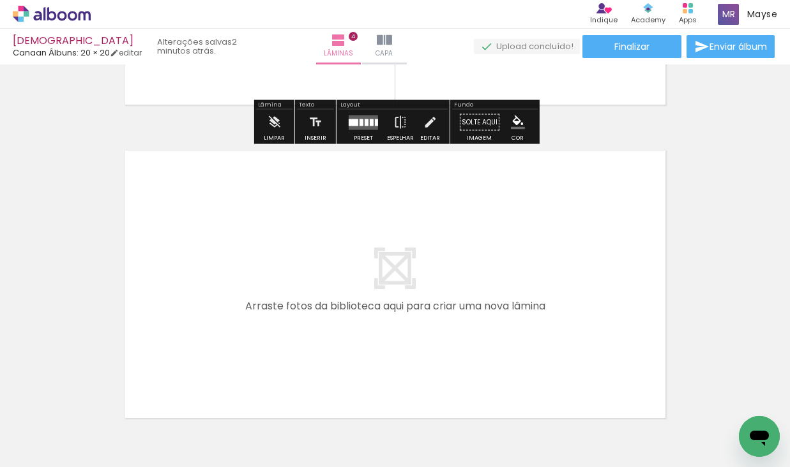
scroll to position [1236, 0]
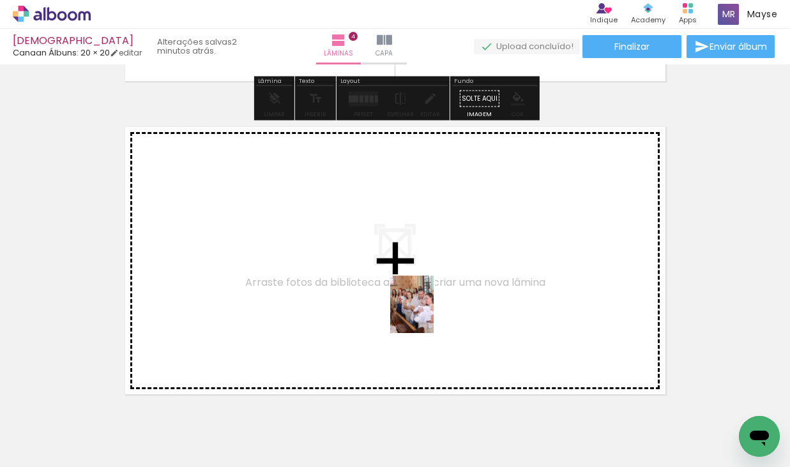
drag, startPoint x: 480, startPoint y: 426, endPoint x: 428, endPoint y: 314, distance: 122.9
click at [428, 314] on quentale-workspace at bounding box center [395, 233] width 790 height 467
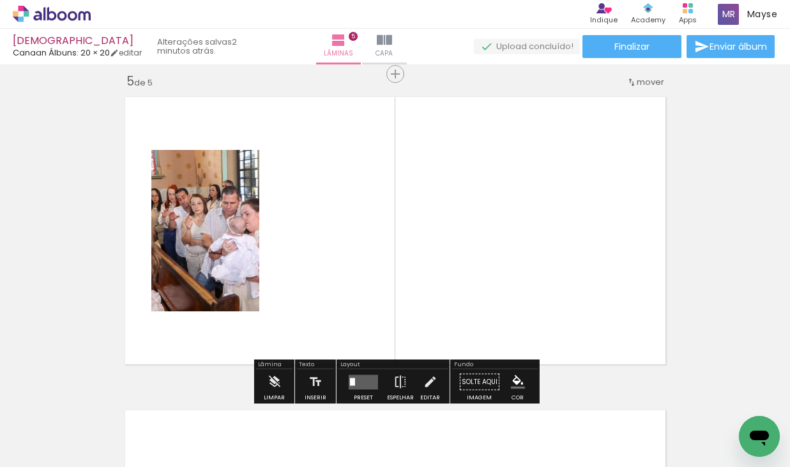
scroll to position [1271, 0]
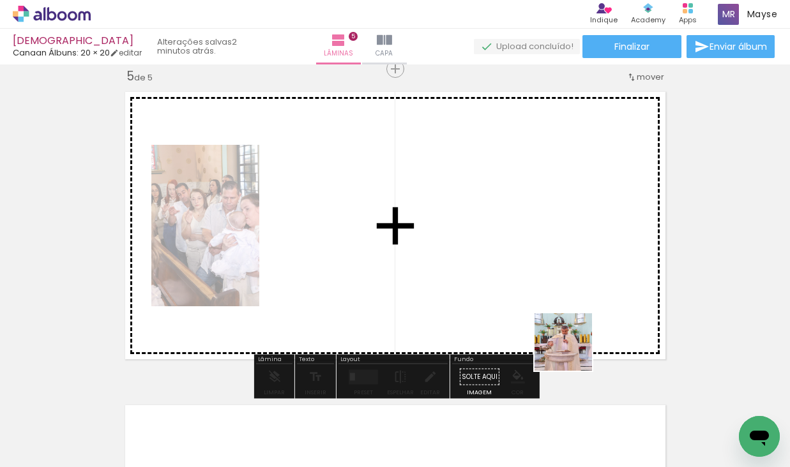
drag, startPoint x: 589, startPoint y: 395, endPoint x: 651, endPoint y: 376, distance: 64.2
click at [527, 262] on quentale-workspace at bounding box center [395, 233] width 790 height 467
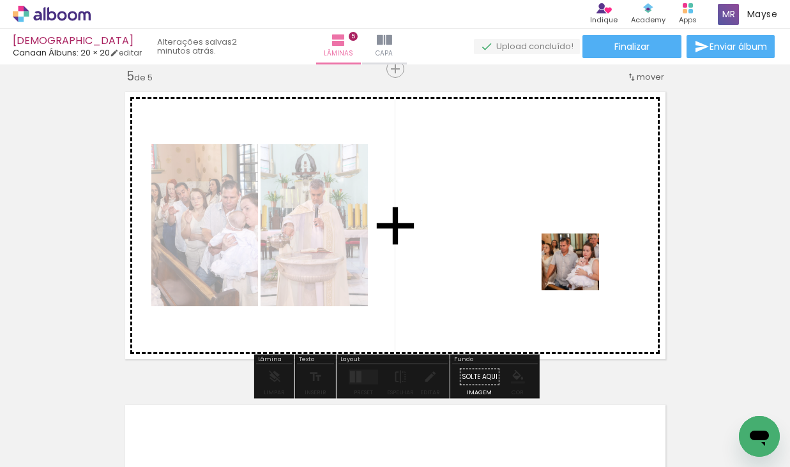
drag, startPoint x: 663, startPoint y: 392, endPoint x: 580, endPoint y: 272, distance: 146.0
click at [580, 272] on quentale-workspace at bounding box center [395, 233] width 790 height 467
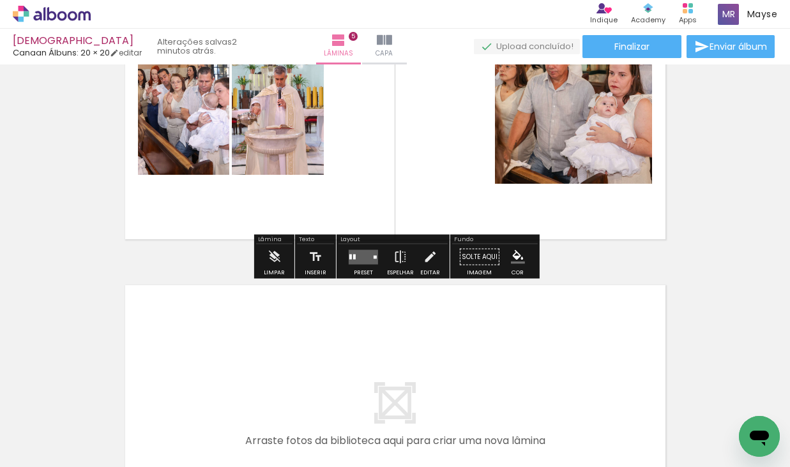
scroll to position [1411, 0]
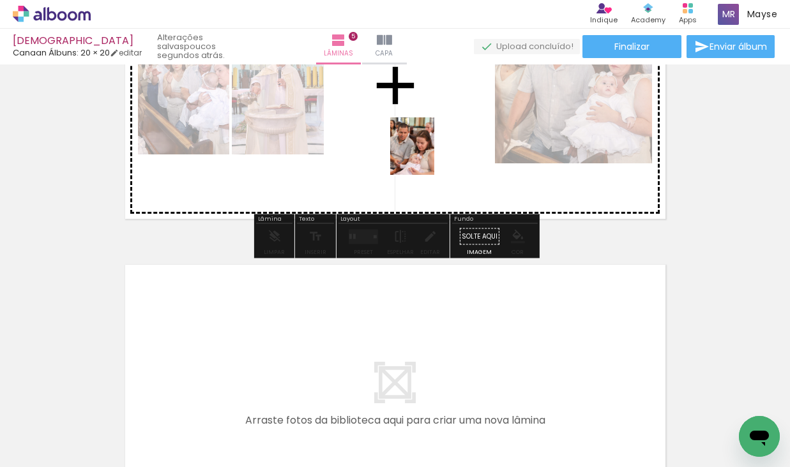
drag, startPoint x: 421, startPoint y: 430, endPoint x: 428, endPoint y: 156, distance: 274.7
click at [428, 156] on quentale-workspace at bounding box center [395, 233] width 790 height 467
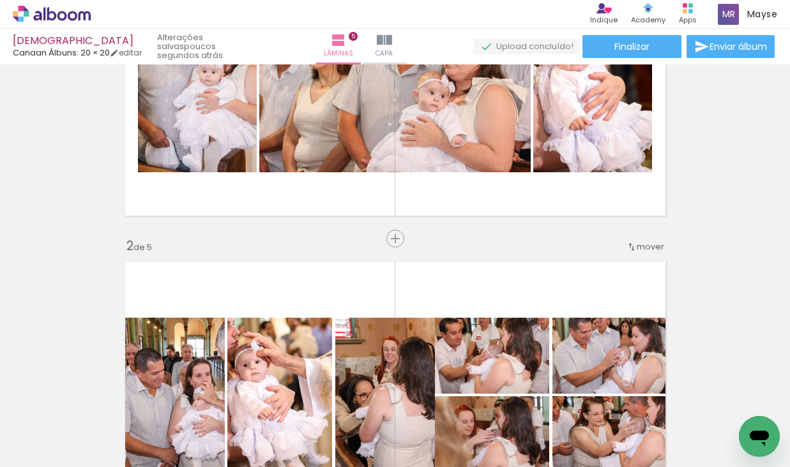
scroll to position [151, 0]
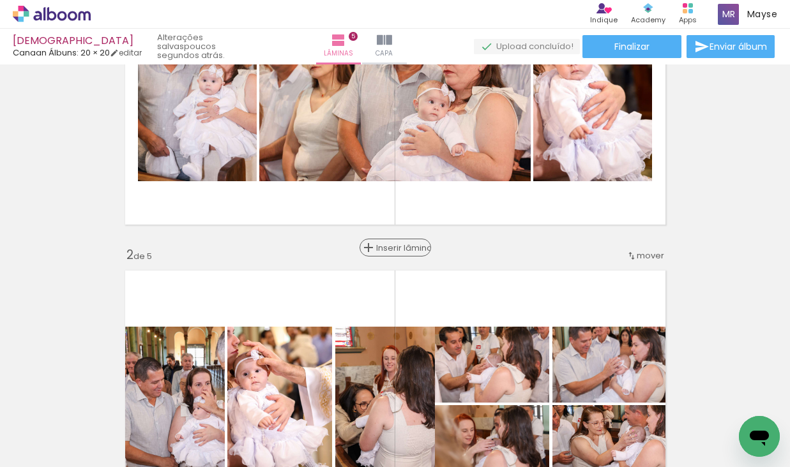
click at [400, 249] on span "Inserir lâmina" at bounding box center [401, 248] width 50 height 8
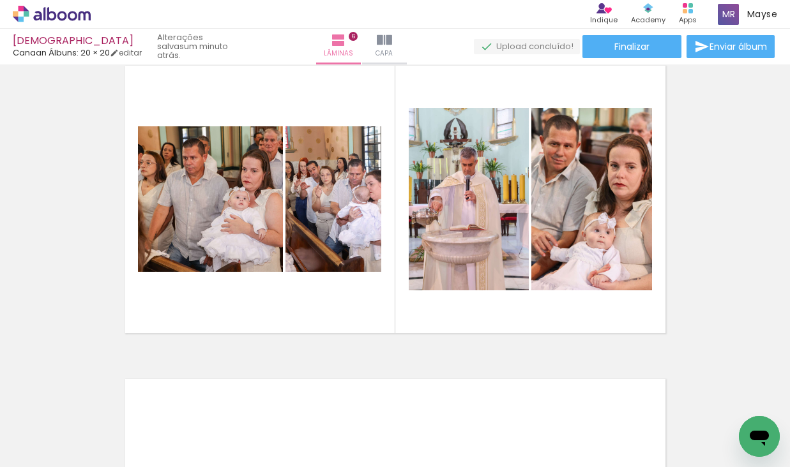
scroll to position [0, 280]
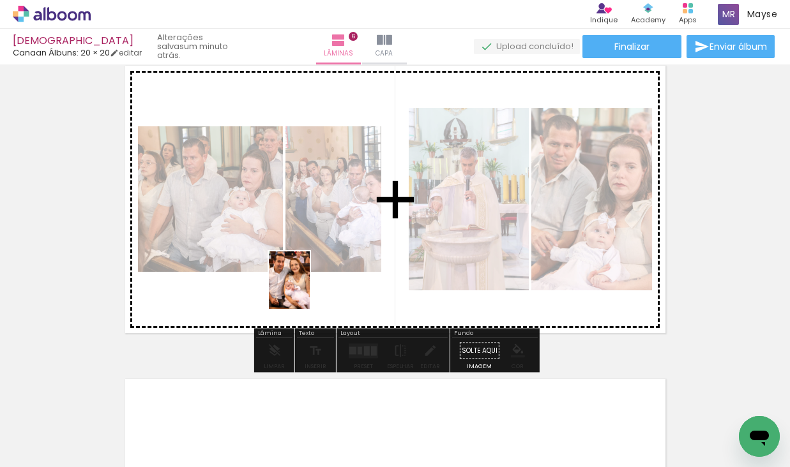
drag, startPoint x: 415, startPoint y: 418, endPoint x: 307, endPoint y: 290, distance: 167.7
click at [307, 290] on quentale-workspace at bounding box center [395, 233] width 790 height 467
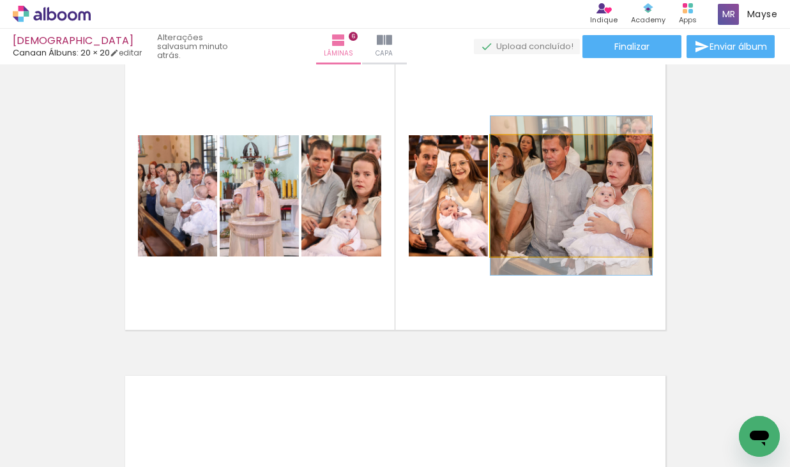
scroll to position [1612, 0]
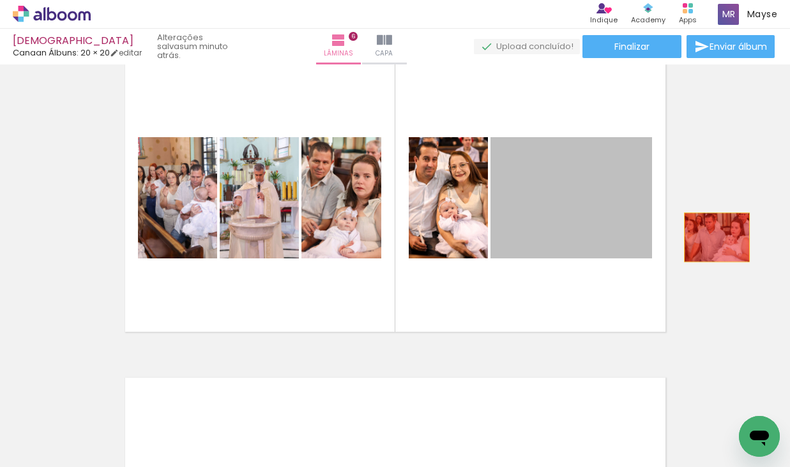
drag, startPoint x: 606, startPoint y: 228, endPoint x: 720, endPoint y: 237, distance: 114.0
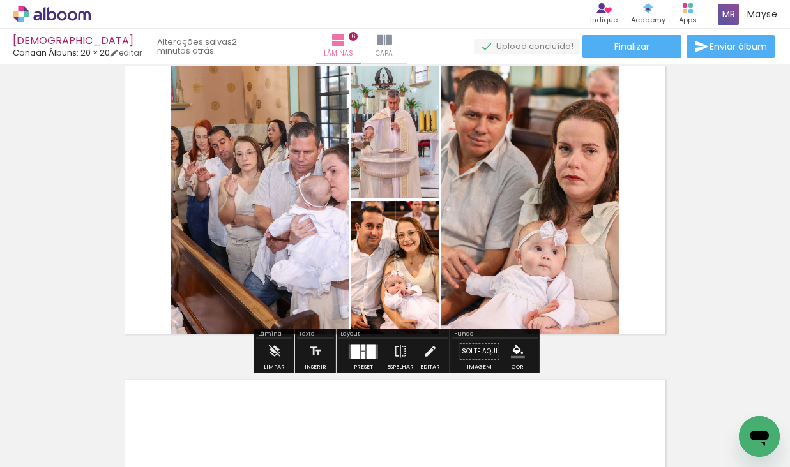
scroll to position [1609, 0]
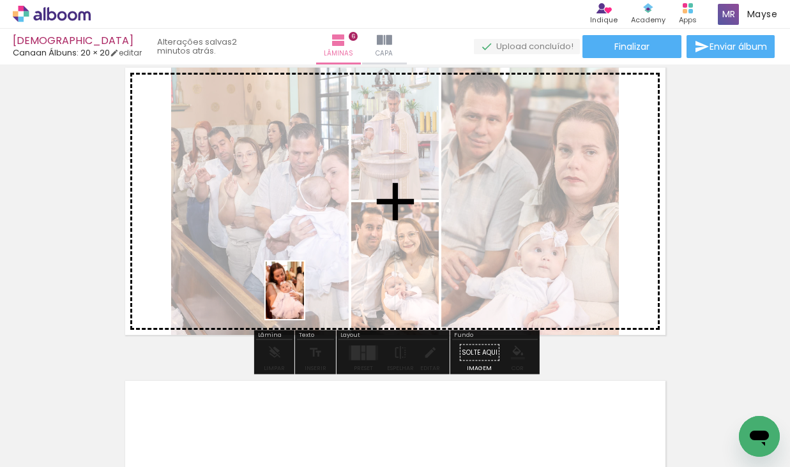
drag, startPoint x: 347, startPoint y: 427, endPoint x: 304, endPoint y: 300, distance: 133.5
click at [304, 300] on quentale-workspace at bounding box center [395, 233] width 790 height 467
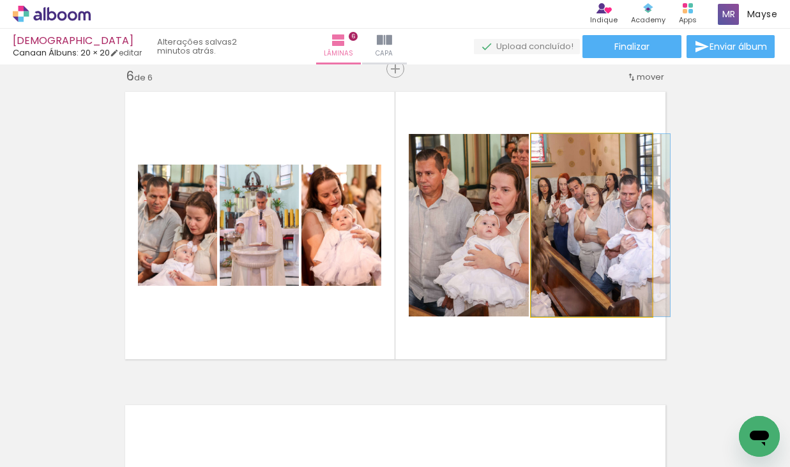
scroll to position [0, 2642]
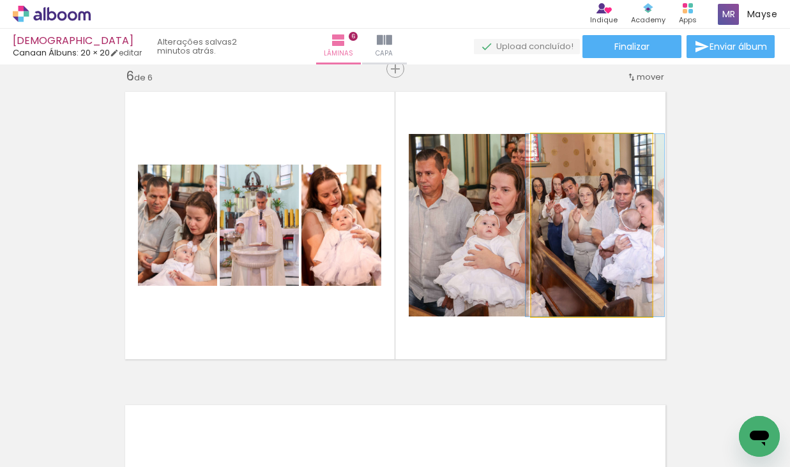
drag, startPoint x: 595, startPoint y: 229, endPoint x: 596, endPoint y: 235, distance: 6.5
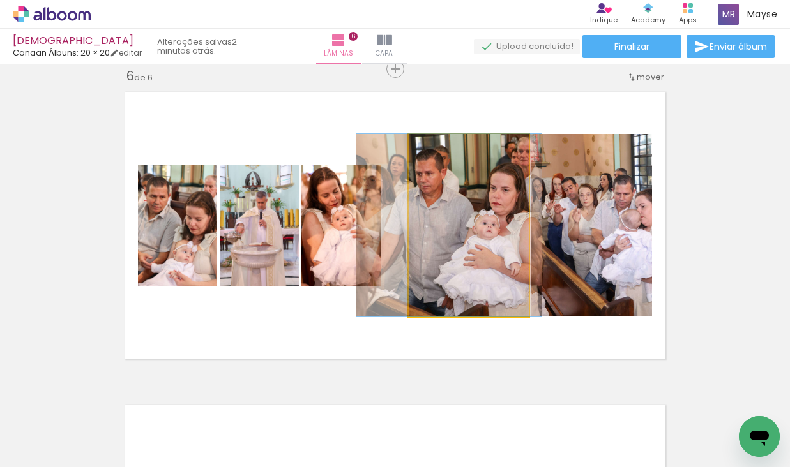
click at [478, 260] on quentale-photo at bounding box center [469, 225] width 120 height 183
drag, startPoint x: 478, startPoint y: 260, endPoint x: 469, endPoint y: 261, distance: 9.0
click at [476, 261] on div at bounding box center [448, 225] width 185 height 183
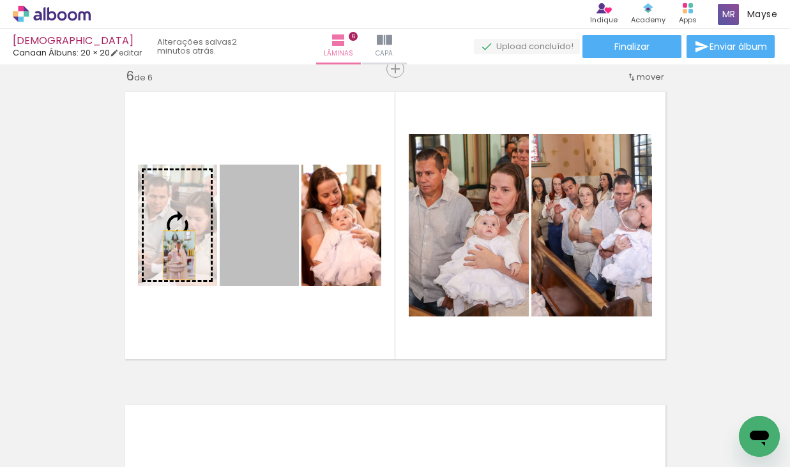
drag, startPoint x: 262, startPoint y: 264, endPoint x: 179, endPoint y: 255, distance: 84.1
click at [0, 0] on slot at bounding box center [0, 0] width 0 height 0
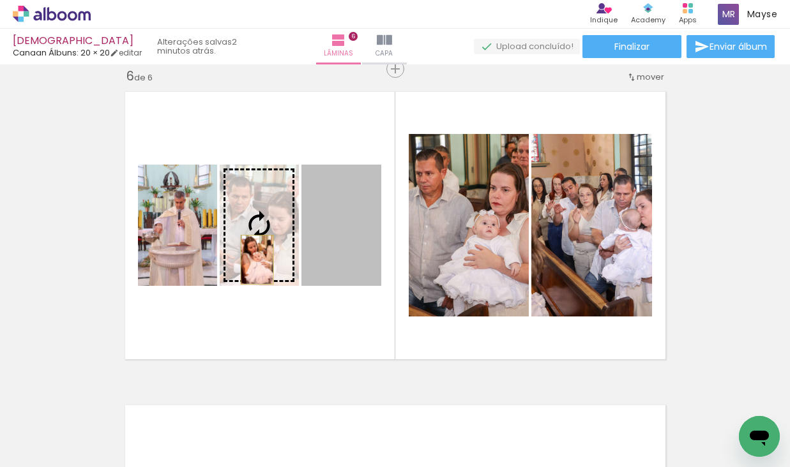
drag, startPoint x: 340, startPoint y: 264, endPoint x: 257, endPoint y: 260, distance: 83.1
click at [0, 0] on slot at bounding box center [0, 0] width 0 height 0
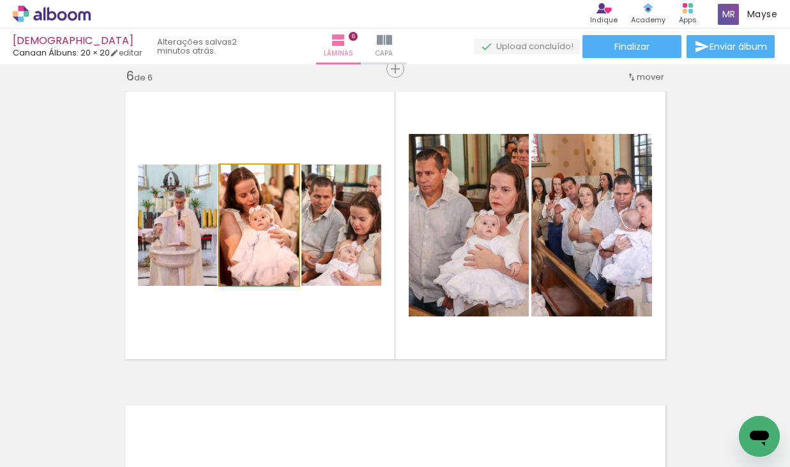
drag, startPoint x: 264, startPoint y: 259, endPoint x: 257, endPoint y: 259, distance: 7.7
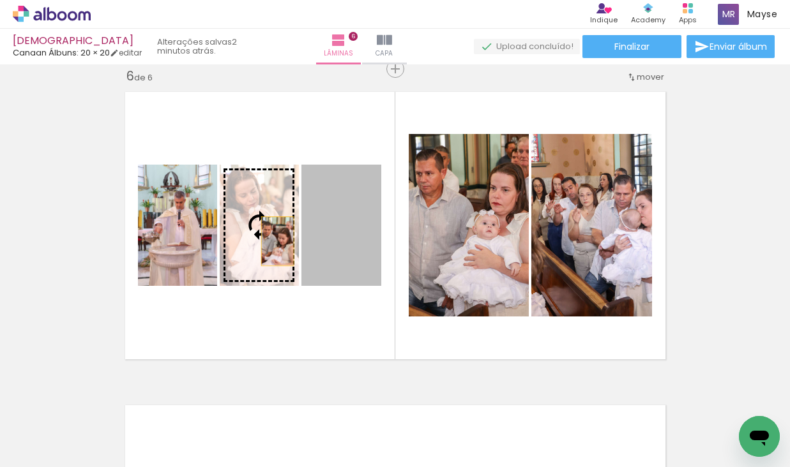
drag, startPoint x: 349, startPoint y: 245, endPoint x: 277, endPoint y: 241, distance: 71.6
click at [0, 0] on slot at bounding box center [0, 0] width 0 height 0
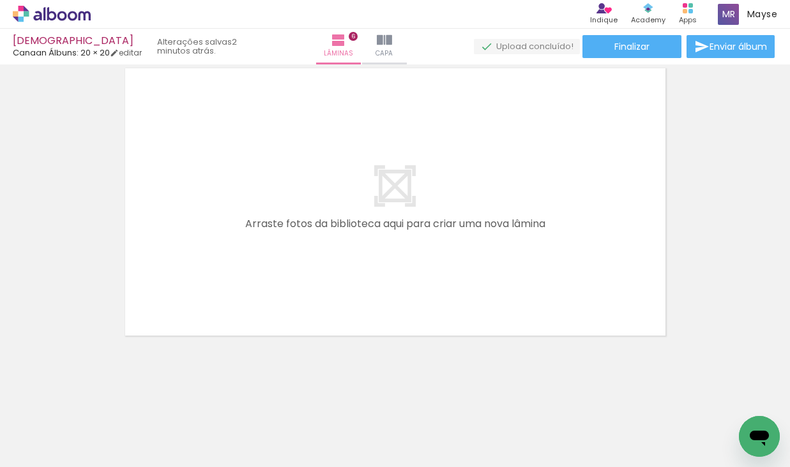
scroll to position [0, 3552]
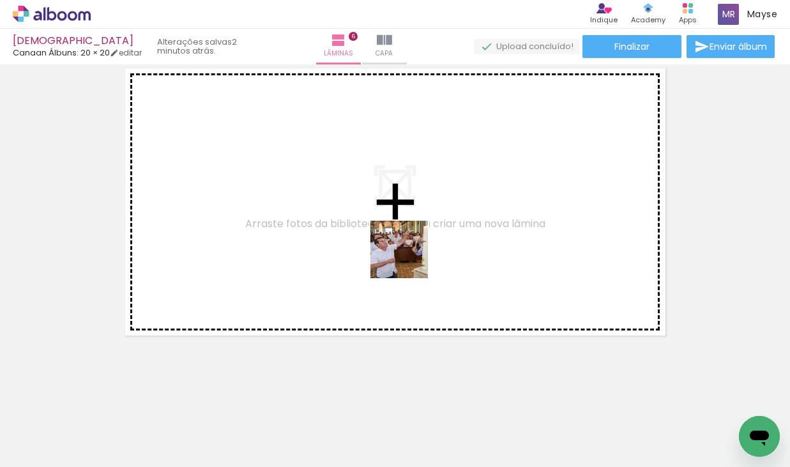
drag, startPoint x: 451, startPoint y: 410, endPoint x: 522, endPoint y: 302, distance: 129.5
click at [406, 252] on quentale-workspace at bounding box center [395, 233] width 790 height 467
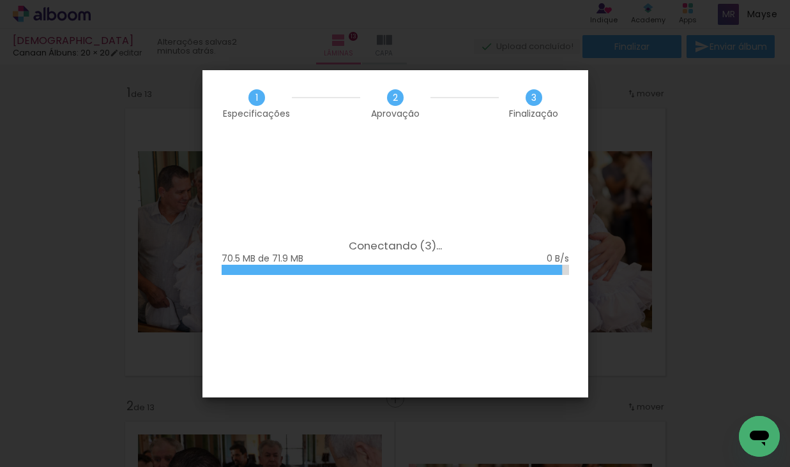
scroll to position [0, 1531]
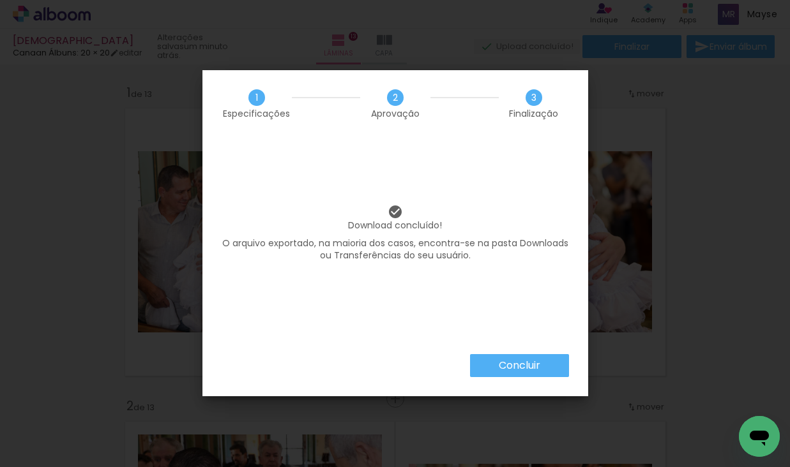
click at [486, 377] on paper-button "Concluir" at bounding box center [519, 365] width 99 height 23
